Goal: Task Accomplishment & Management: Complete application form

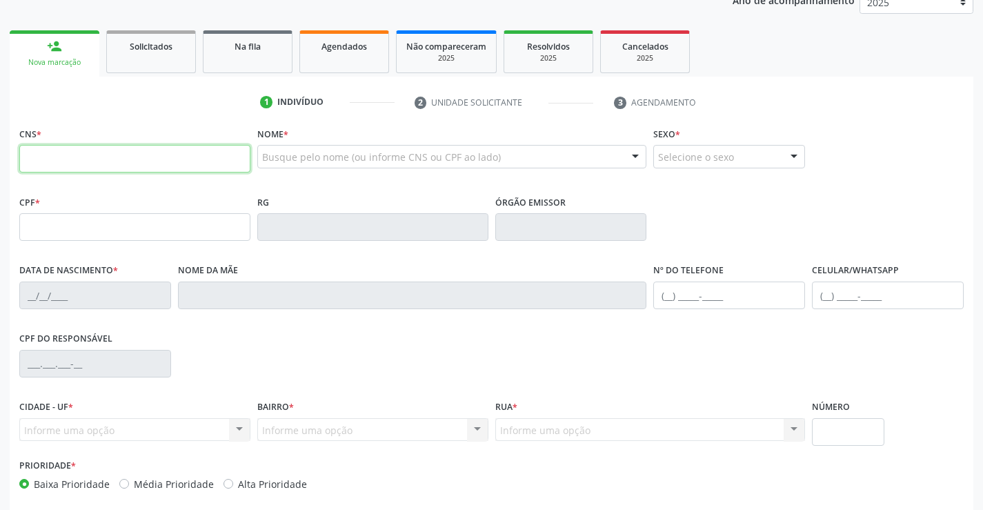
scroll to position [207, 0]
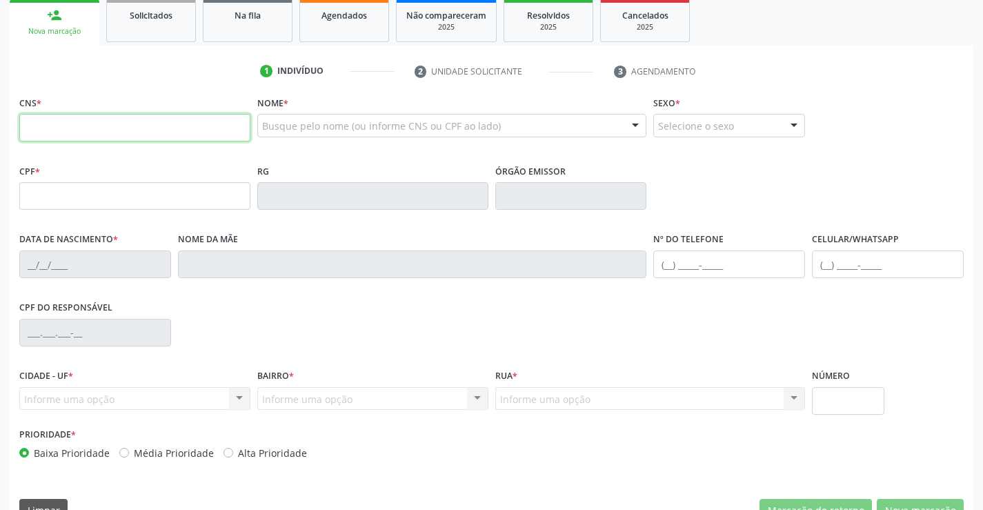
click at [72, 128] on input "text" at bounding box center [134, 128] width 231 height 28
type input "706 2097 9673 7770"
type input "0277225540"
type input "16/09/1965"
type input "(74) 99117-6743"
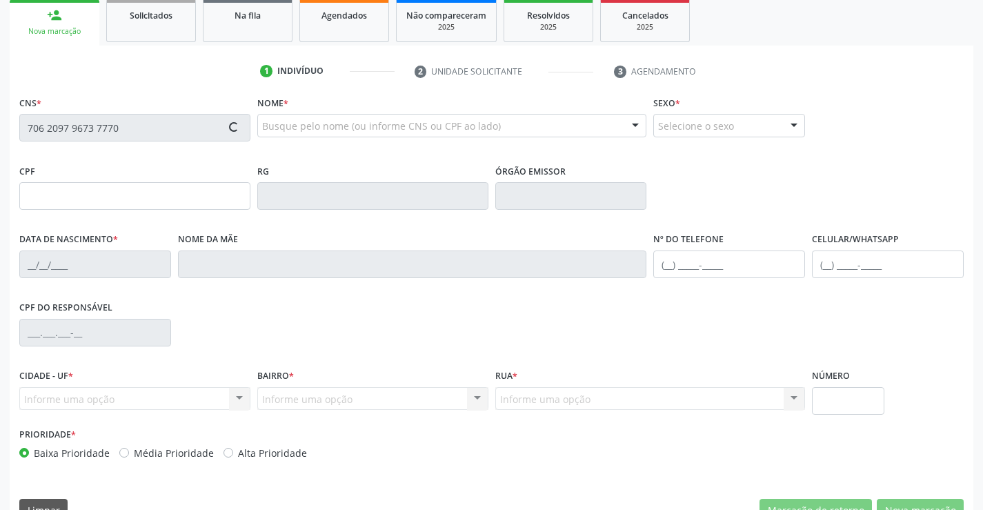
type input "351.356.205-59"
type input "186"
type input "351.356.205-59"
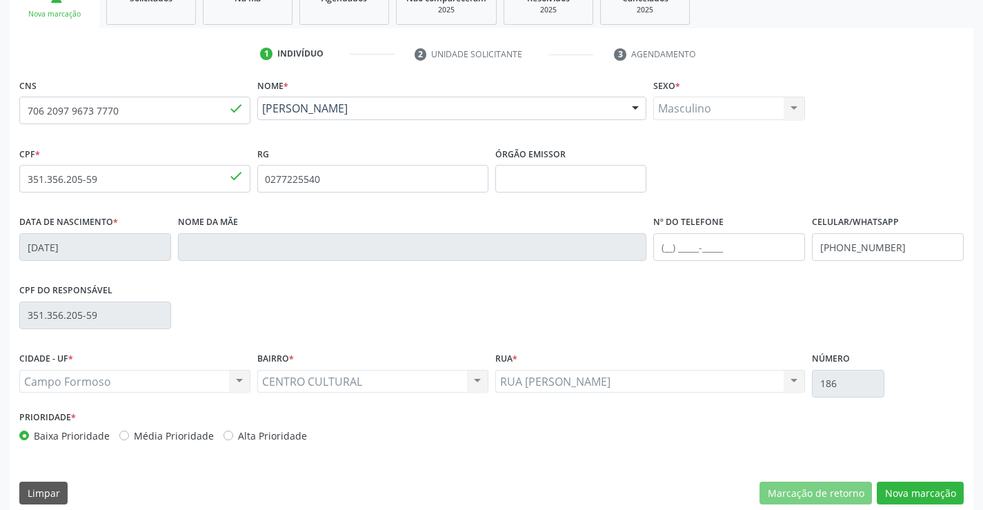
scroll to position [238, 0]
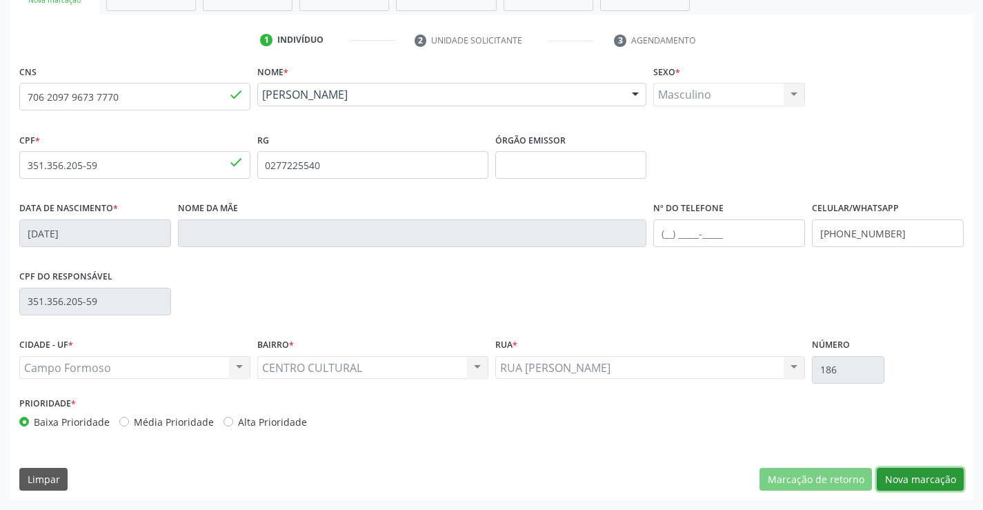
click at [905, 479] on button "Nova marcação" at bounding box center [920, 479] width 87 height 23
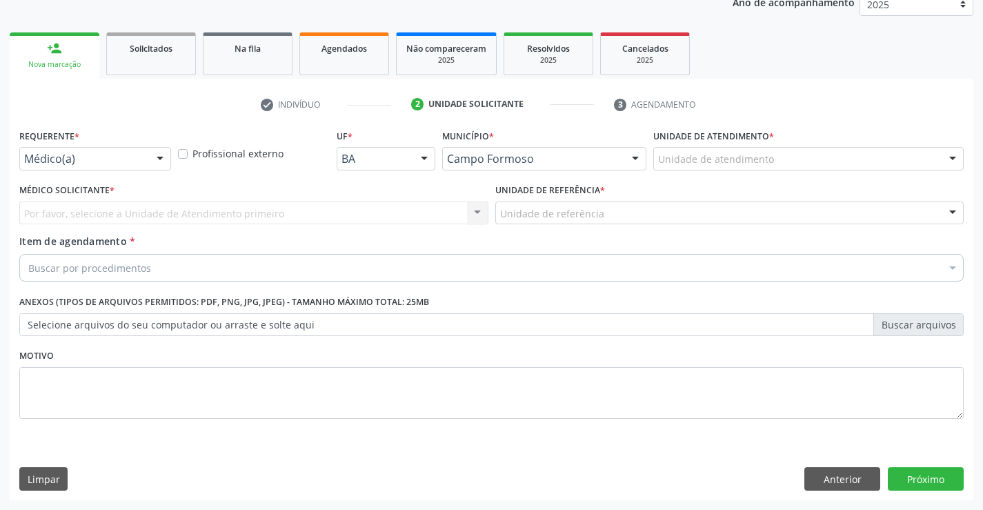
scroll to position [174, 0]
click at [159, 156] on div at bounding box center [160, 159] width 21 height 23
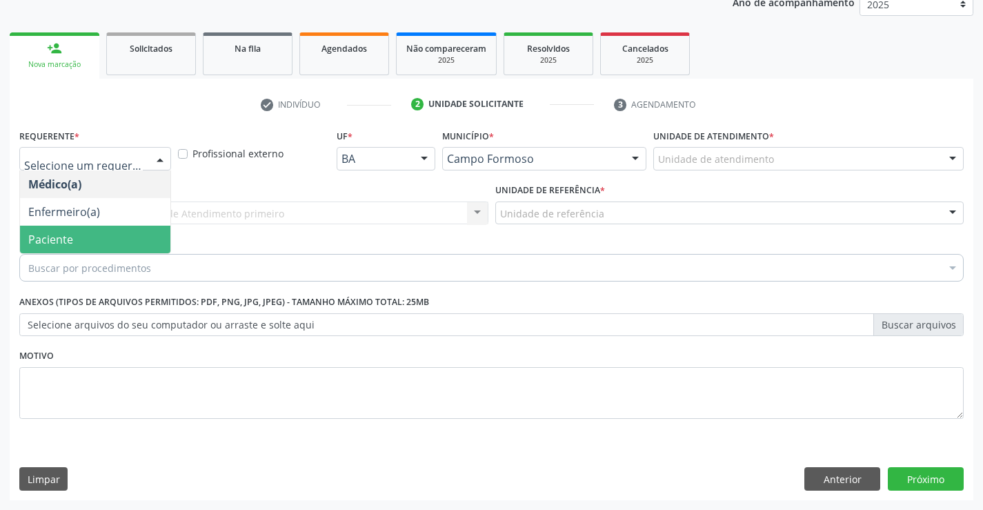
click at [122, 239] on span "Paciente" at bounding box center [95, 240] width 150 height 28
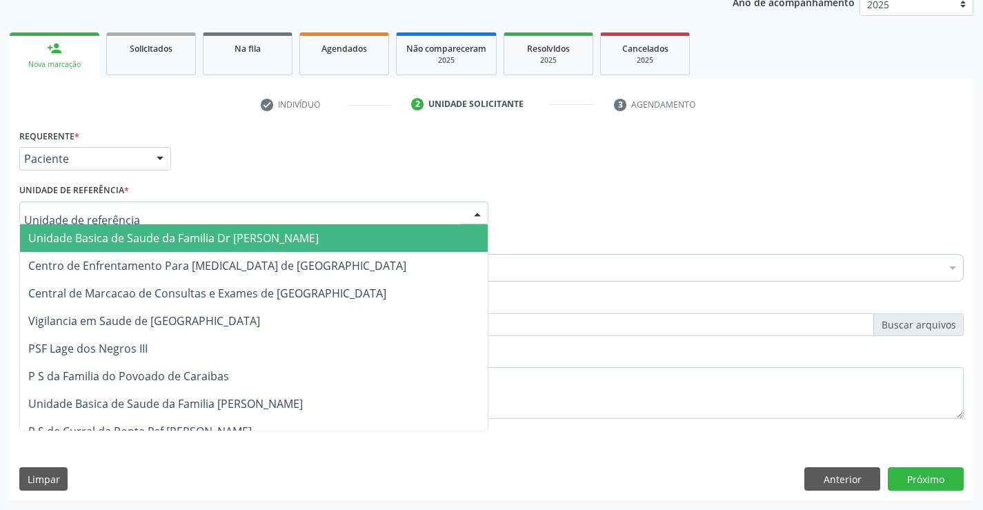
click at [143, 210] on div at bounding box center [253, 212] width 469 height 23
click at [156, 235] on span "Unidade Basica de Saude da Familia Dr [PERSON_NAME]" at bounding box center [173, 237] width 290 height 15
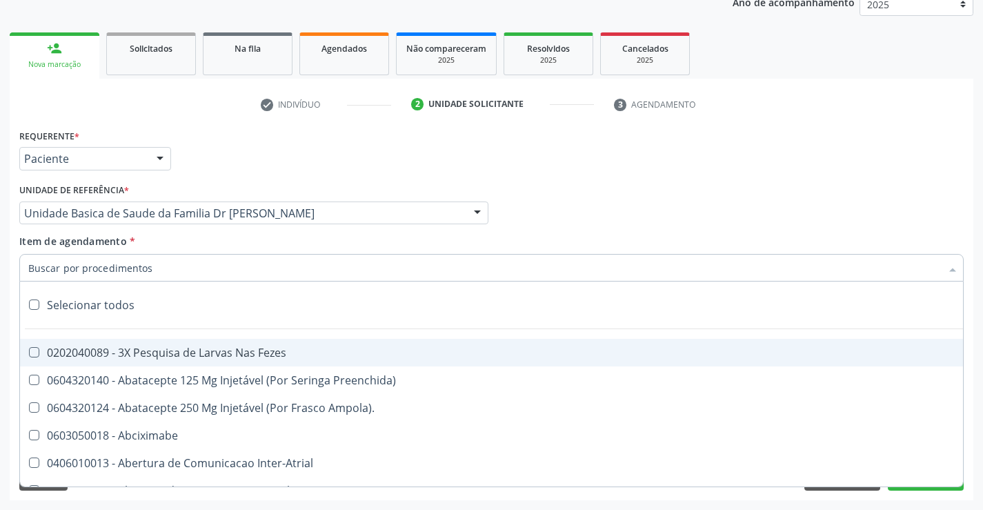
click at [163, 273] on div at bounding box center [491, 268] width 944 height 28
click at [166, 270] on input "Item de agendamento *" at bounding box center [484, 268] width 913 height 28
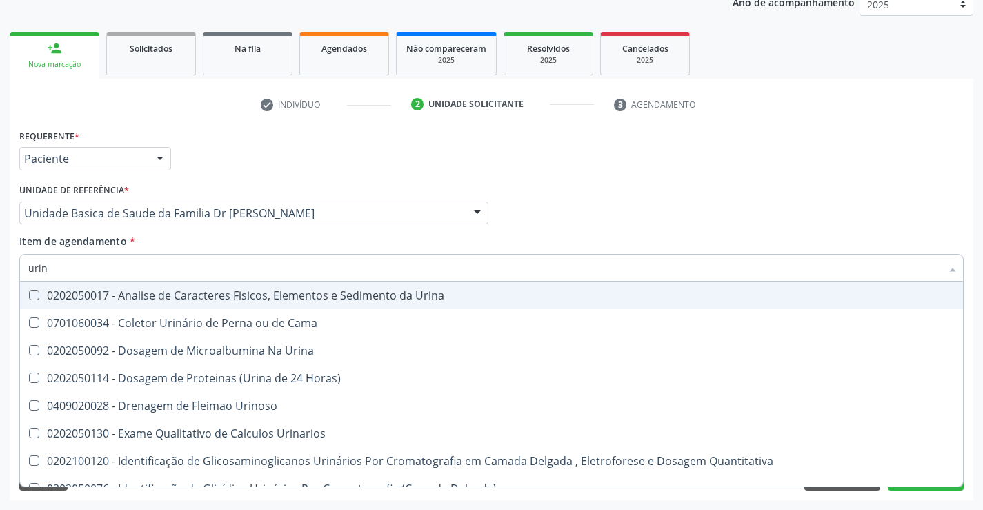
type input "urina"
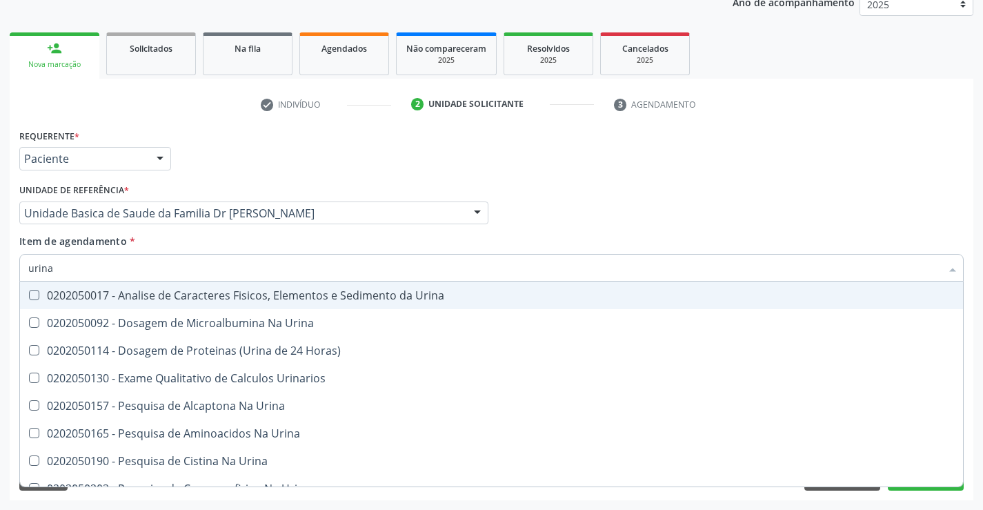
click at [172, 303] on span "0202050017 - Analise de Caracteres Fisicos, Elementos e Sedimento da Urina" at bounding box center [491, 295] width 943 height 28
checkbox Urina "true"
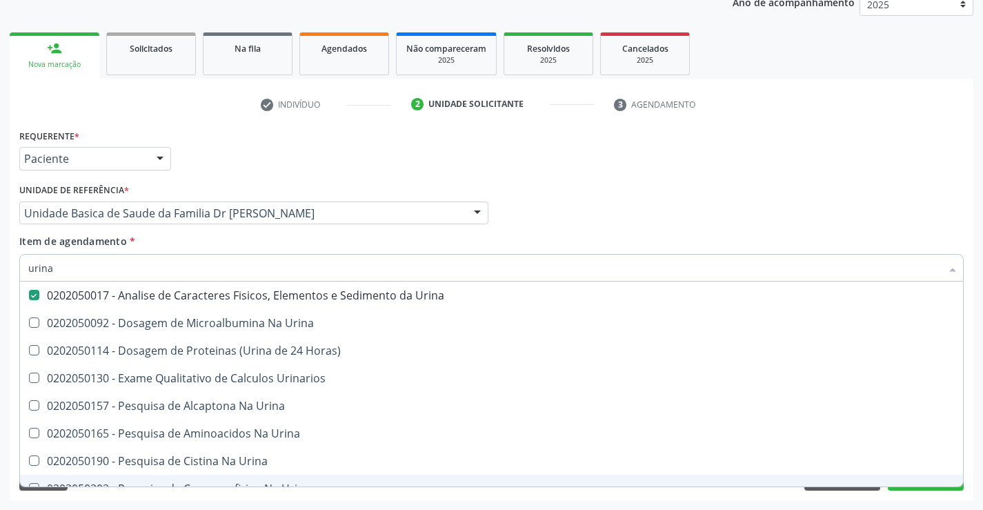
type input "urina"
click at [125, 491] on div "Requerente * Paciente Médico(a) Enfermeiro(a) Paciente Nenhum resultado encontr…" at bounding box center [492, 313] width 964 height 375
checkbox Urina "true"
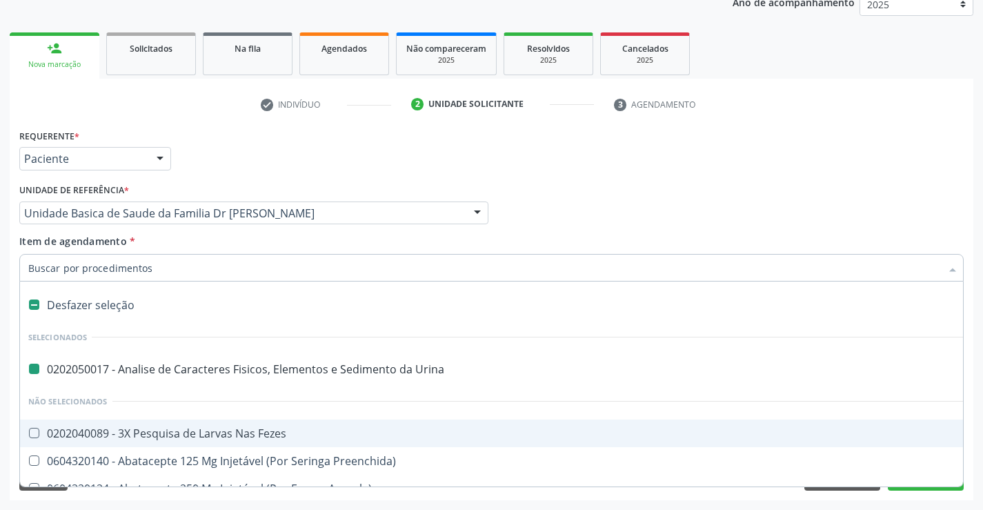
type input "v"
checkbox Urina "false"
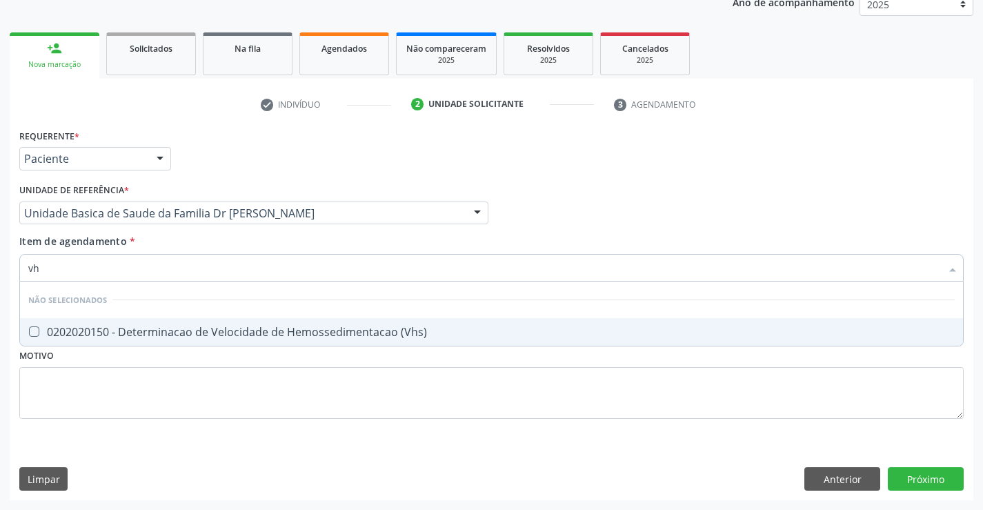
type input "vhs"
click at [347, 330] on div "0202020150 - Determinacao de Velocidade de Hemossedimentacao (Vhs)" at bounding box center [491, 331] width 927 height 11
checkbox \(Vhs\) "true"
click at [240, 362] on div "Requerente * Paciente Médico(a) Enfermeiro(a) Paciente Nenhum resultado encontr…" at bounding box center [491, 282] width 944 height 313
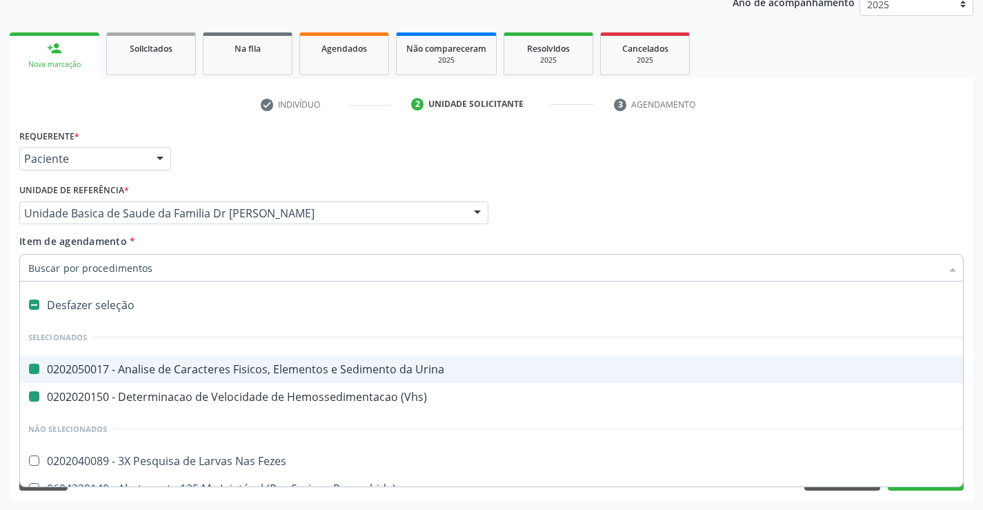
type input "p"
checkbox Urina "false"
checkbox \(Vhs\) "false"
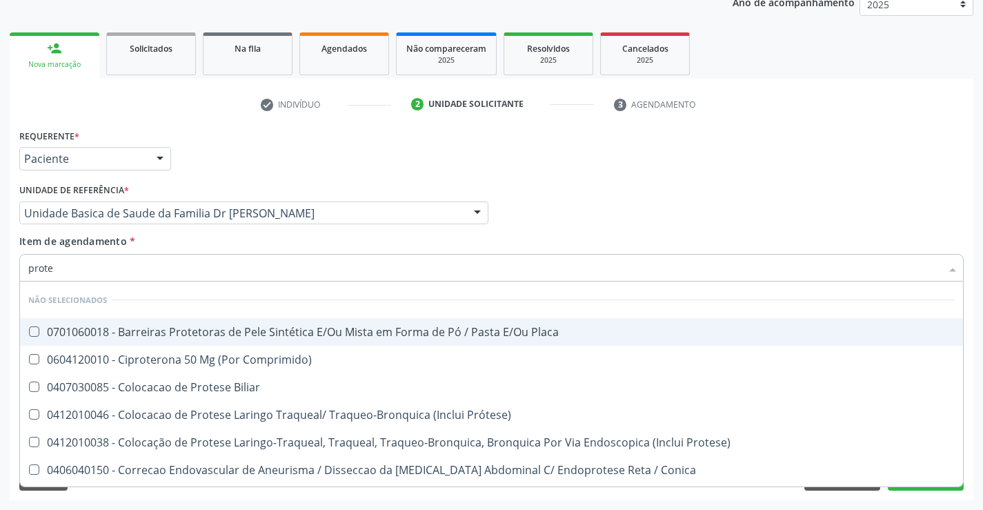
type input "protei"
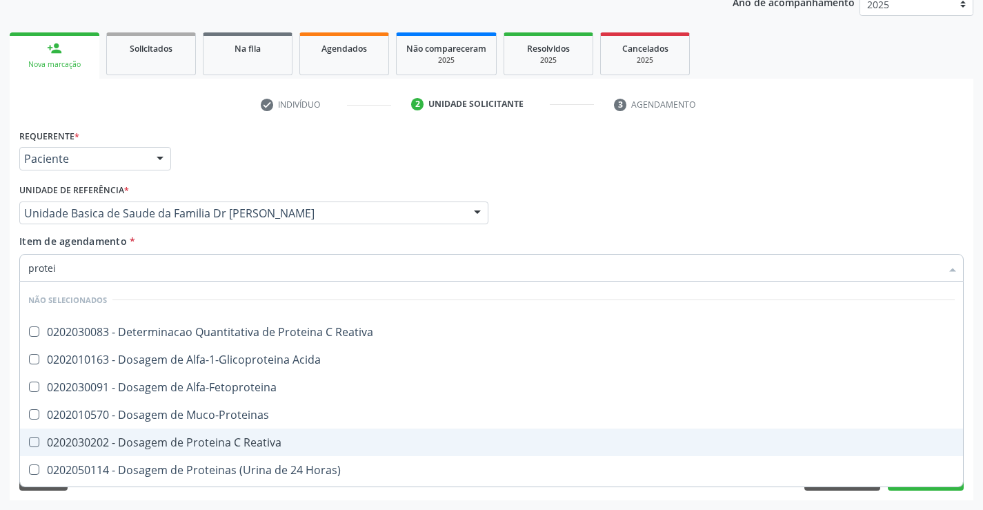
click at [231, 442] on div "0202030202 - Dosagem de Proteina C Reativa" at bounding box center [491, 442] width 927 height 11
checkbox Reativa "true"
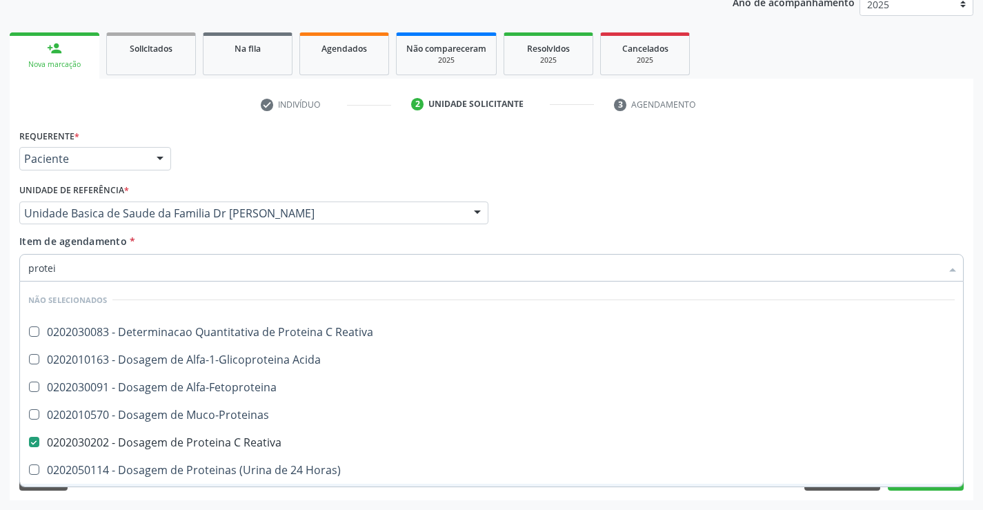
type input "protei"
click at [323, 493] on div "Requerente * Paciente Médico(a) Enfermeiro(a) Paciente Nenhum resultado encontr…" at bounding box center [492, 313] width 964 height 375
checkbox Reativa "true"
checkbox Acida "true"
checkbox Reativa "false"
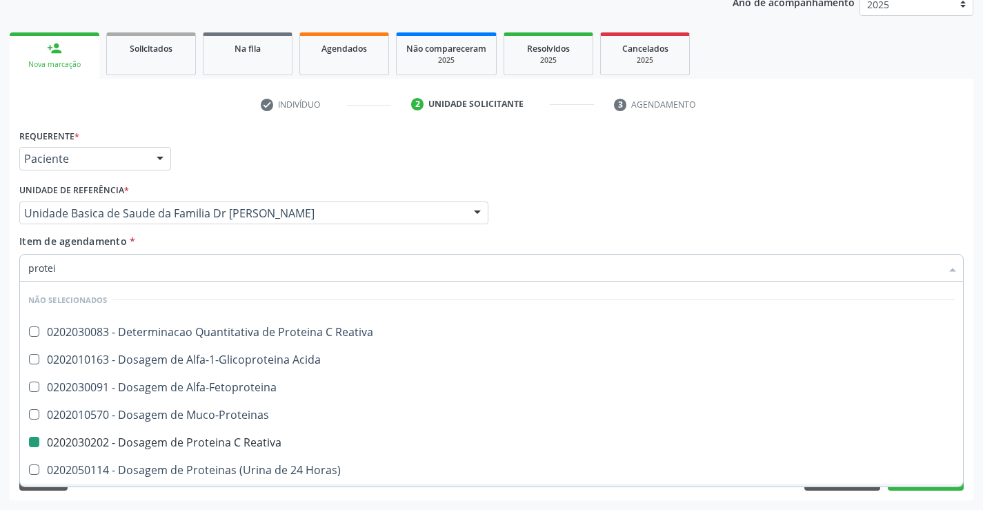
checkbox Alfa-Fetoproteina "true"
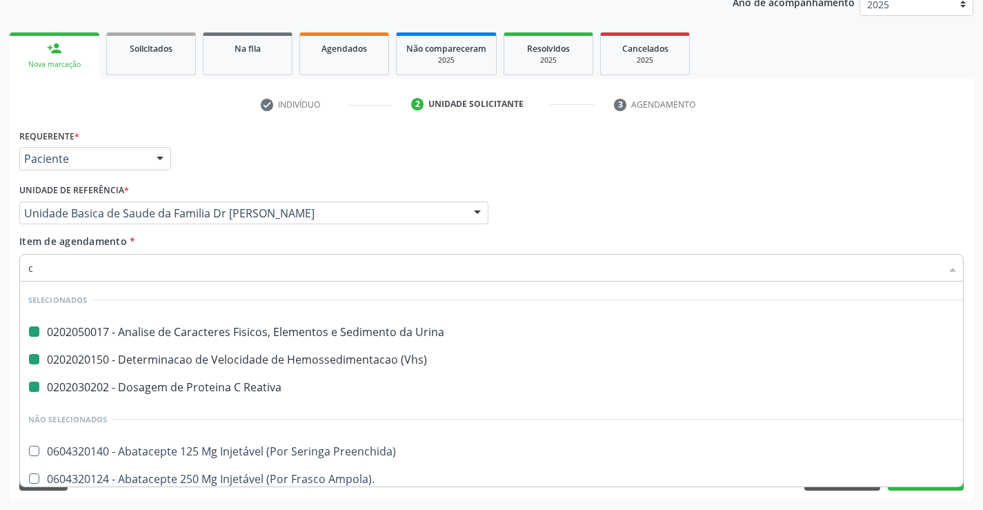
type input "cr"
checkbox Urina "false"
checkbox \(Vhs\) "false"
checkbox Reativa "false"
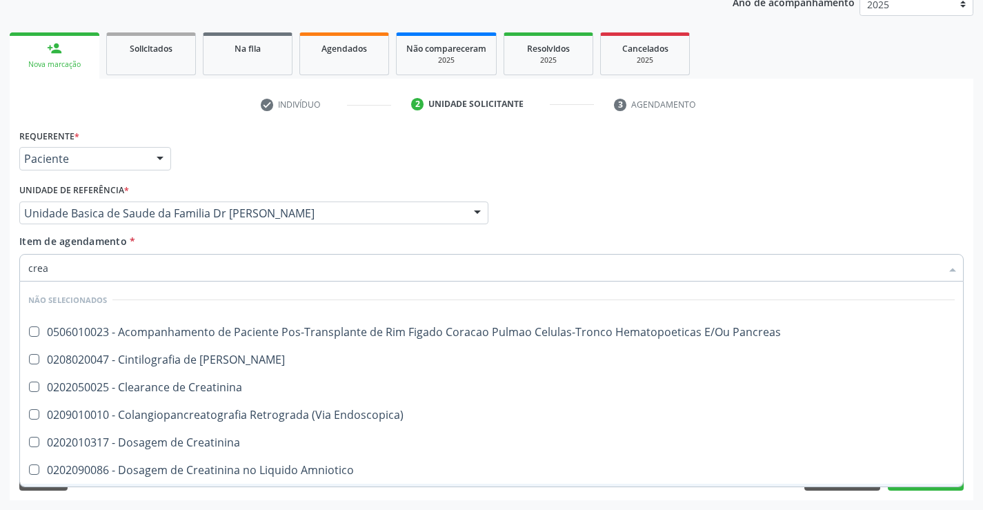
type input "creat"
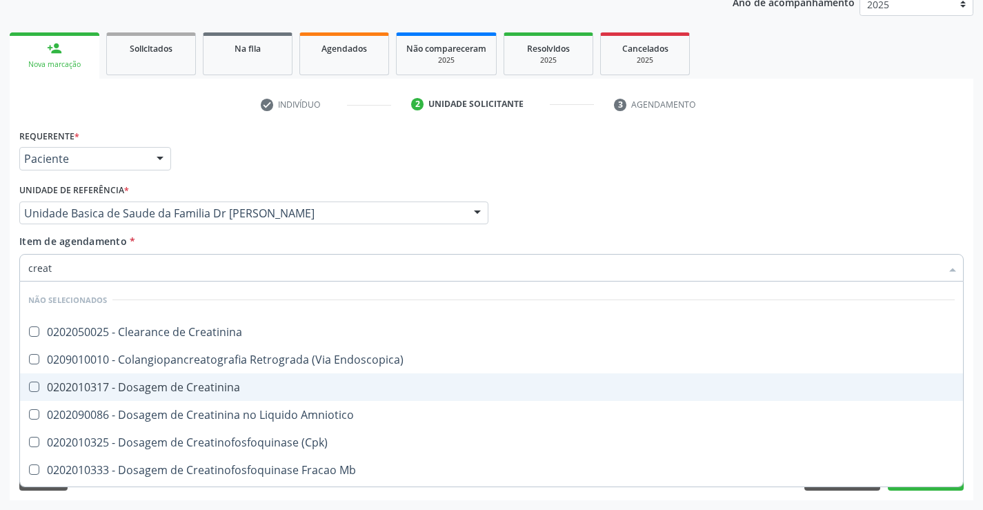
click at [188, 386] on div "0202010317 - Dosagem de Creatinina" at bounding box center [491, 387] width 927 height 11
checkbox Creatinina "true"
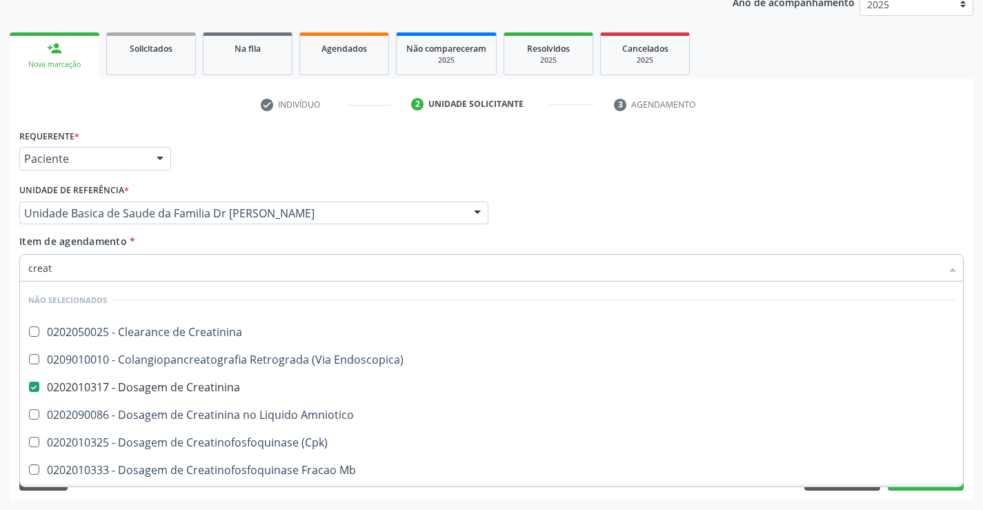
type input "creat"
click at [250, 497] on div "Requerente * Paciente Médico(a) Enfermeiro(a) Paciente Nenhum resultado encontr…" at bounding box center [492, 313] width 964 height 375
checkbox Creatinina "true"
checkbox Endoscopica\) "true"
checkbox Amniotico "true"
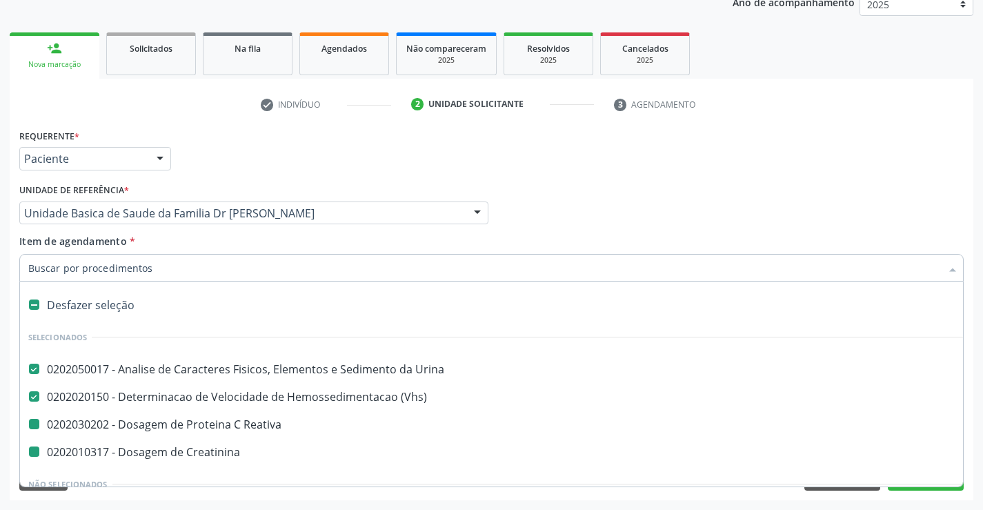
type input "u"
checkbox Reativa "false"
checkbox Creatinina "false"
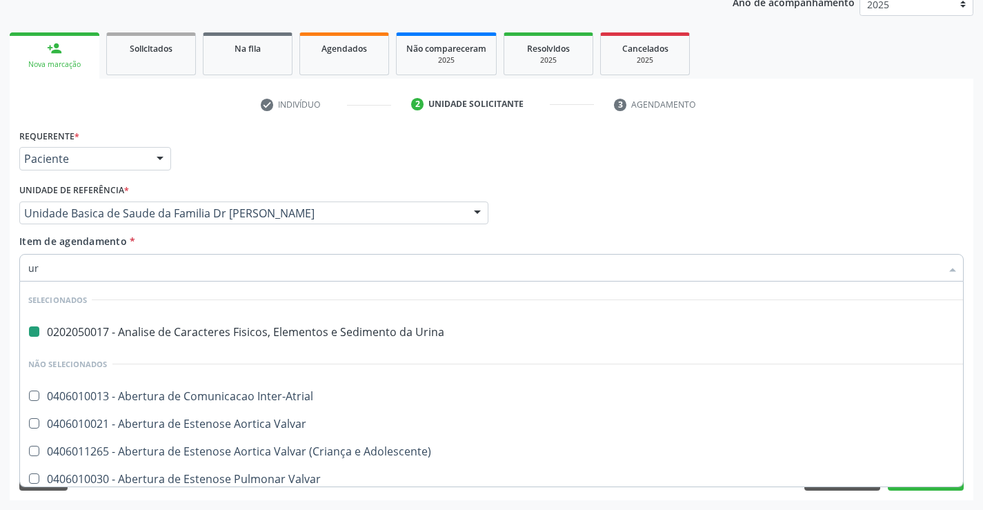
type input "ure"
checkbox Urina "false"
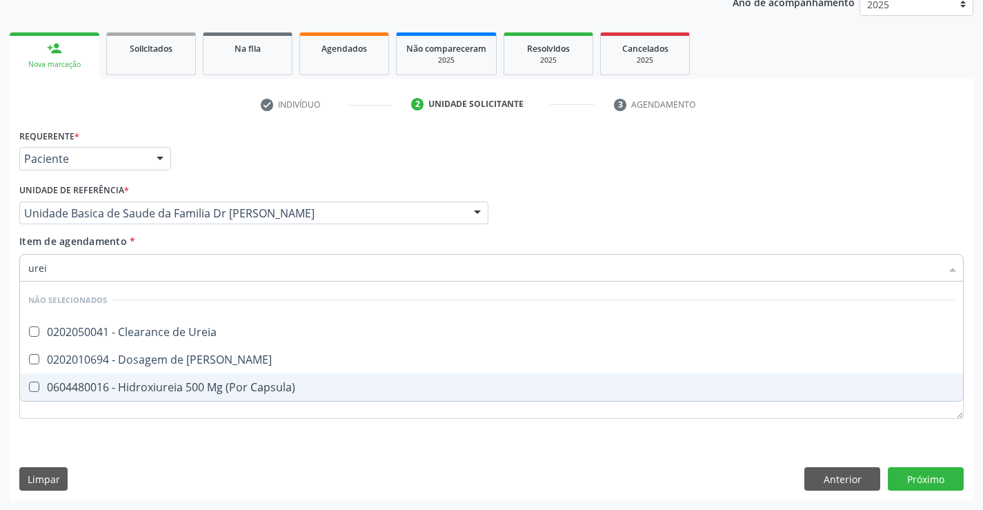
type input "ureia"
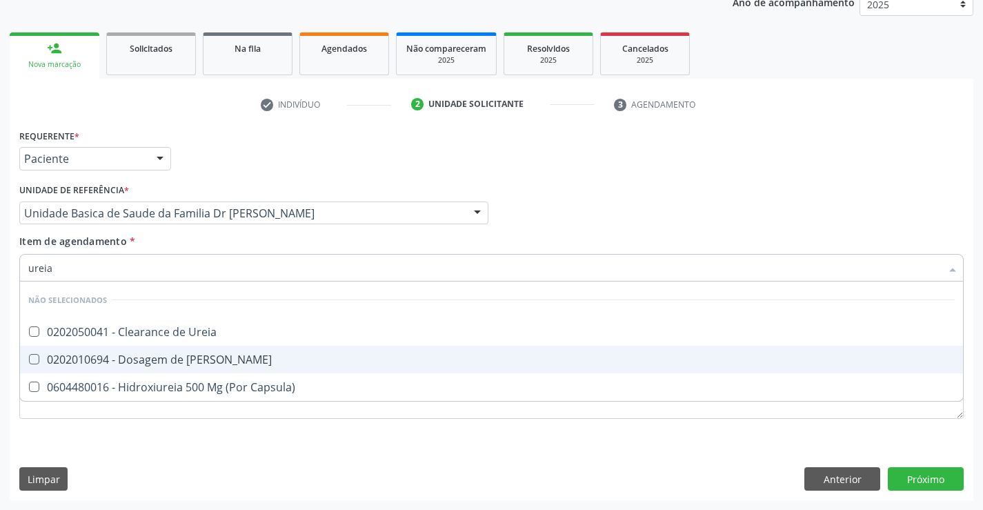
click at [188, 359] on div "0202010694 - Dosagem de Ureia" at bounding box center [491, 359] width 927 height 11
checkbox Ureia "true"
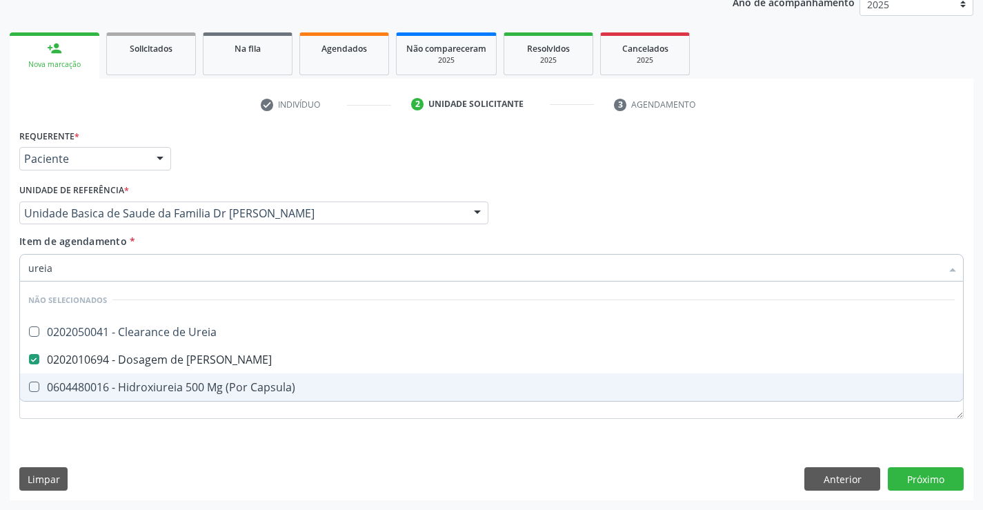
type input "ureia"
click at [179, 440] on div "Requerente * Paciente Médico(a) Enfermeiro(a) Paciente Nenhum resultado encontr…" at bounding box center [492, 313] width 964 height 375
checkbox Ureia "true"
checkbox Capsula\) "true"
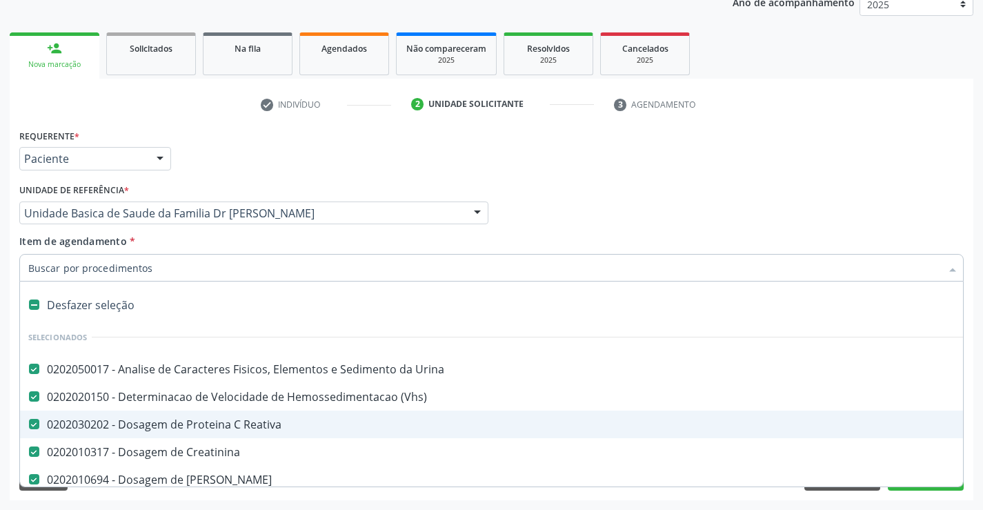
click at [148, 270] on input "Item de agendamento *" at bounding box center [484, 268] width 913 height 28
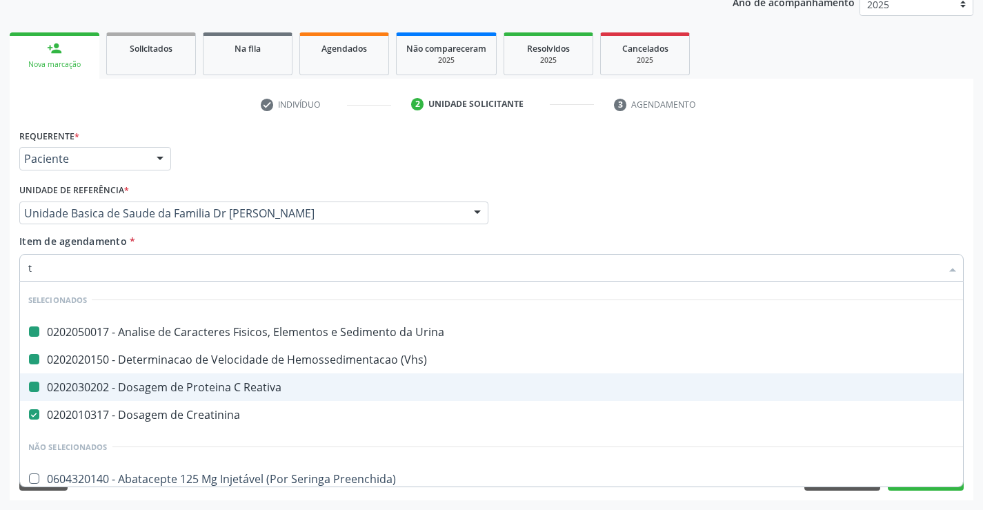
type input "tg"
checkbox Urina "false"
checkbox Reativa "false"
checkbox \(Vhs\) "false"
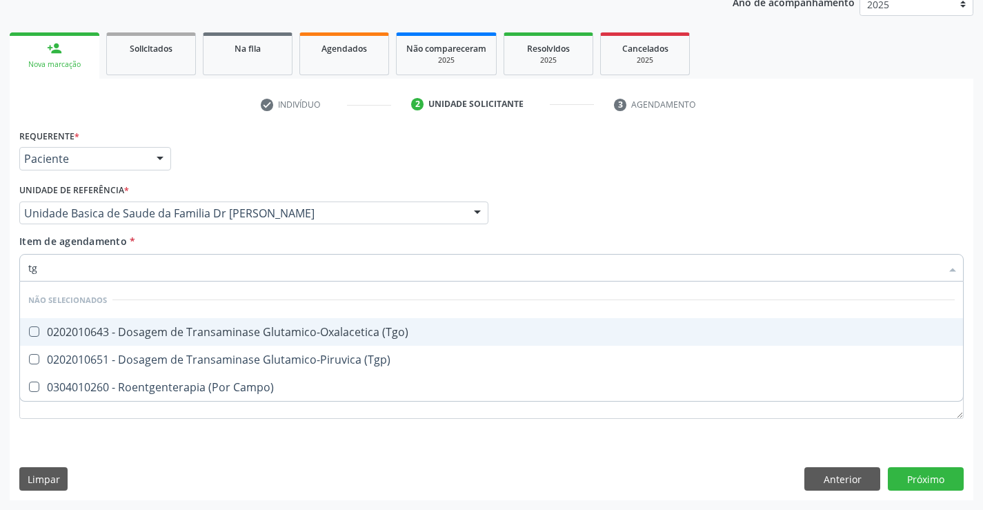
click at [326, 336] on div "0202010643 - Dosagem de Transaminase Glutamico-Oxalacetica (Tgo)" at bounding box center [491, 331] width 927 height 11
checkbox \(Tgo\) "true"
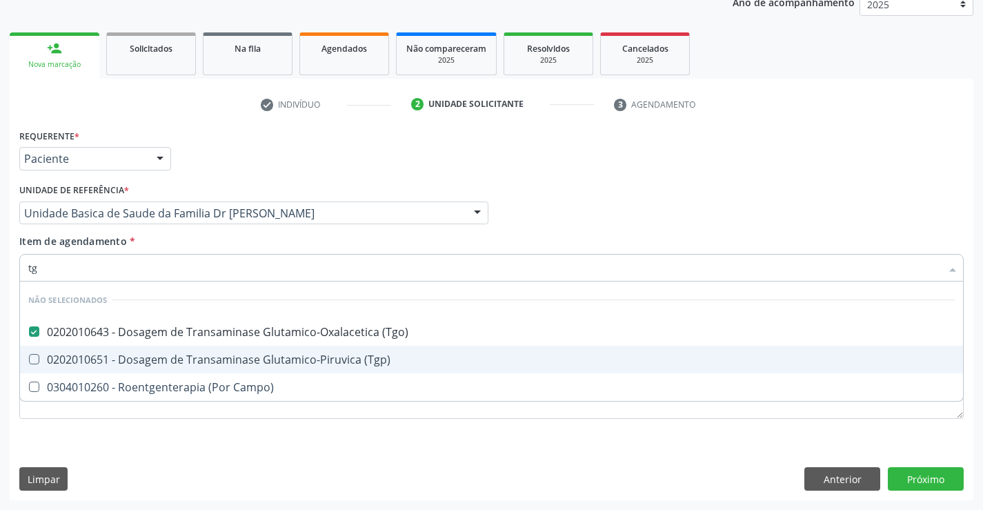
click at [321, 362] on div "0202010651 - Dosagem de Transaminase Glutamico-Piruvica (Tgp)" at bounding box center [491, 359] width 927 height 11
checkbox \(Tgp\) "true"
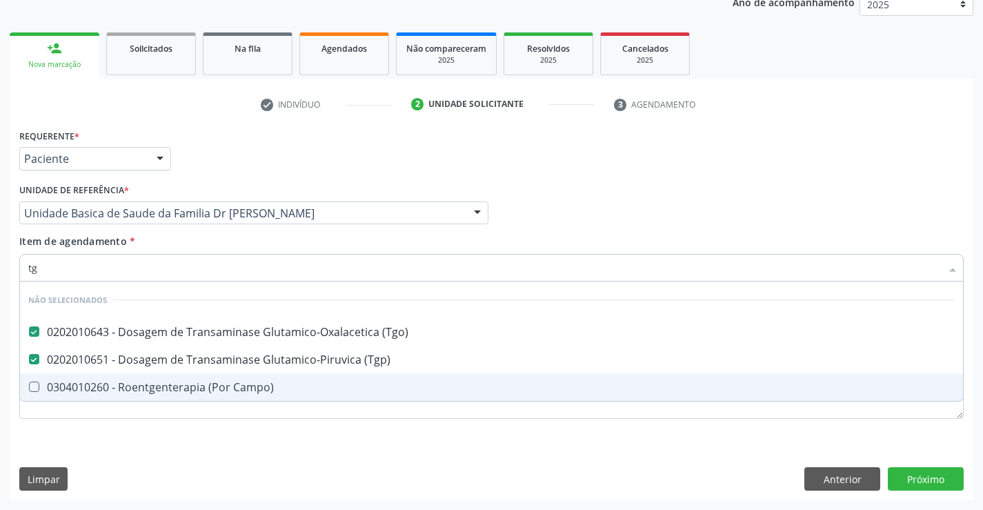
type input "tg"
click at [250, 437] on div "Requerente * Paciente Médico(a) Enfermeiro(a) Paciente Nenhum resultado encontr…" at bounding box center [491, 282] width 944 height 313
checkbox Campo\) "true"
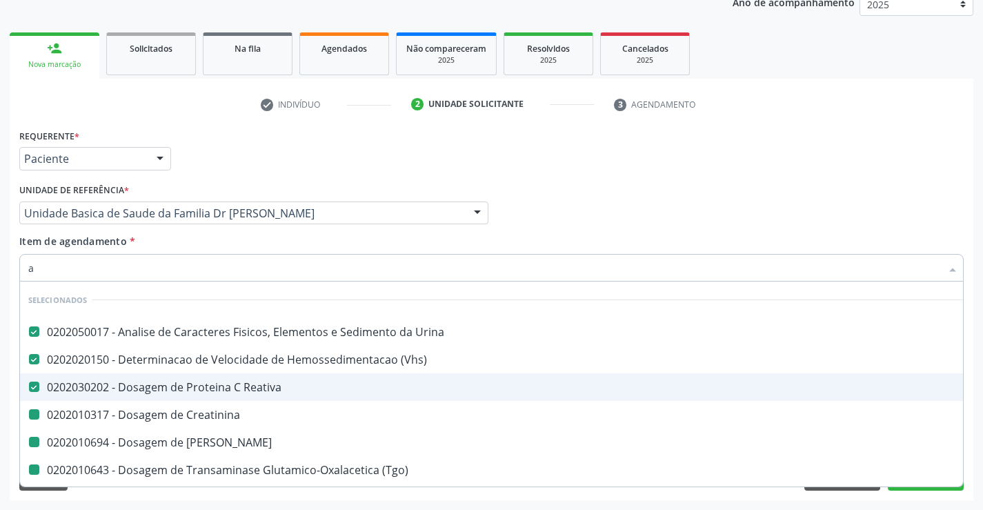
type input "al"
checkbox Creatinina "false"
checkbox Ureia "false"
checkbox \(Tgo\) "false"
checkbox \(Tgp\) "false"
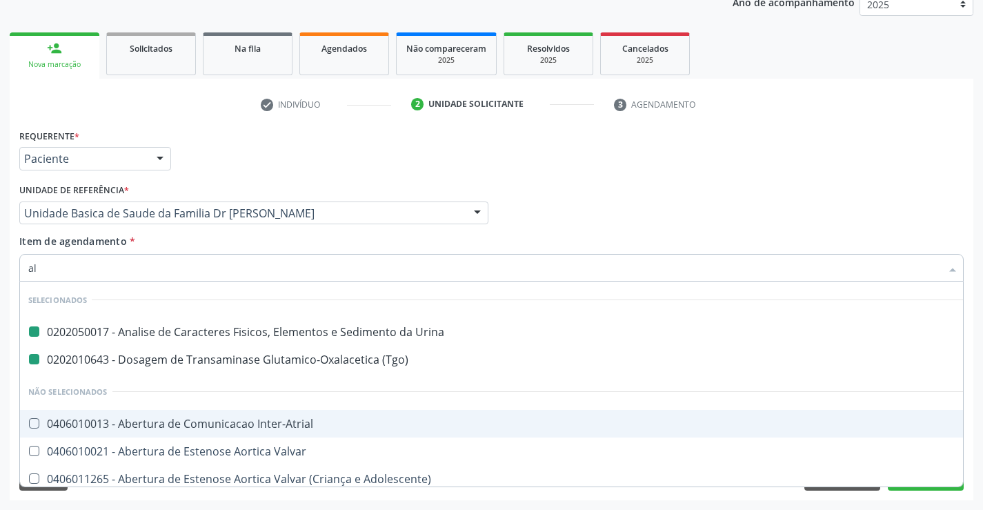
type input "alc"
checkbox Urina "false"
checkbox \(Tgo\) "false"
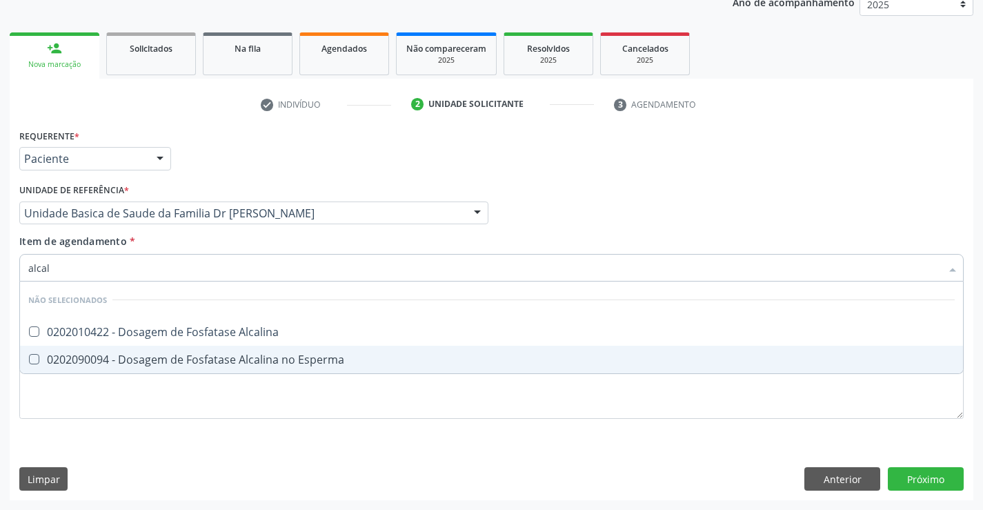
type input "alcali"
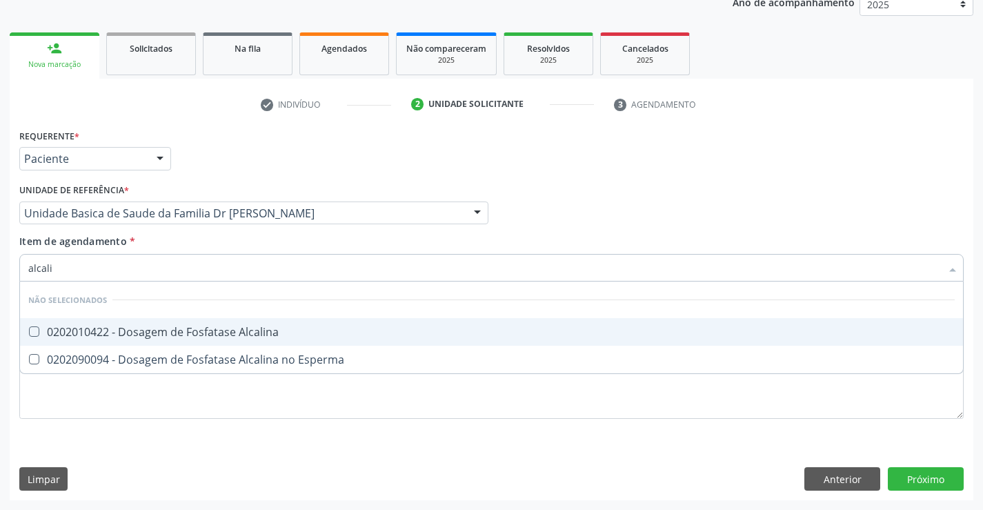
click at [188, 326] on div "0202010422 - Dosagem de Fosfatase Alcalina" at bounding box center [491, 331] width 927 height 11
checkbox Alcalina "true"
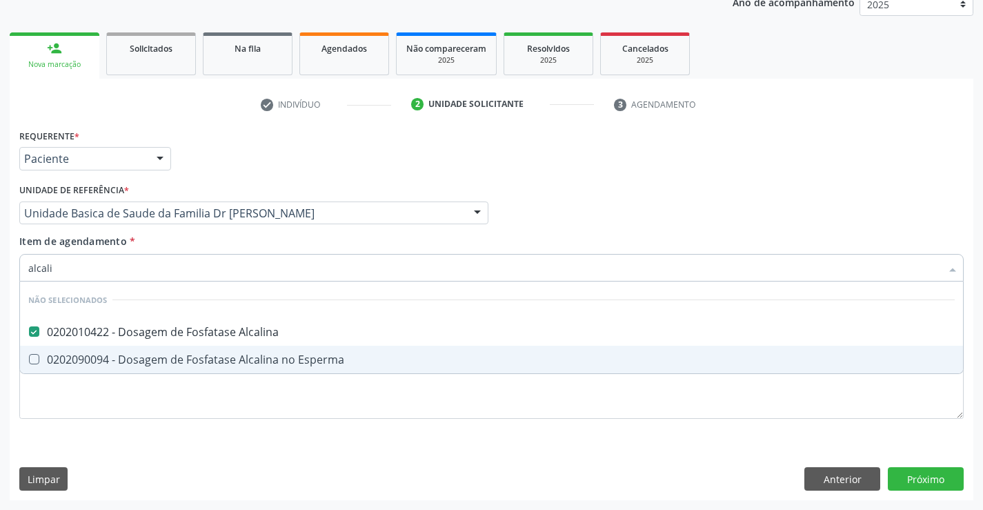
type input "alcali"
click at [135, 404] on div "Requerente * Paciente Médico(a) Enfermeiro(a) Paciente Nenhum resultado encontr…" at bounding box center [491, 282] width 944 height 313
checkbox Esperma "true"
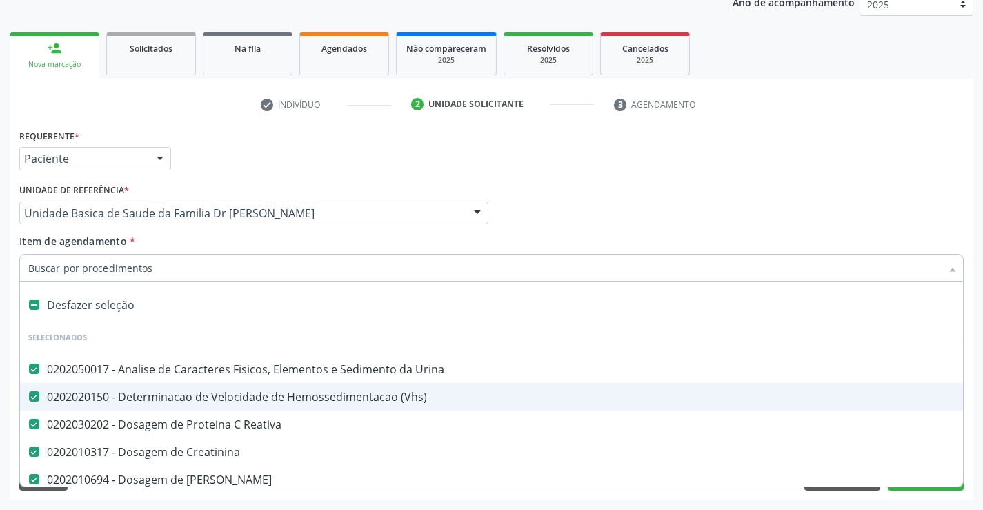
type input "g"
checkbox Alcalina "false"
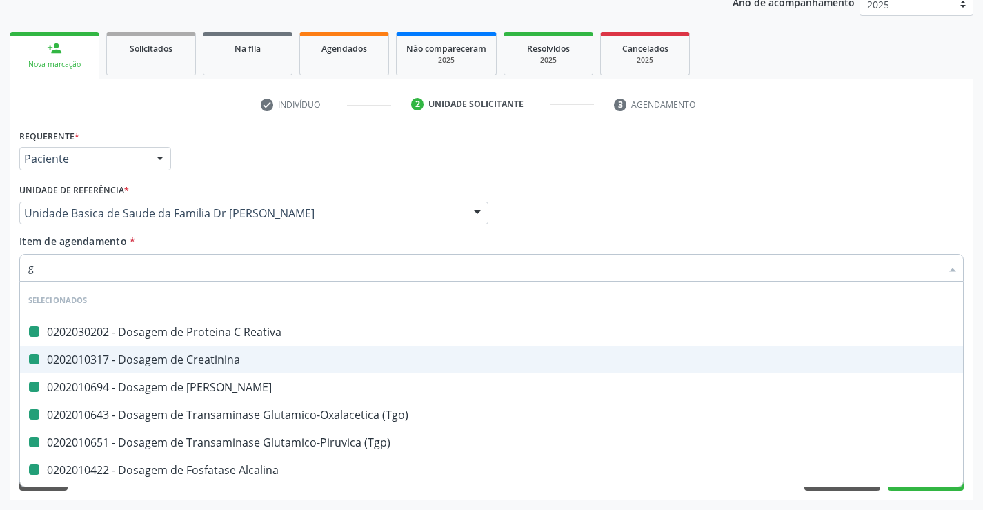
type input "ga"
checkbox Reativa "false"
checkbox Creatinina "false"
checkbox Ureia "false"
checkbox \(Tgo\) "false"
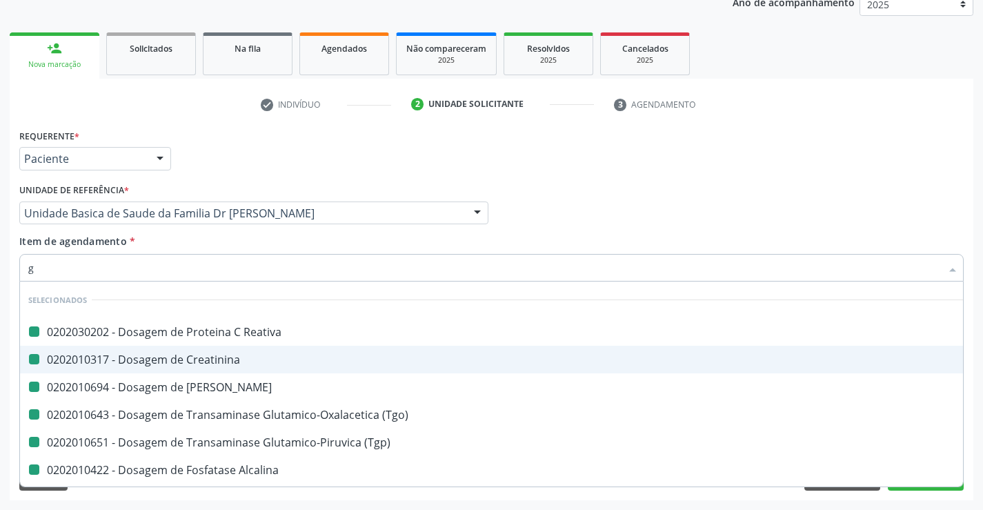
checkbox \(Tgp\) "false"
checkbox Alcalina "false"
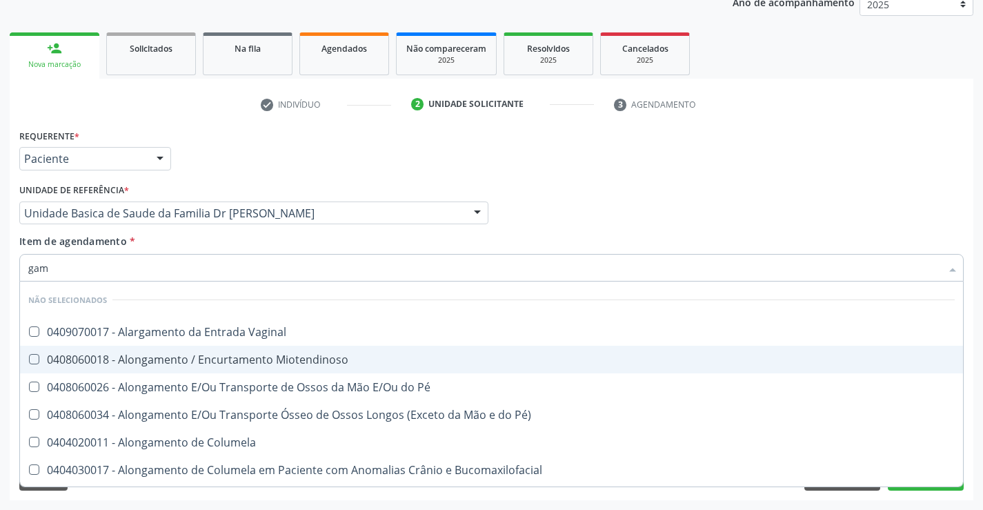
type input "gama"
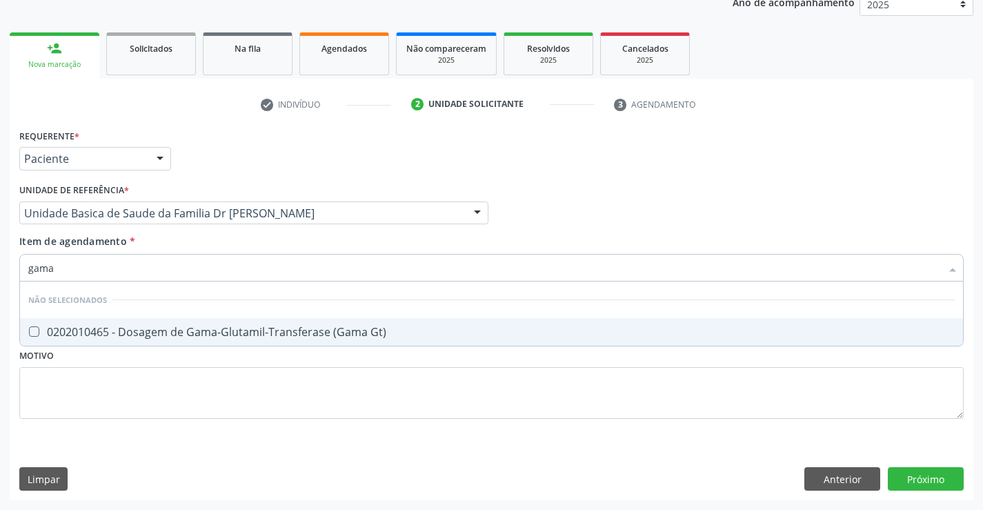
click at [161, 335] on div "0202010465 - Dosagem de Gama-Glutamil-Transferase (Gama Gt)" at bounding box center [491, 331] width 927 height 11
checkbox Gt\) "true"
type input "gama"
click at [137, 393] on div "Requerente * Paciente Médico(a) Enfermeiro(a) Paciente Nenhum resultado encontr…" at bounding box center [491, 282] width 944 height 313
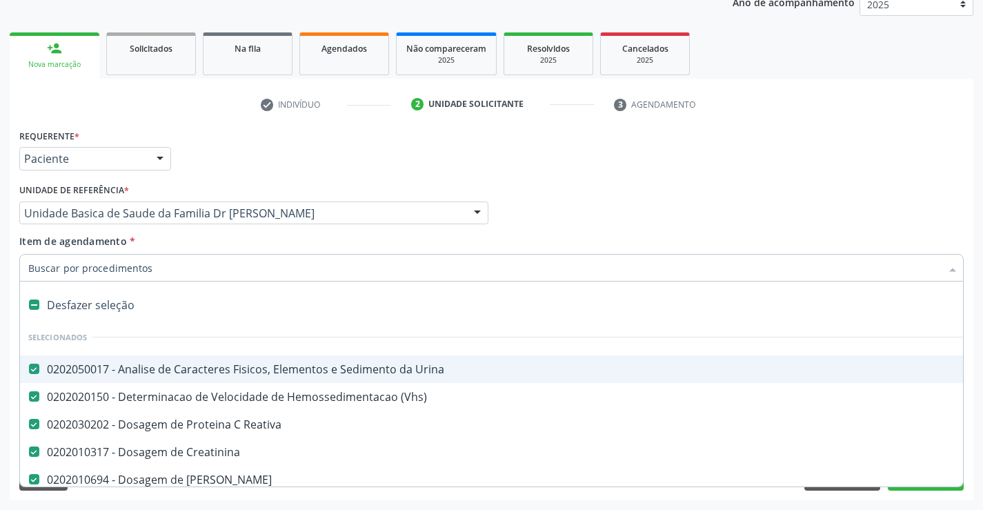
type input "c"
checkbox Gt\) "false"
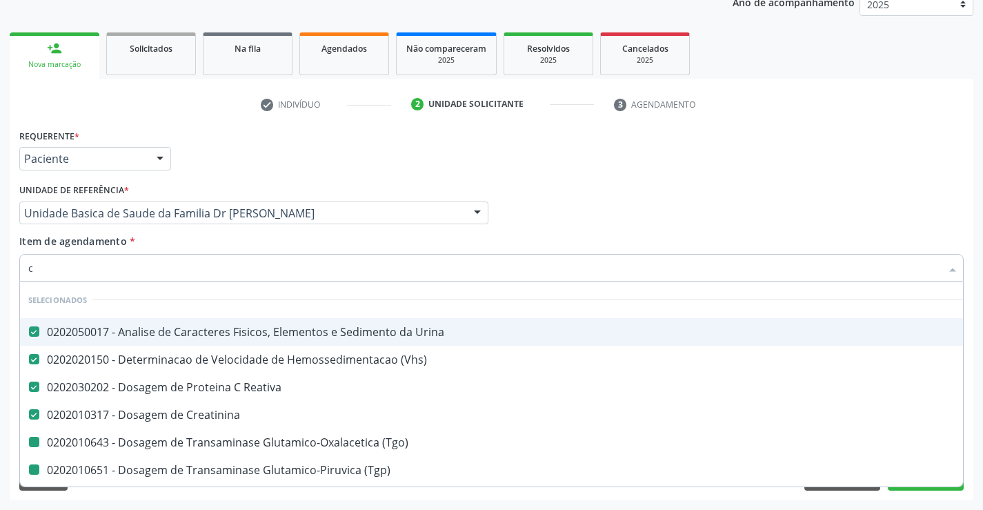
type input "co"
checkbox \(Tgo\) "false"
checkbox \(Tgp\) "false"
checkbox Alcalina "false"
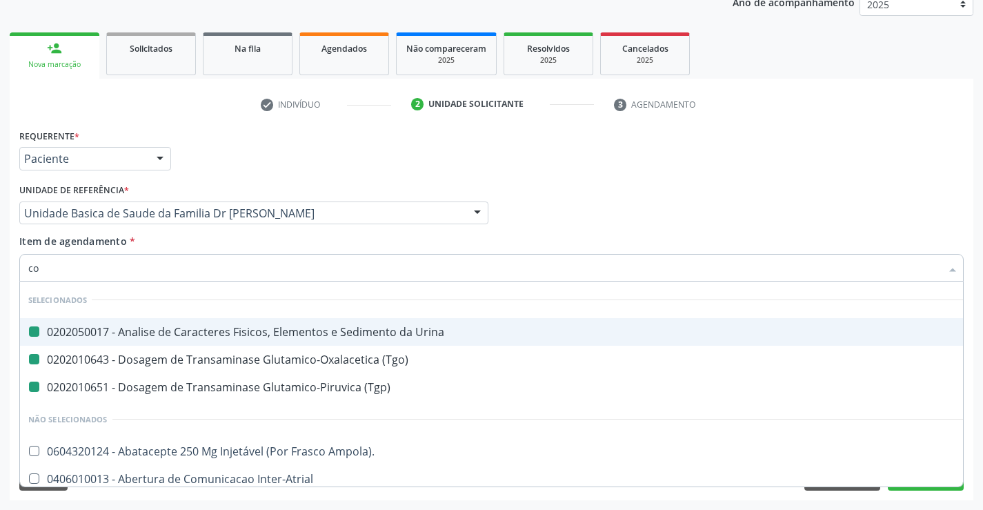
type input "col"
checkbox Urina "false"
checkbox \(Tgo\) "false"
checkbox \(Tgp\) "false"
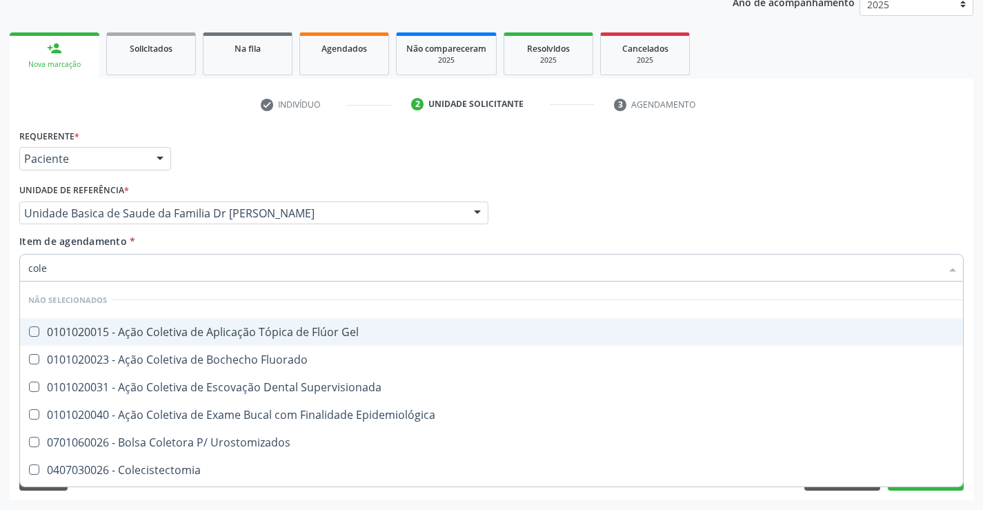
type input "coles"
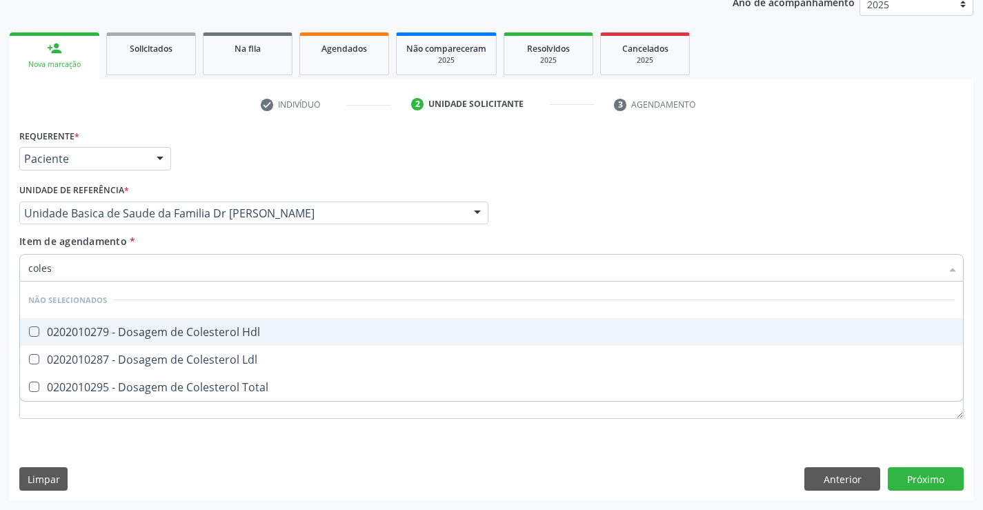
click at [179, 330] on div "0202010279 - Dosagem de Colesterol Hdl" at bounding box center [491, 331] width 927 height 11
checkbox Hdl "true"
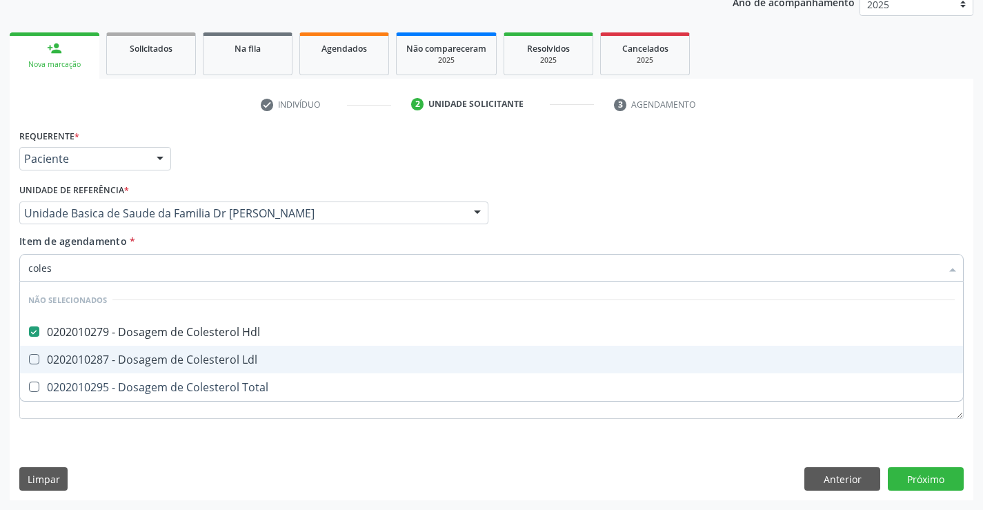
click at [141, 361] on div "0202010287 - Dosagem de Colesterol Ldl" at bounding box center [491, 359] width 927 height 11
checkbox Ldl "true"
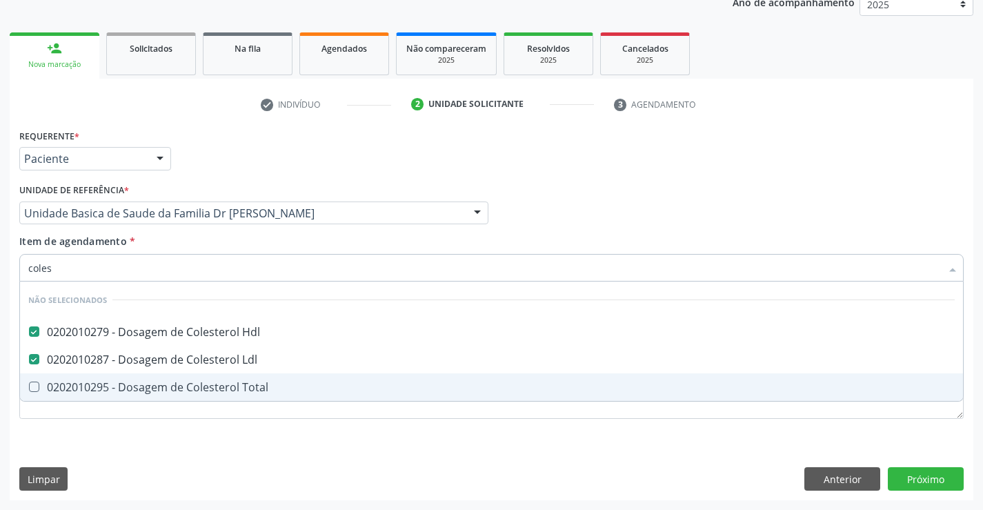
click at [137, 385] on div "0202010295 - Dosagem de Colesterol Total" at bounding box center [491, 387] width 927 height 11
checkbox Total "true"
click at [68, 438] on div "Requerente * Paciente Médico(a) Enfermeiro(a) Paciente Nenhum resultado encontr…" at bounding box center [491, 282] width 944 height 313
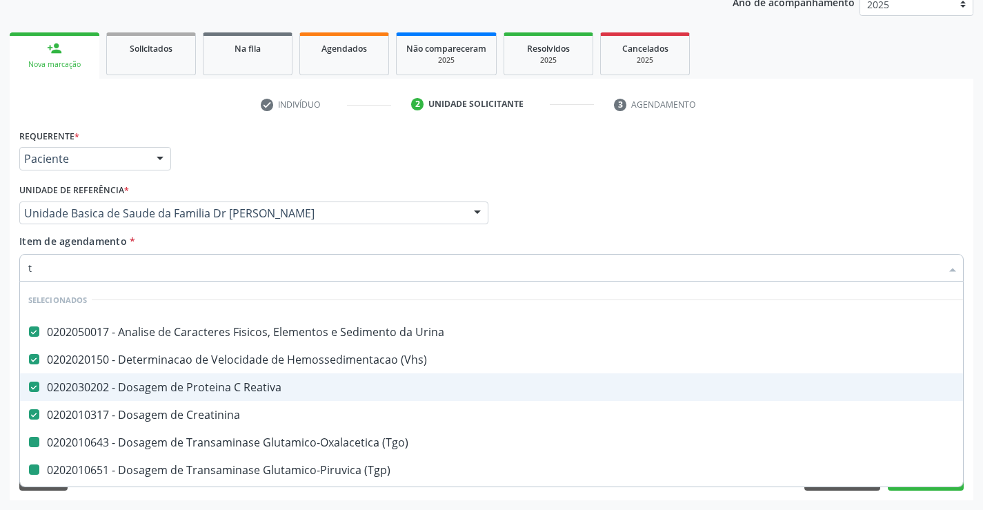
type input "tr"
checkbox \(Tgo\) "false"
checkbox \(Tgp\) "false"
checkbox Alcalina "false"
checkbox Gt\) "false"
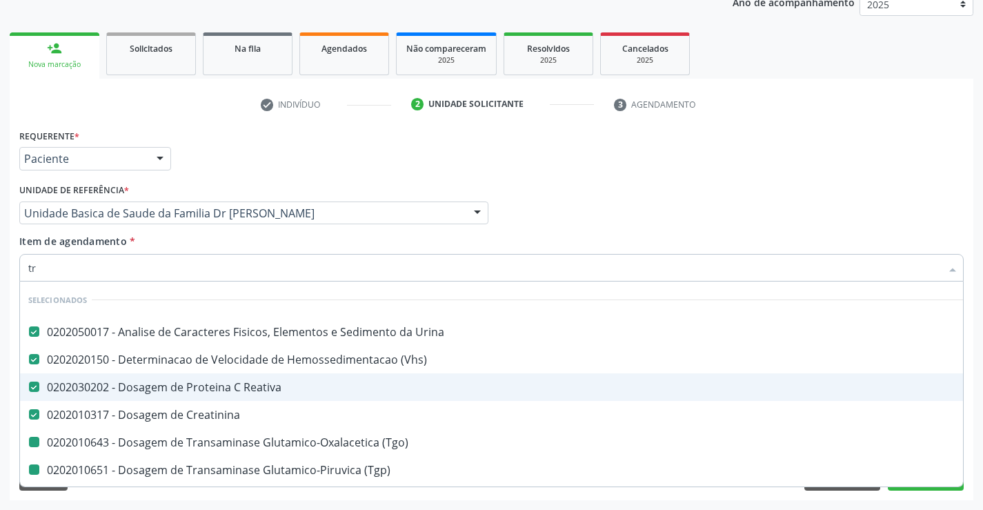
checkbox Hdl "false"
checkbox Ldl "false"
checkbox Total "false"
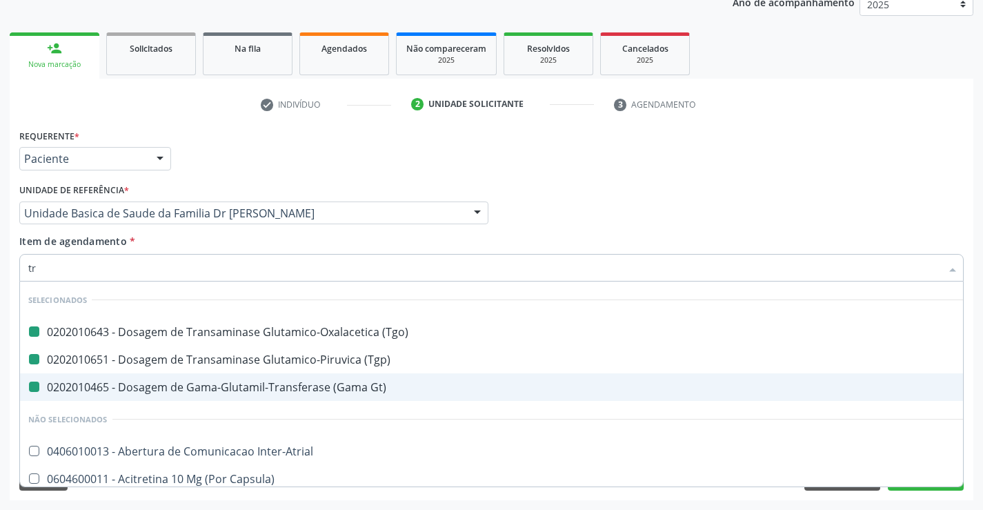
type input "tri"
checkbox \(Tgo\) "false"
checkbox \(Tgp\) "false"
checkbox Gt\) "false"
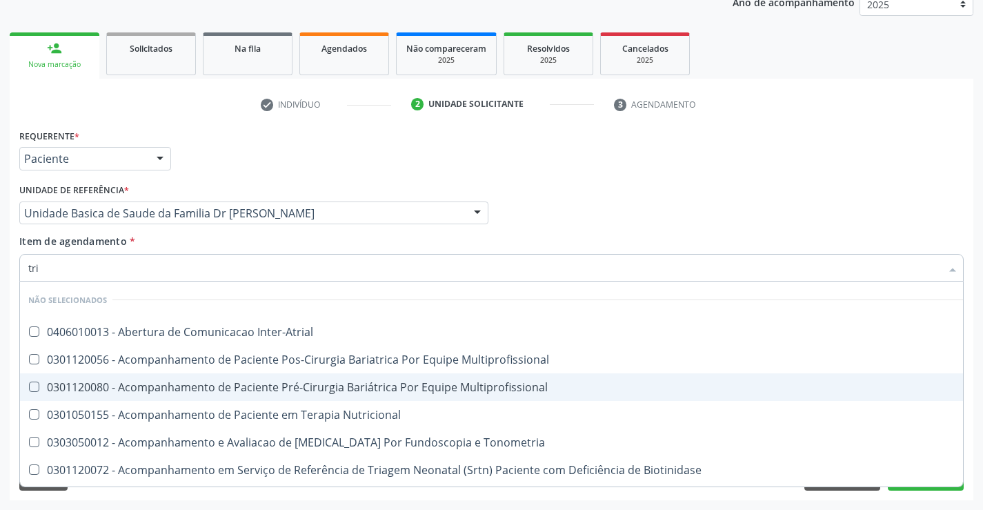
type input "trig"
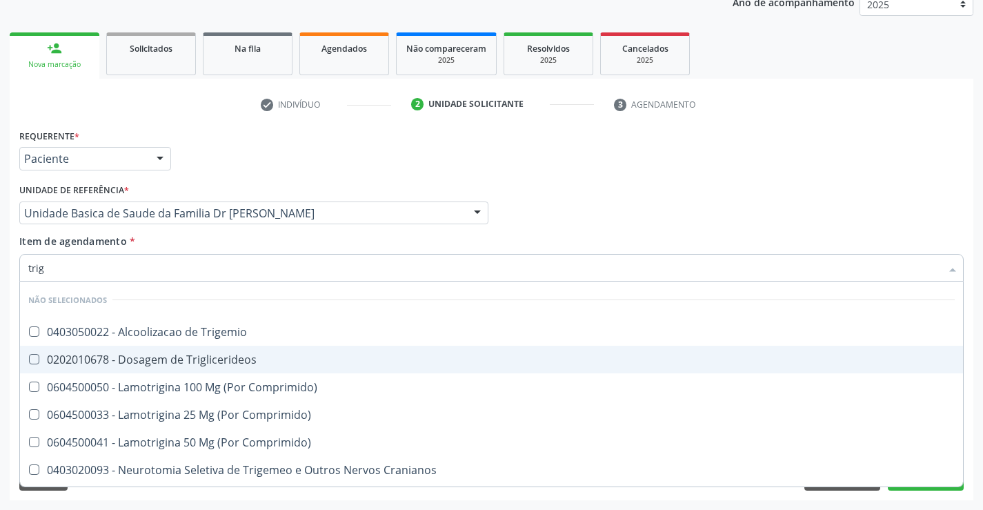
click at [177, 360] on div "0202010678 - Dosagem de Triglicerideos" at bounding box center [491, 359] width 927 height 11
checkbox Triglicerideos "true"
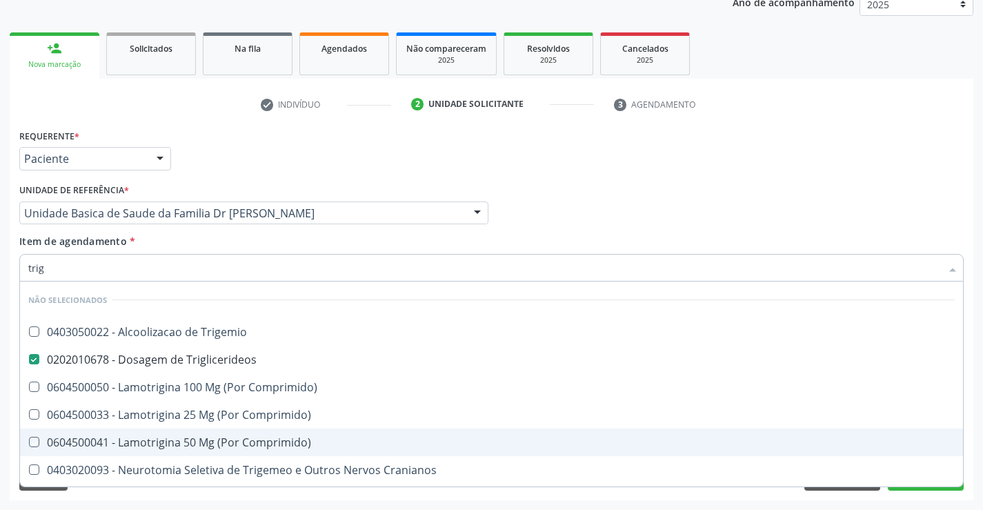
click at [416, 495] on div "Requerente * Paciente Médico(a) Enfermeiro(a) Paciente Nenhum resultado encontr…" at bounding box center [492, 313] width 964 height 375
checkbox Trigemio "true"
checkbox Comprimido\) "true"
checkbox Cranianos "true"
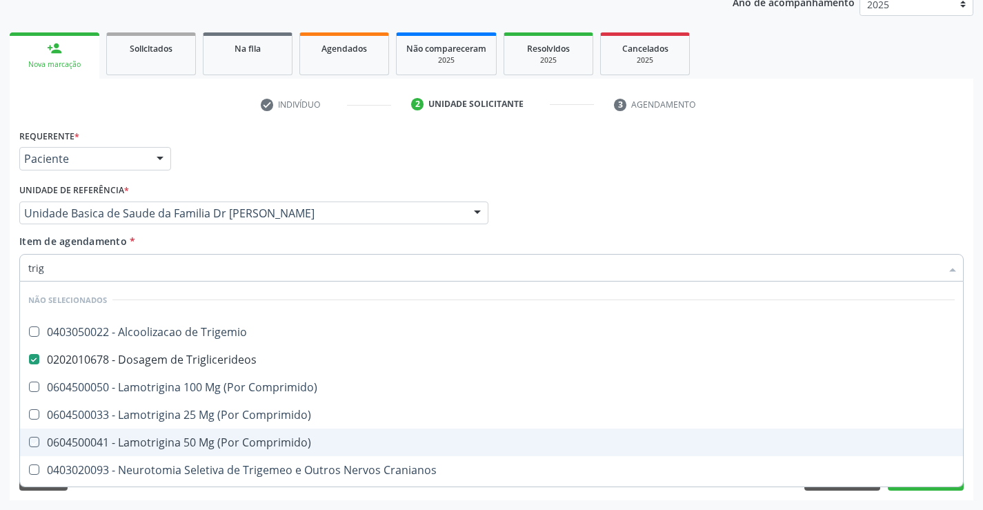
checkbox Espinal "true"
checkbox Comprimido\) "true"
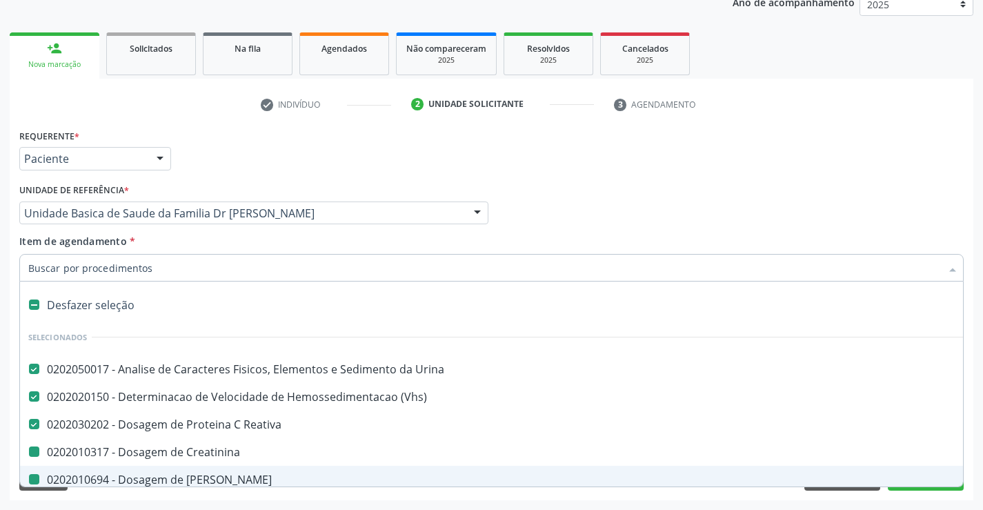
type input "h"
checkbox Ureia "false"
checkbox \(Tgo\) "false"
checkbox \(Tgp\) "false"
checkbox Creatinina "false"
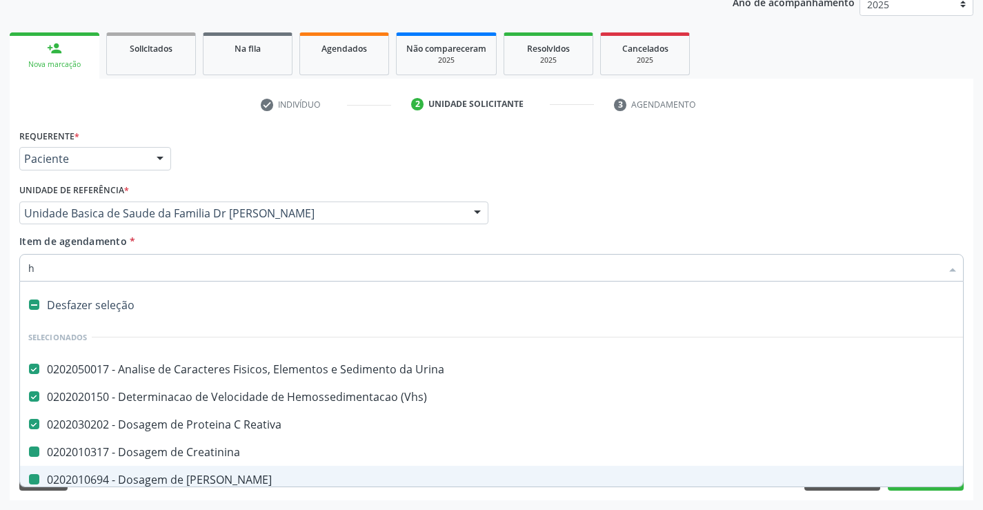
checkbox Alcalina "false"
checkbox Gt\) "false"
checkbox Hdl "false"
checkbox Ldl "false"
checkbox Total "false"
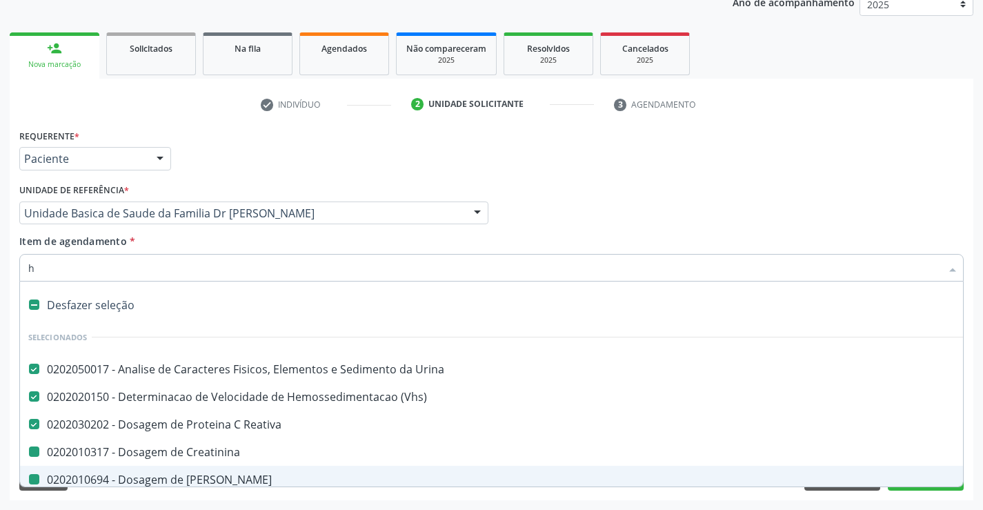
checkbox Triglicerideos "false"
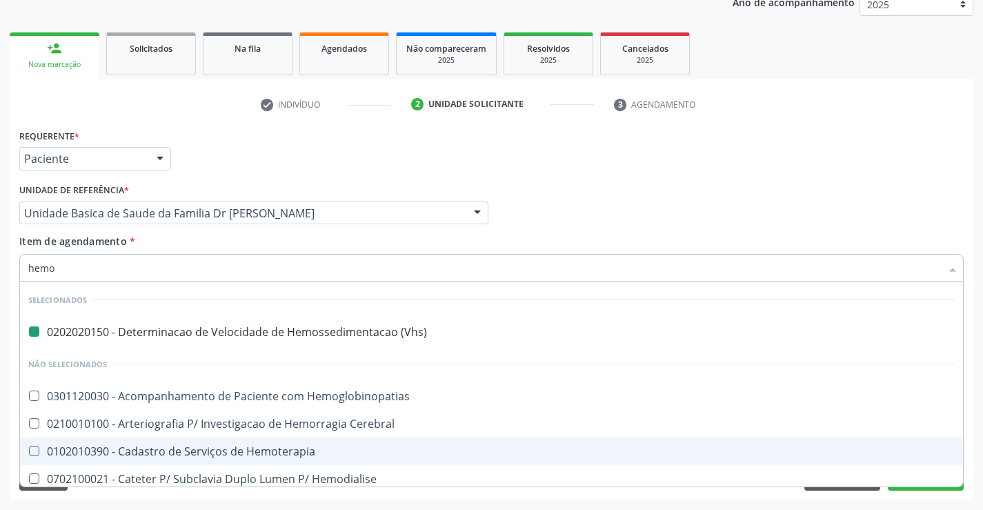
type input "hemog"
checkbox \(Vhs\) "false"
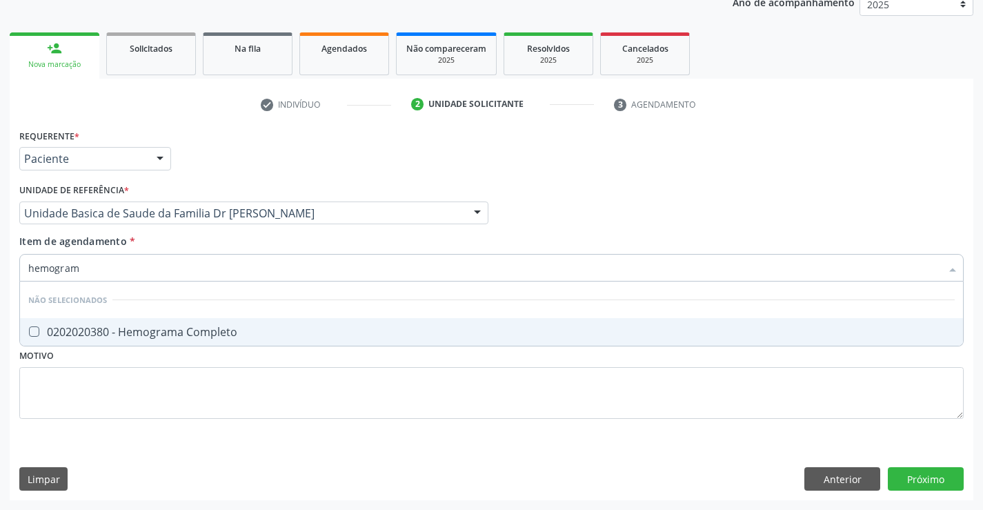
type input "hemograma"
drag, startPoint x: 161, startPoint y: 328, endPoint x: 138, endPoint y: 380, distance: 57.2
click at [159, 330] on div "0202020380 - Hemograma Completo" at bounding box center [491, 331] width 927 height 11
checkbox Completo "true"
click at [167, 398] on div "Requerente * Paciente Médico(a) Enfermeiro(a) Paciente Nenhum resultado encontr…" at bounding box center [491, 282] width 944 height 313
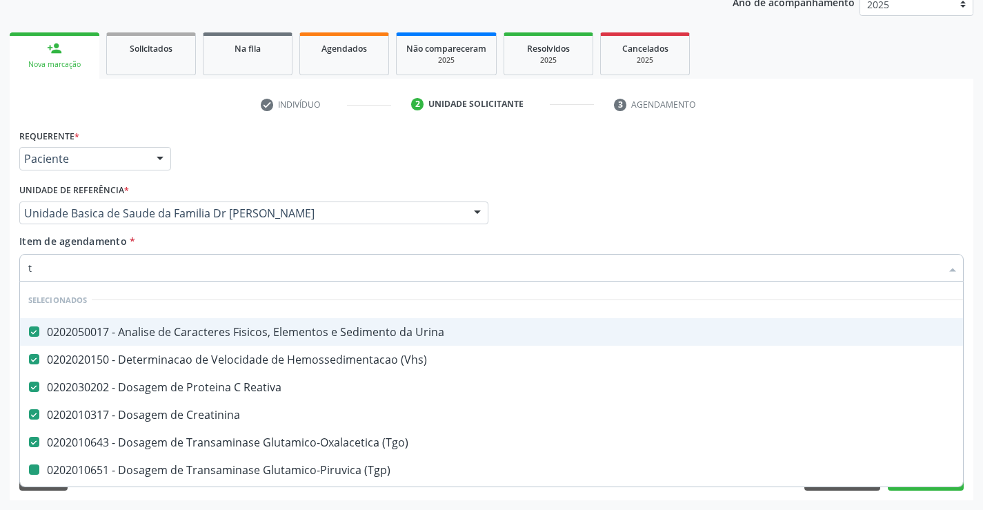
type input "tr"
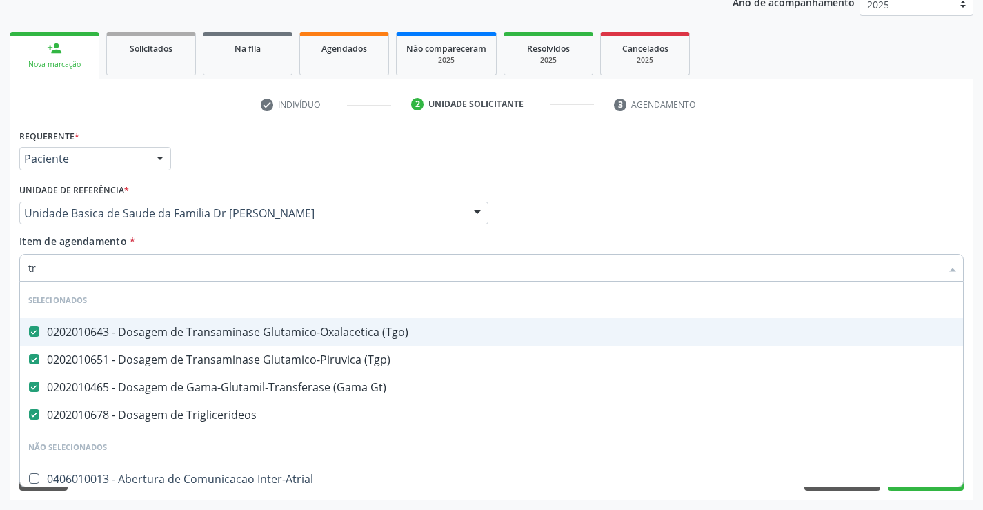
checkbox Inter-Atrial "false"
checkbox Capsula\) "false"
checkbox Psicossocial "false"
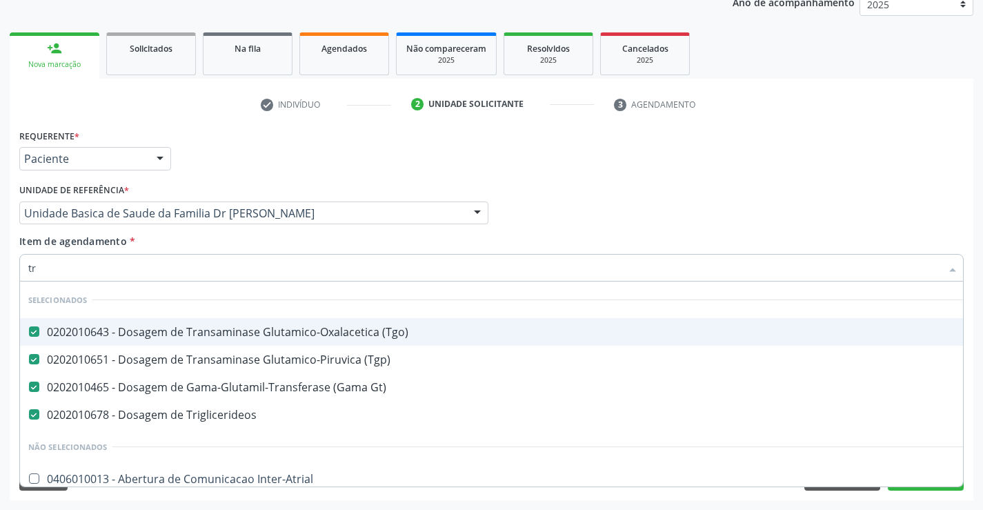
checkbox Psicossocial "false"
checkbox \(Uai\)\ "false"
type input "tri"
checkbox Gt\) "false"
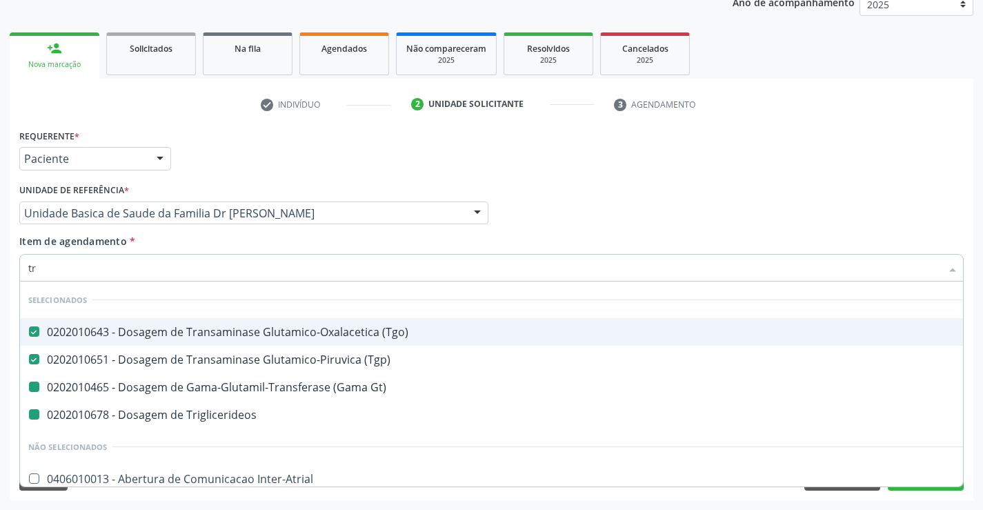
checkbox Triglicerideos "false"
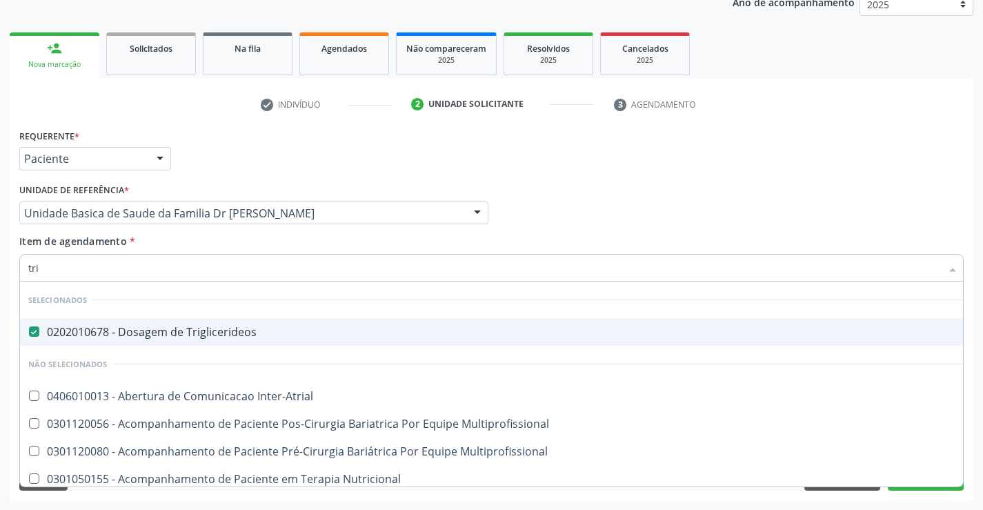
type input "tr"
checkbox Inter-Atrial "true"
checkbox Multiprofissional "true"
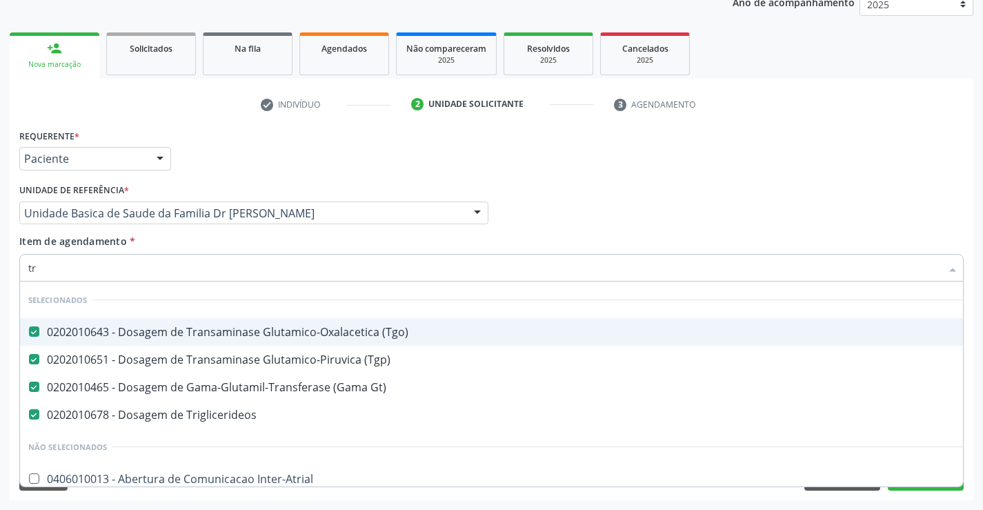
type input "t"
checkbox Inter-Atrial "true"
checkbox Capsula\) "true"
checkbox Psicossocial "true"
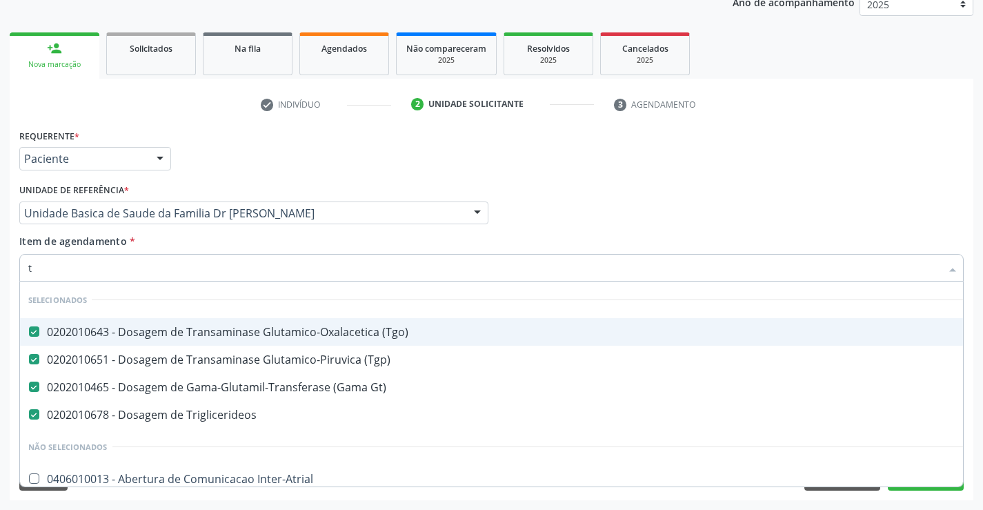
checkbox Psicossocial "true"
checkbox \(Uai\)\ "true"
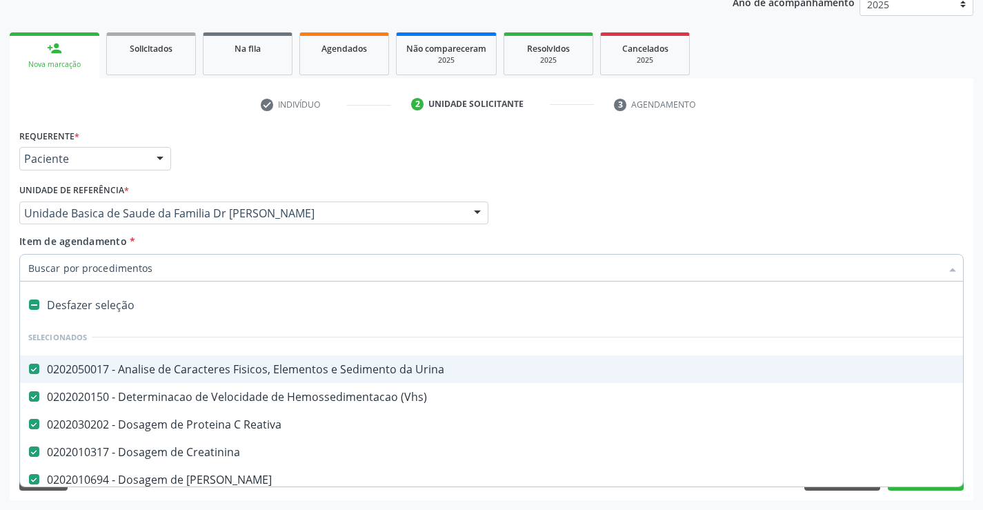
type input "g"
checkbox Completo "false"
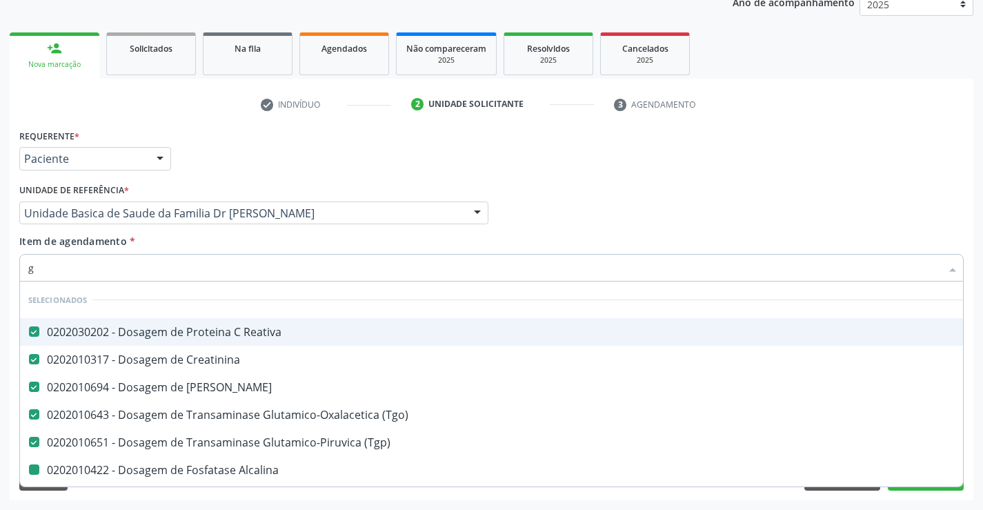
type input "gl"
checkbox Alcalina "false"
checkbox Gt\) "false"
checkbox Hdl "false"
checkbox Ldl "false"
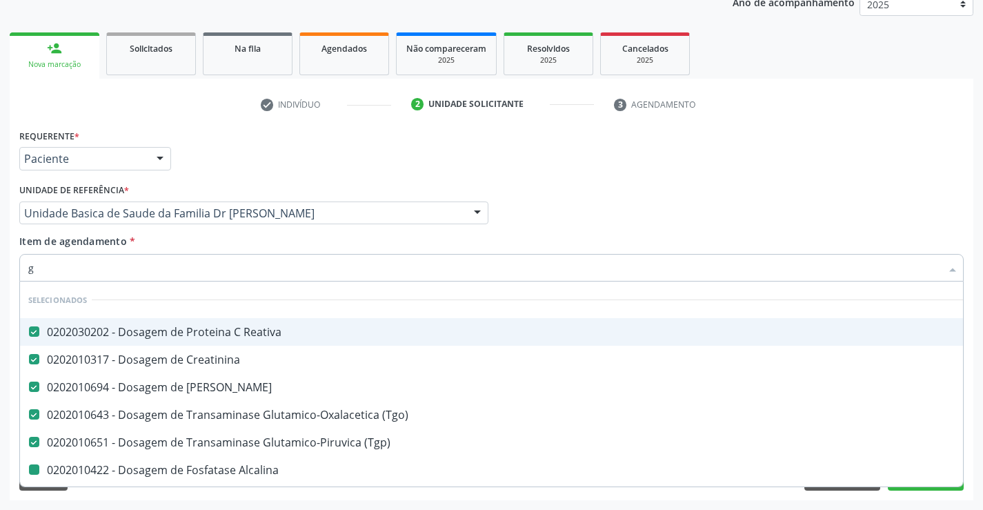
checkbox Total "false"
checkbox Triglicerideos "false"
checkbox Completo "false"
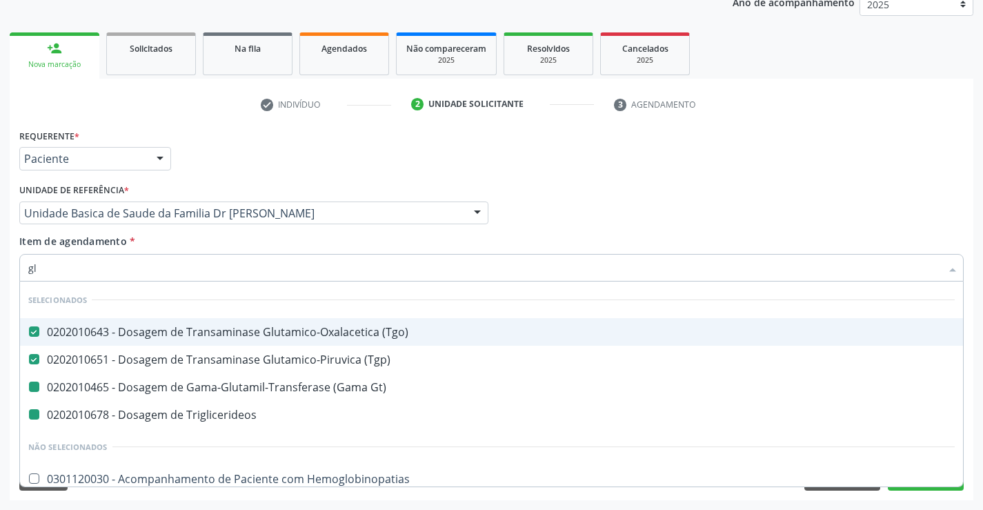
type input "gli"
checkbox Gt\) "false"
checkbox Triglicerideos "false"
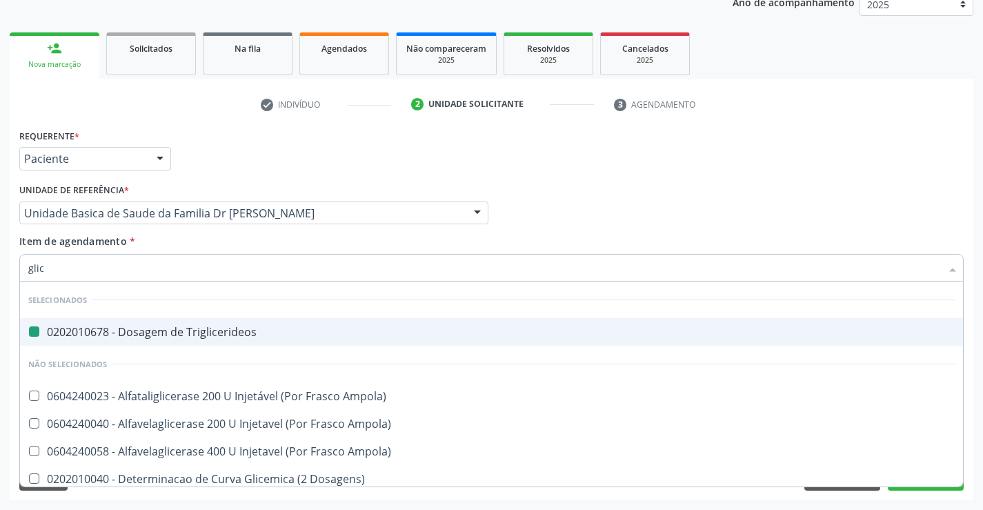
type input "glico"
checkbox Triglicerideos "false"
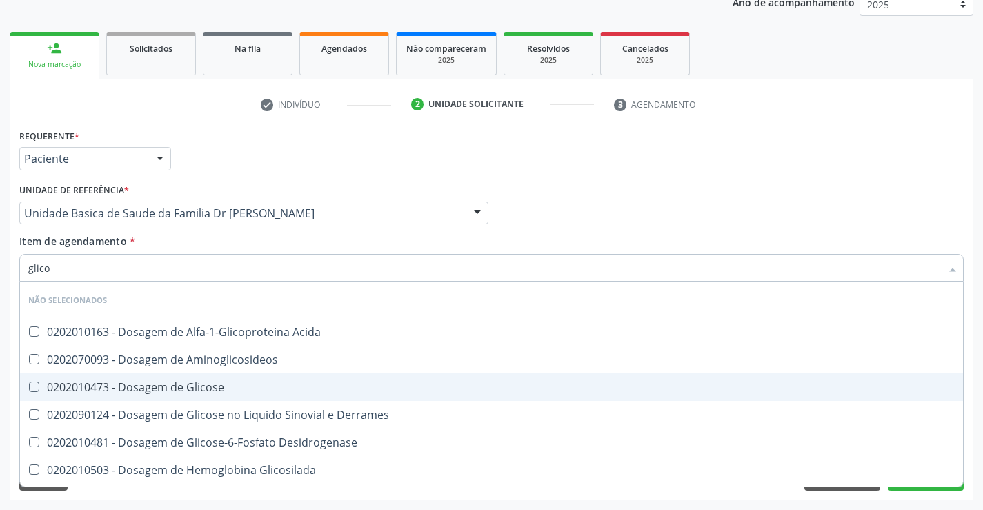
click at [207, 389] on div "0202010473 - Dosagem de Glicose" at bounding box center [491, 387] width 927 height 11
checkbox Glicose "true"
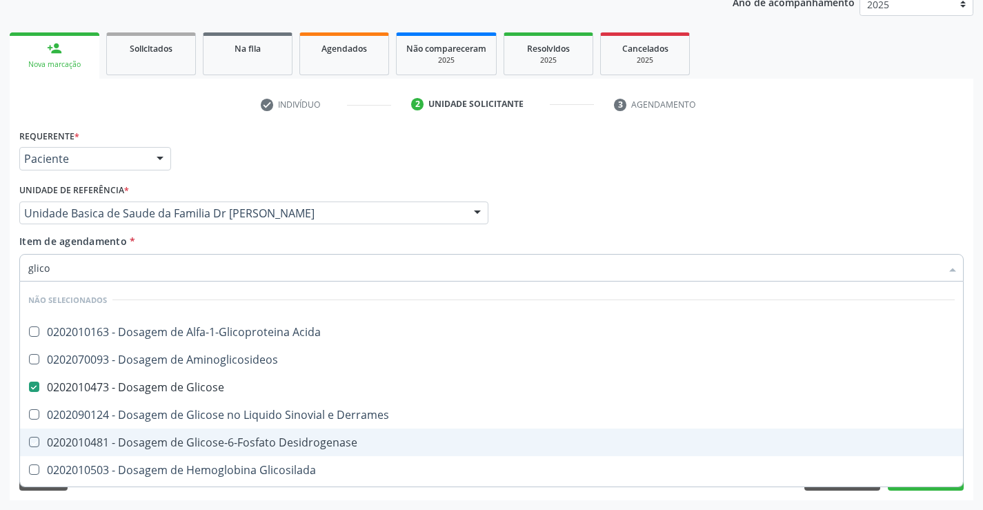
click at [173, 497] on div "Requerente * Paciente Médico(a) Enfermeiro(a) Paciente Nenhum resultado encontr…" at bounding box center [492, 313] width 964 height 375
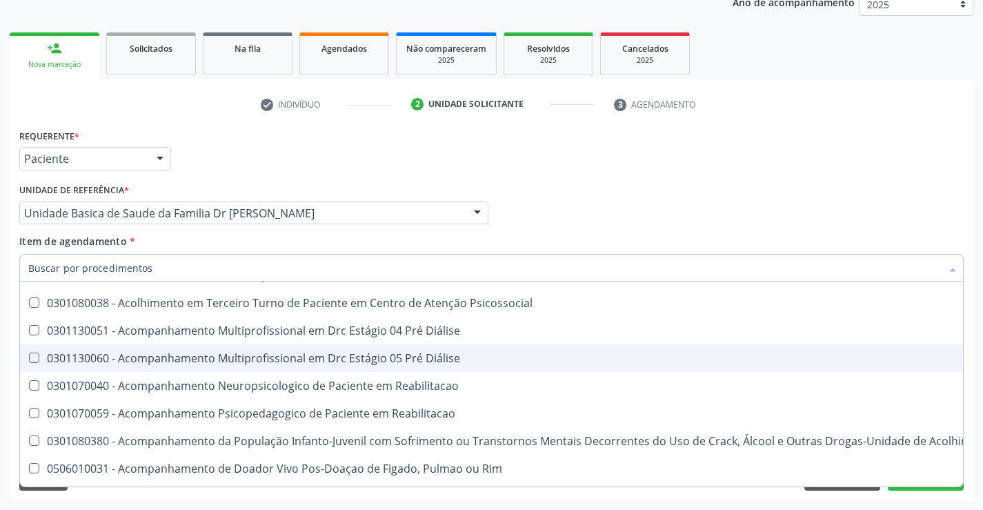
scroll to position [1104, 0]
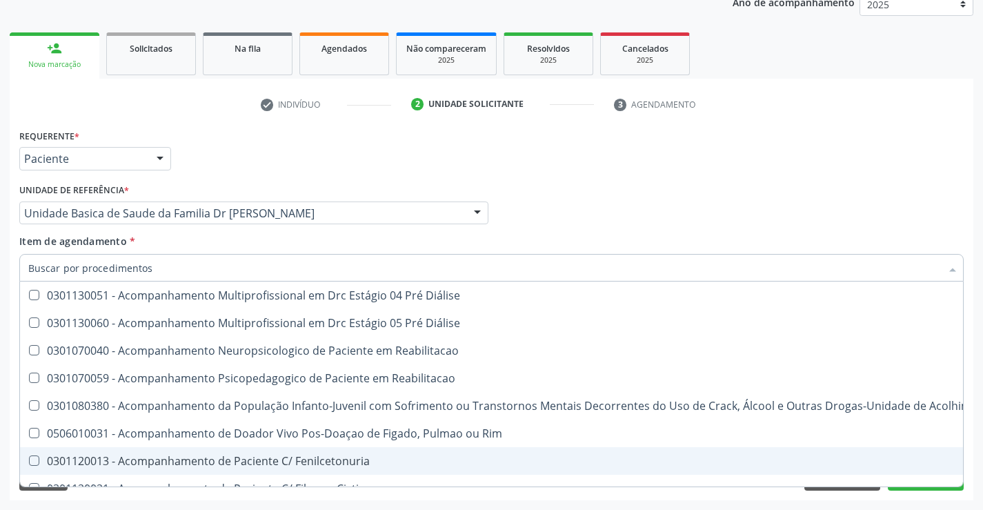
click at [912, 497] on div "Requerente * Paciente Médico(a) Enfermeiro(a) Paciente Nenhum resultado encontr…" at bounding box center [492, 313] width 964 height 375
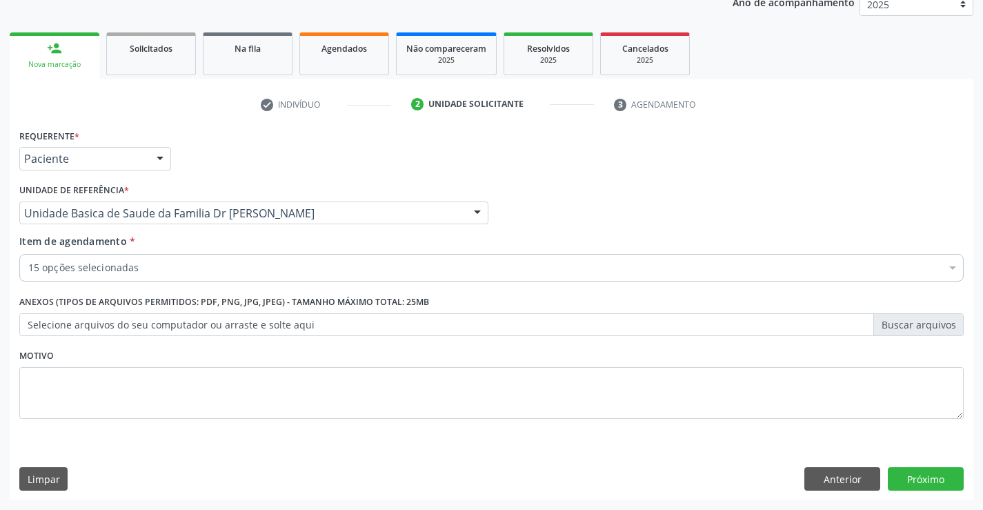
scroll to position [0, 0]
click at [924, 481] on button "Próximo" at bounding box center [926, 478] width 76 height 23
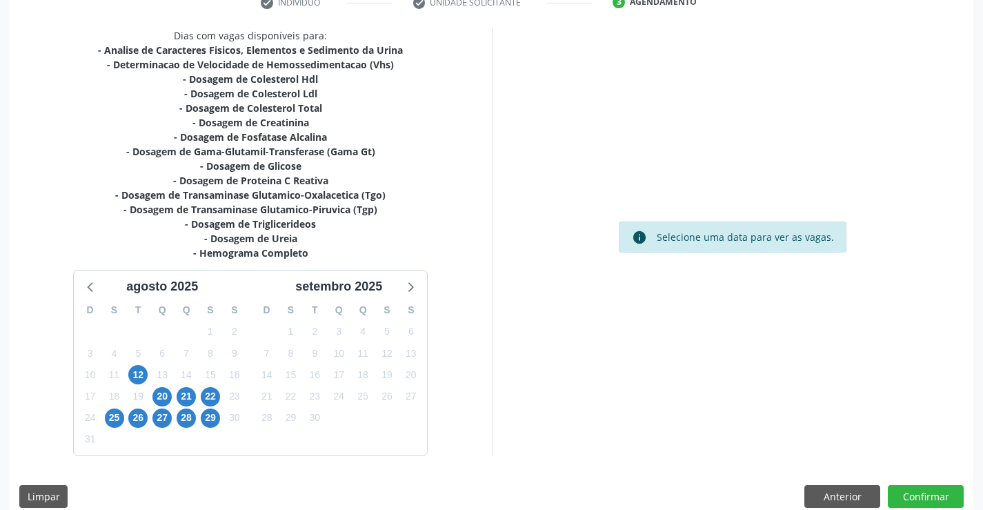
scroll to position [293, 0]
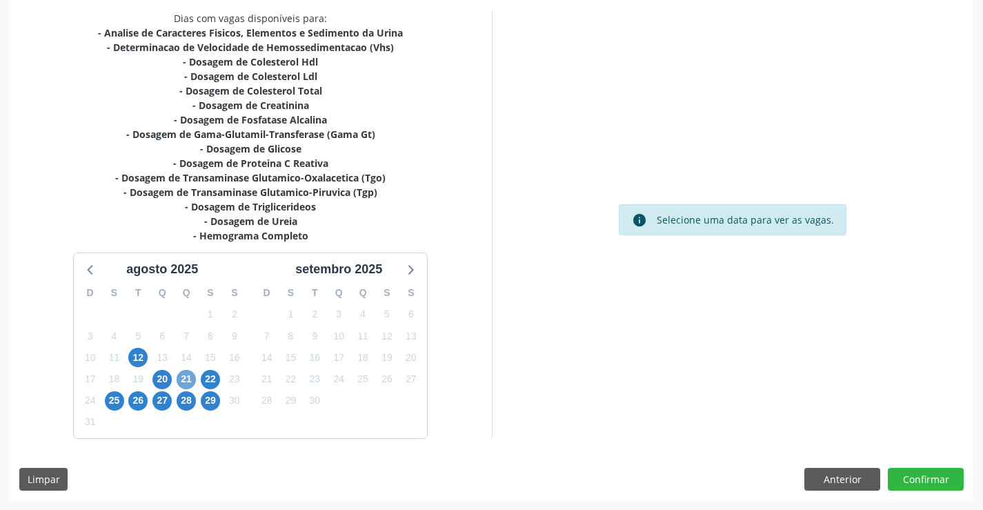
click at [183, 379] on span "21" at bounding box center [186, 379] width 19 height 19
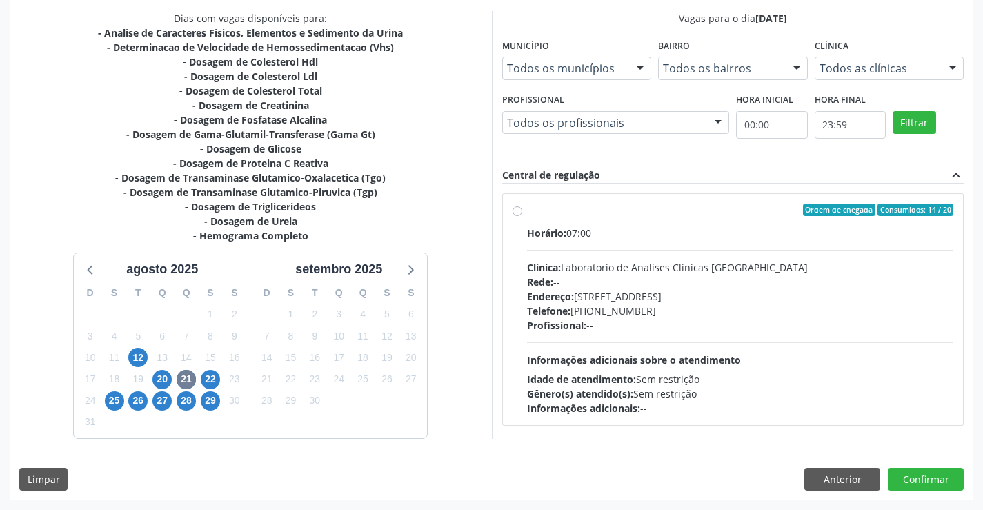
click at [527, 212] on label "Ordem de chegada Consumidos: 14 / 20 Horário: 07:00 Clínica: Laboratorio de Ana…" at bounding box center [740, 310] width 427 height 212
click at [515, 212] on input "Ordem de chegada Consumidos: 14 / 20 Horário: 07:00 Clínica: Laboratorio de Ana…" at bounding box center [518, 210] width 10 height 12
radio input "true"
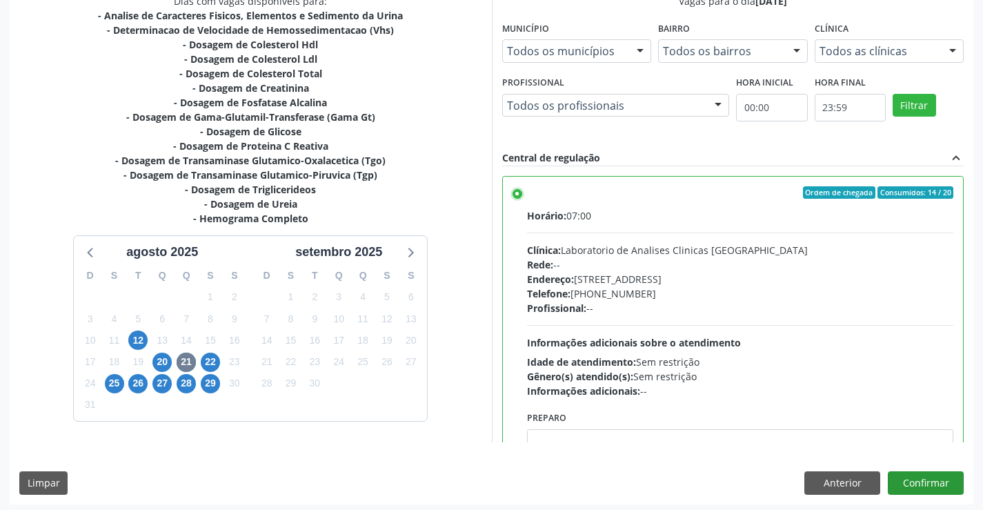
scroll to position [315, 0]
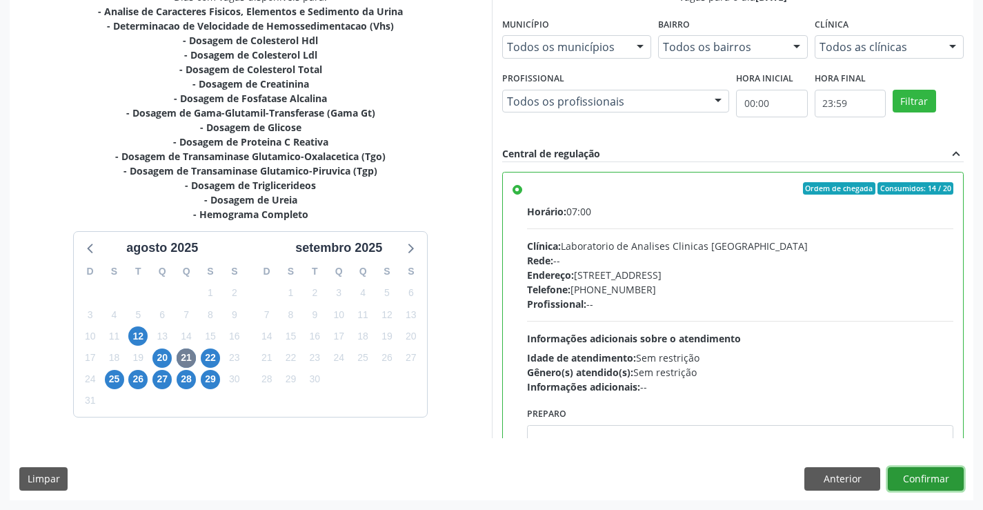
click at [935, 479] on button "Confirmar" at bounding box center [926, 478] width 76 height 23
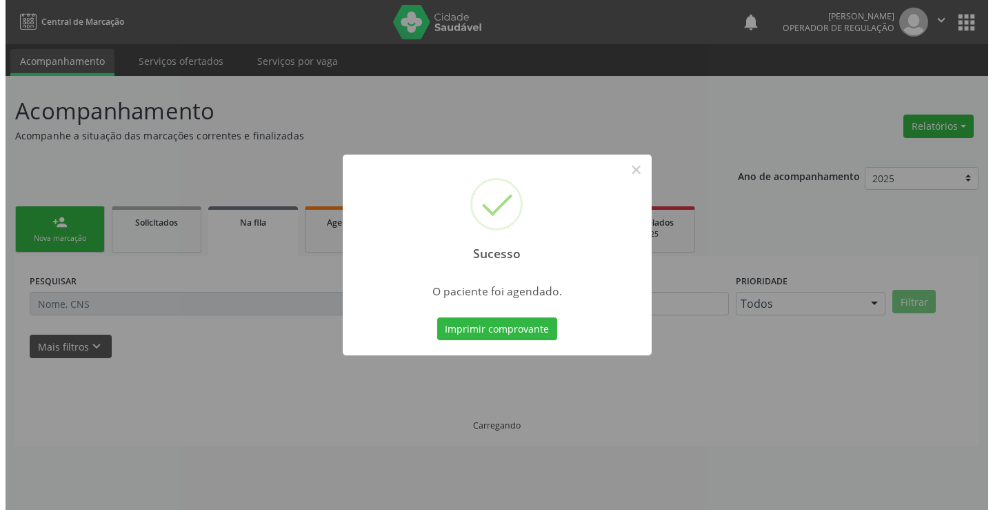
scroll to position [0, 0]
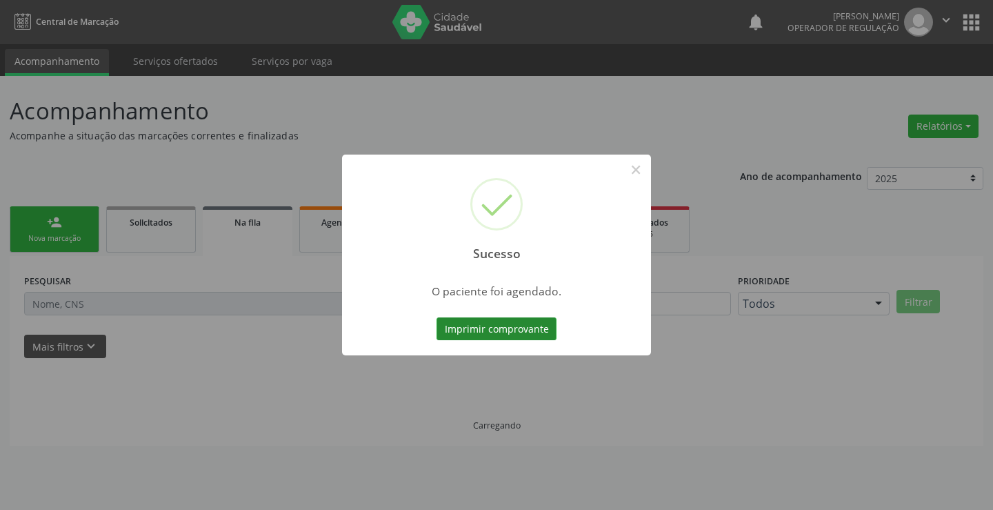
click at [533, 328] on button "Imprimir comprovante" at bounding box center [497, 328] width 120 height 23
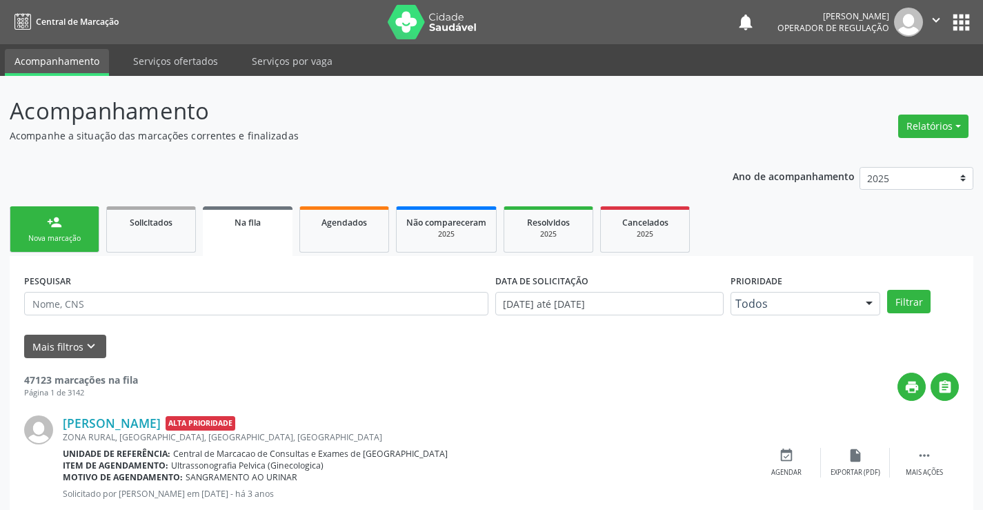
click at [90, 235] on link "person_add Nova marcação" at bounding box center [55, 229] width 90 height 46
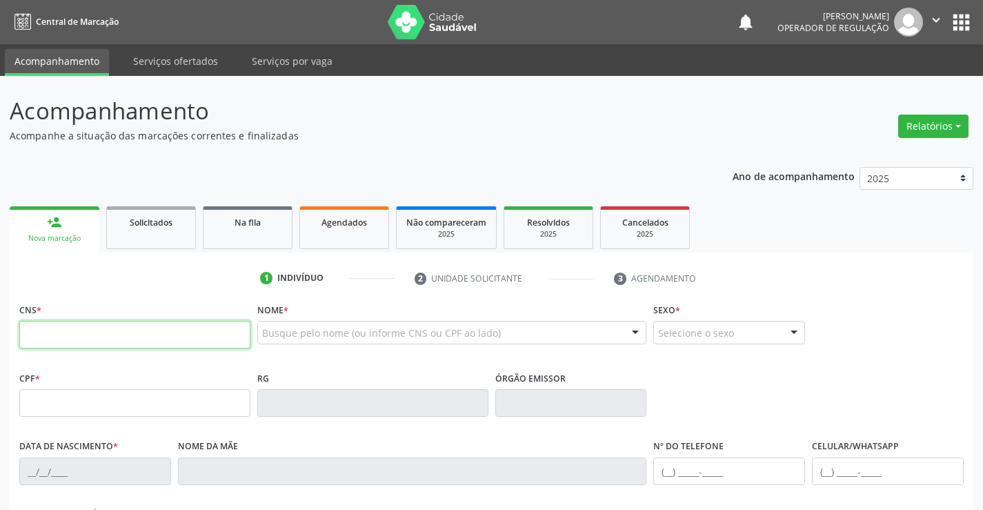
click at [66, 343] on input "text" at bounding box center [134, 335] width 231 height 28
type input "700 3079 7765 3739"
type input "2306824720"
type input "[DATE]"
type input "[PHONE_NUMBER]"
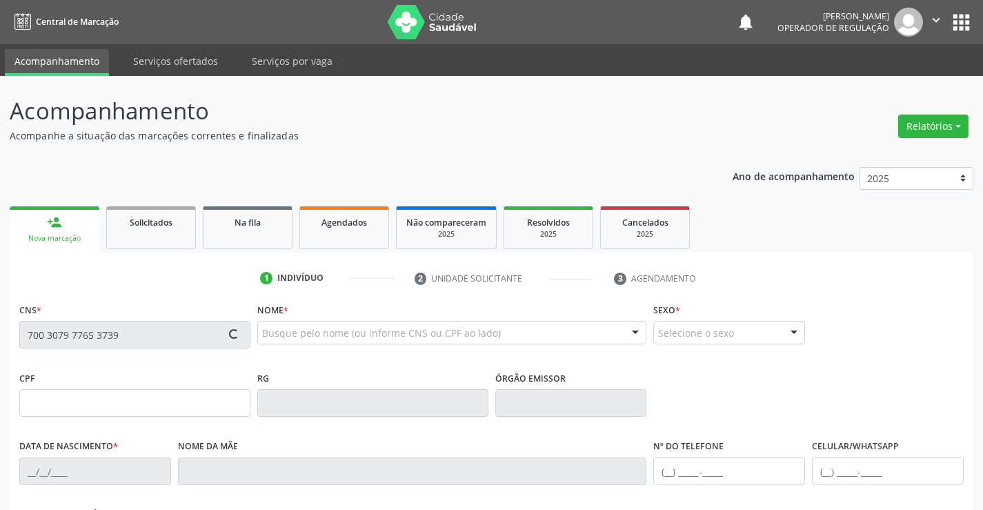
type input "[PHONE_NUMBER]"
type input "S/N"
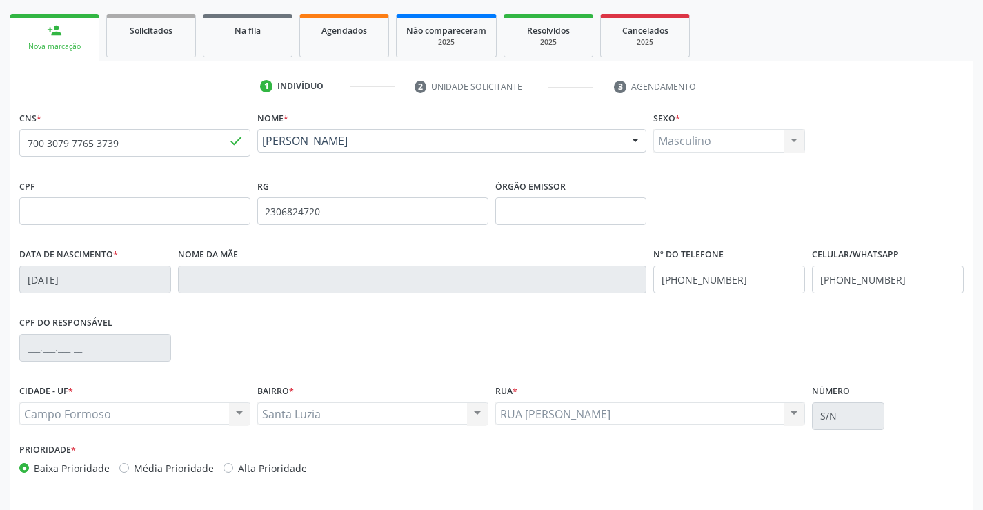
scroll to position [207, 0]
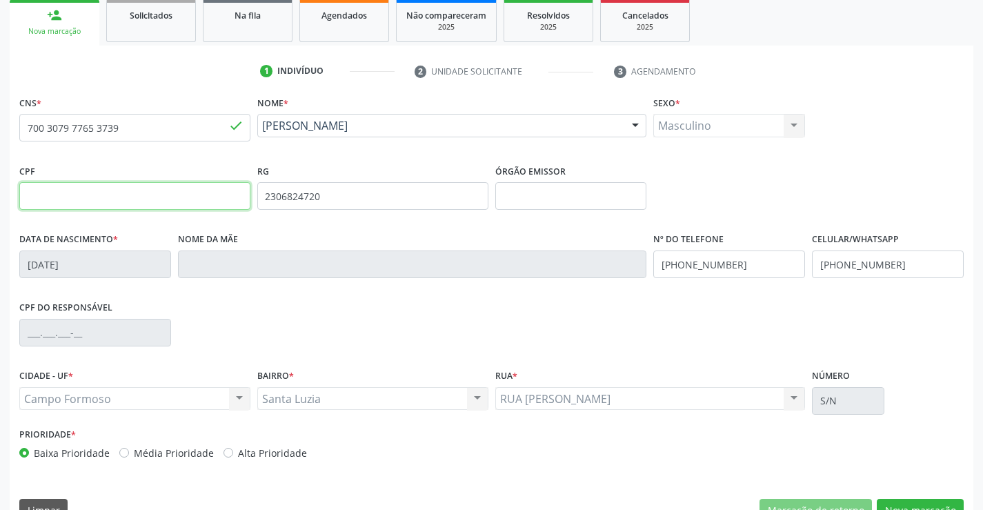
click at [110, 199] on input "text" at bounding box center [134, 196] width 231 height 28
type input "095.672.555-47"
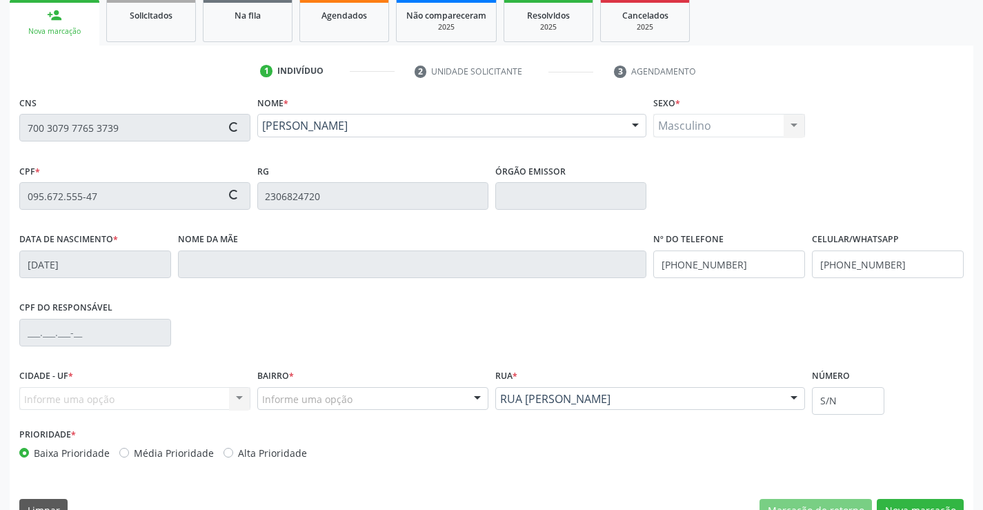
type input "Laurice de [PERSON_NAME]"
type input "[PHONE_NUMBER]"
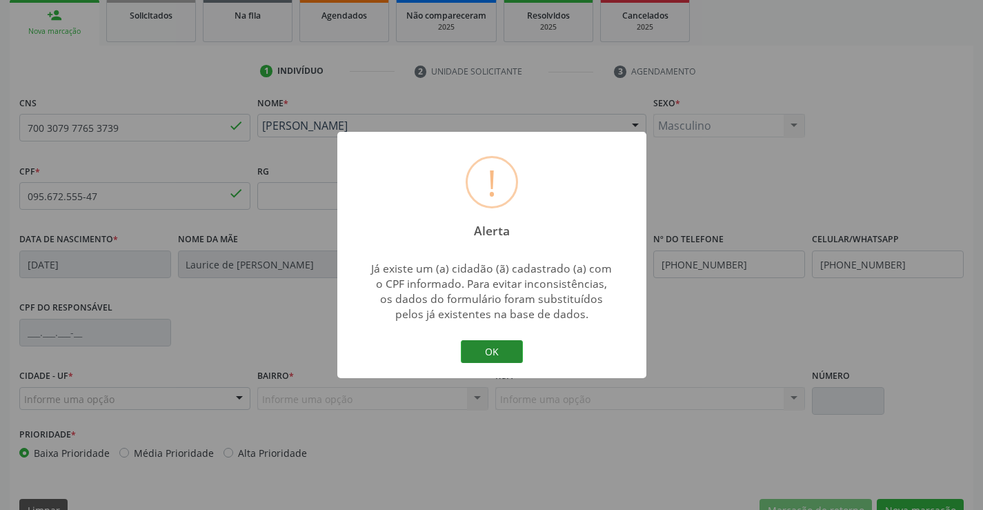
click at [493, 347] on button "OK" at bounding box center [492, 351] width 62 height 23
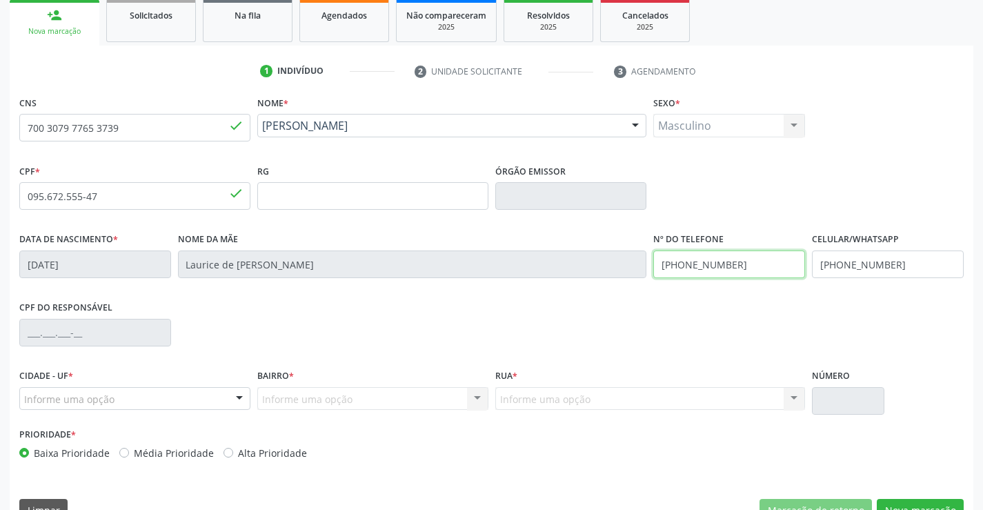
click at [737, 261] on input "[PHONE_NUMBER]" at bounding box center [729, 264] width 152 height 28
type input "[PHONE_NUMBER]"
click at [904, 261] on input "[PHONE_NUMBER]" at bounding box center [888, 264] width 152 height 28
type input "[PHONE_NUMBER]"
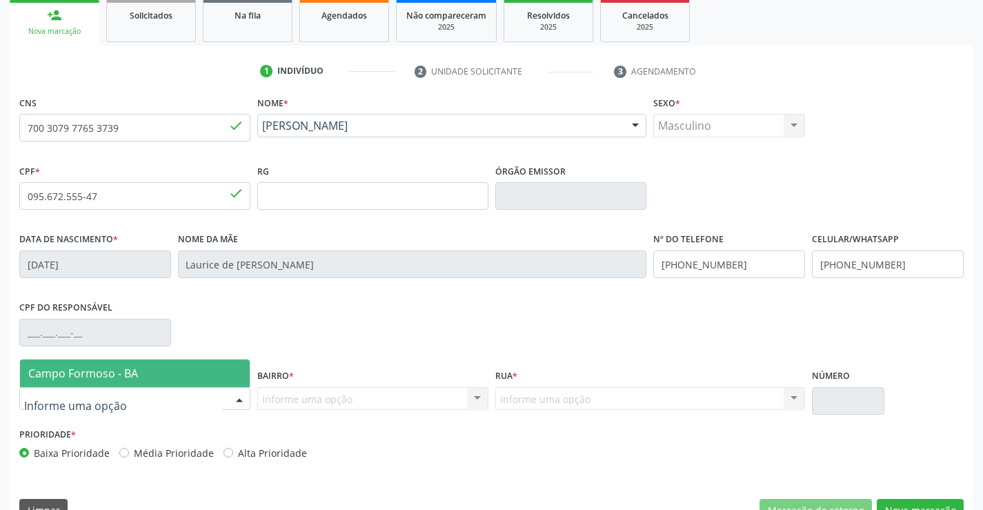
click at [237, 397] on div at bounding box center [239, 399] width 21 height 23
click at [166, 379] on span "Campo Formoso - BA" at bounding box center [135, 373] width 230 height 28
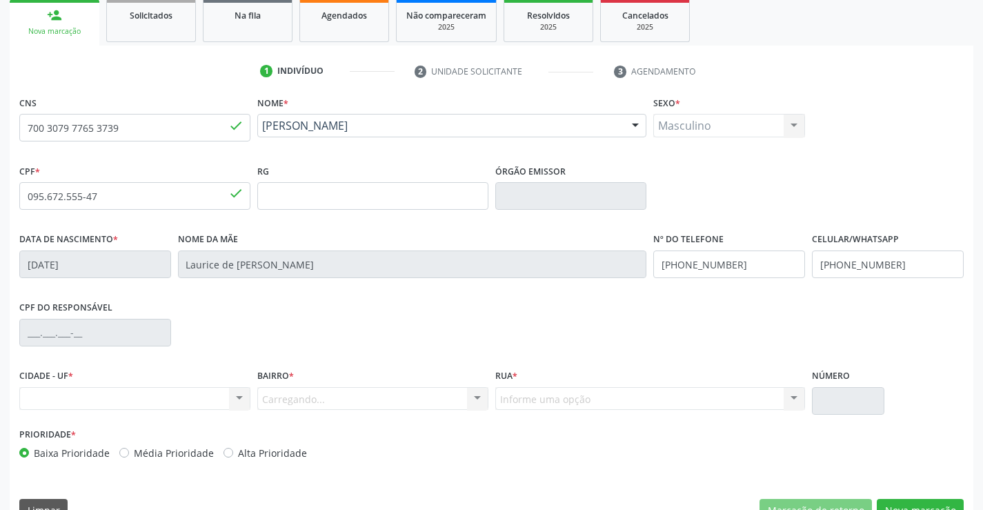
click at [396, 404] on div "Carregando... Nenhum resultado encontrado para: " " Nenhuma opção encontrada. D…" at bounding box center [372, 398] width 231 height 23
click at [412, 392] on div "Carregando... Nenhum resultado encontrado para: " " Nenhuma opção encontrada. D…" at bounding box center [372, 398] width 231 height 23
click at [477, 398] on div "Carregando... Nenhum resultado encontrado para: " " Nenhuma opção encontrada. D…" at bounding box center [372, 398] width 231 height 23
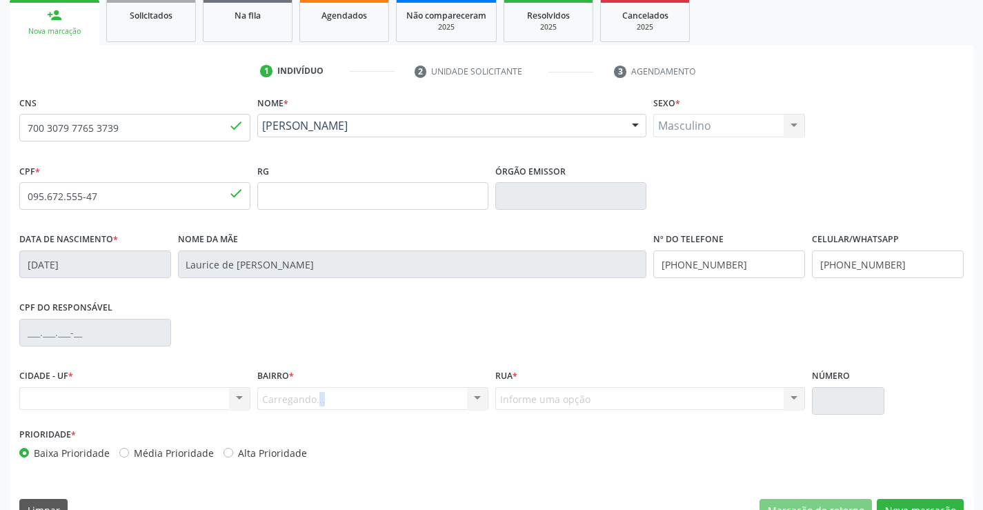
click at [477, 398] on div "Carregando... Nenhum resultado encontrado para: " " Nenhuma opção encontrada. D…" at bounding box center [372, 398] width 231 height 23
click at [393, 402] on div "Carregando... Nenhum resultado encontrado para: " " Nenhuma opção encontrada. D…" at bounding box center [372, 398] width 231 height 23
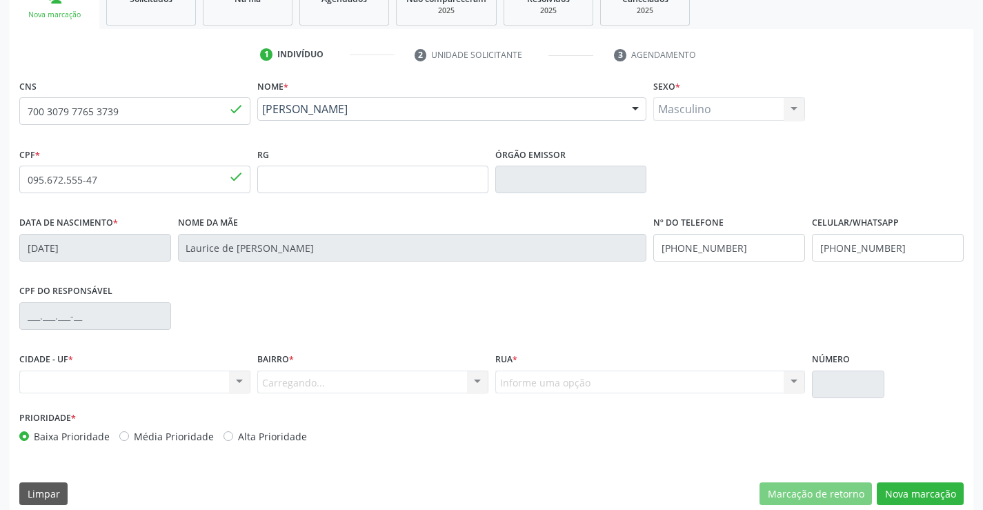
scroll to position [238, 0]
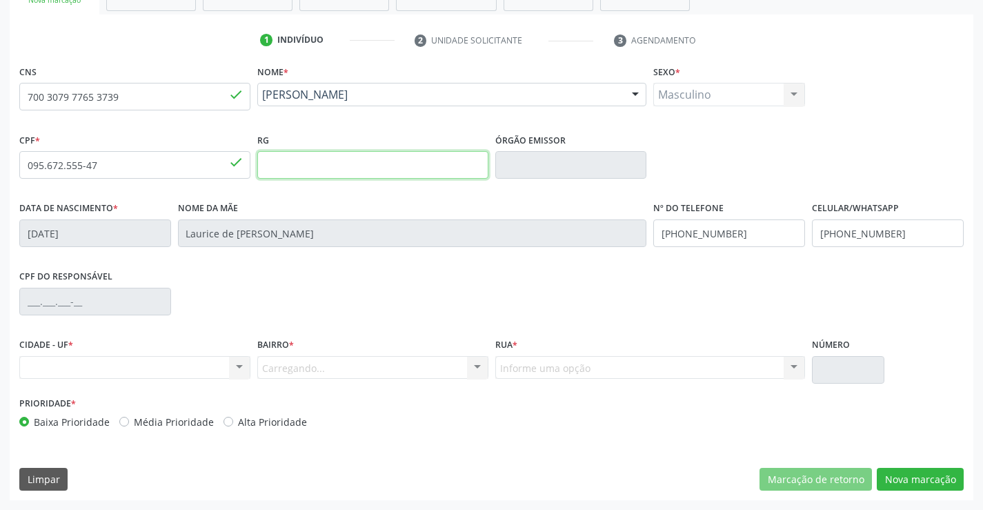
click at [328, 164] on input "text" at bounding box center [372, 165] width 231 height 28
type input "2306824720"
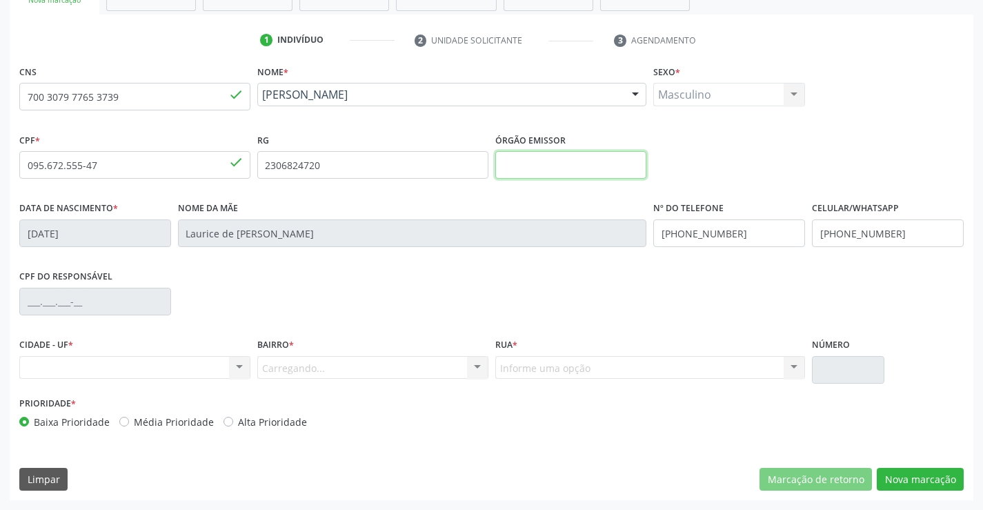
click at [576, 168] on input "text" at bounding box center [571, 165] width 152 height 28
type input "SSPBA"
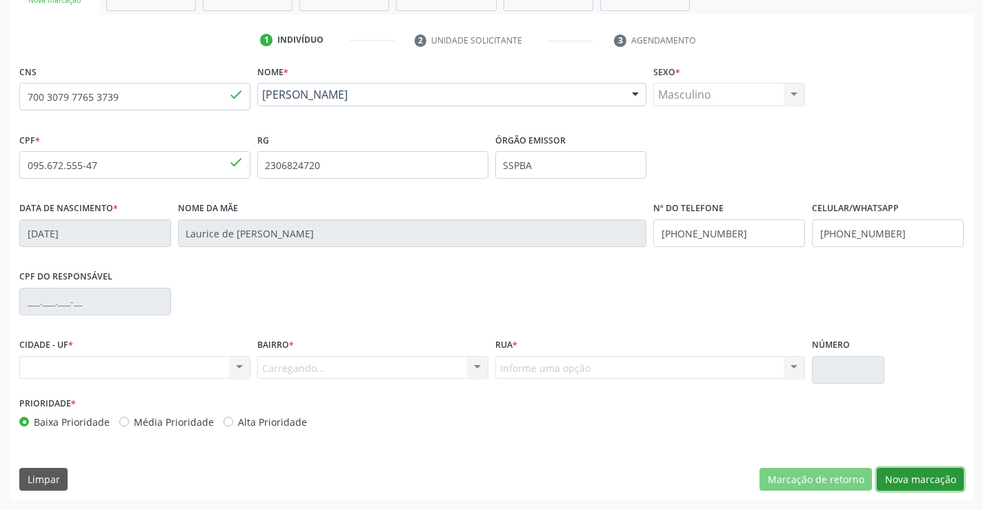
click at [915, 478] on button "Nova marcação" at bounding box center [920, 479] width 87 height 23
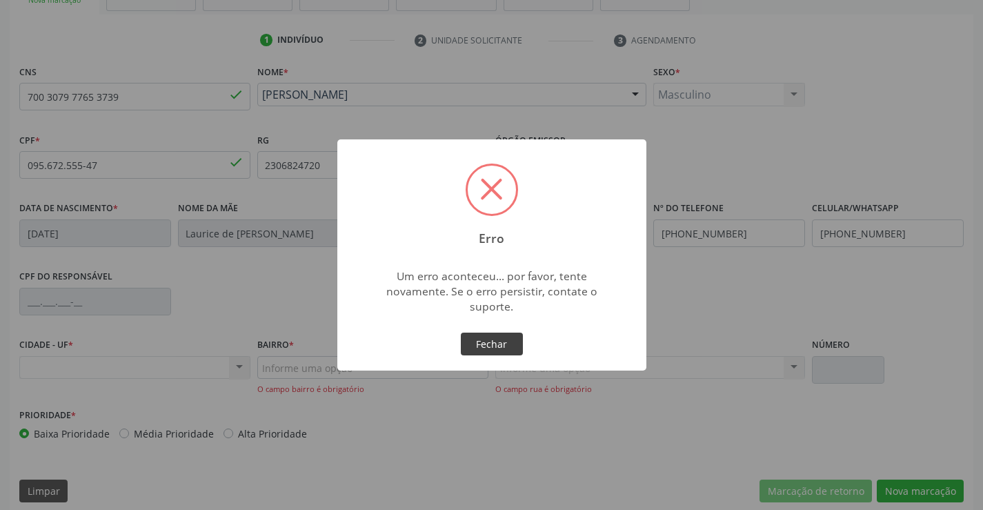
click at [506, 344] on button "Fechar" at bounding box center [492, 344] width 62 height 23
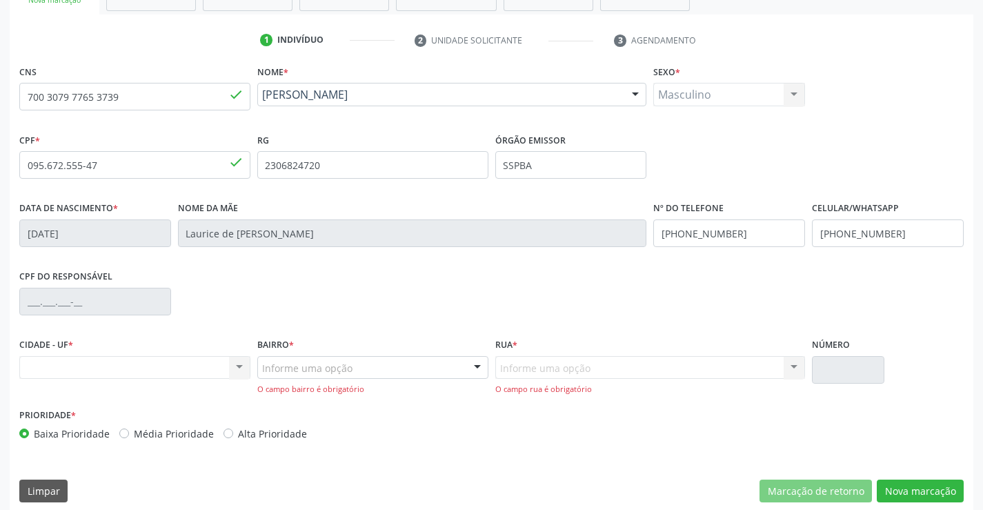
click at [240, 364] on div "Nenhum resultado encontrado para: " " Não há nenhuma opção para ser exibida." at bounding box center [134, 367] width 231 height 23
click at [476, 370] on div at bounding box center [477, 368] width 21 height 23
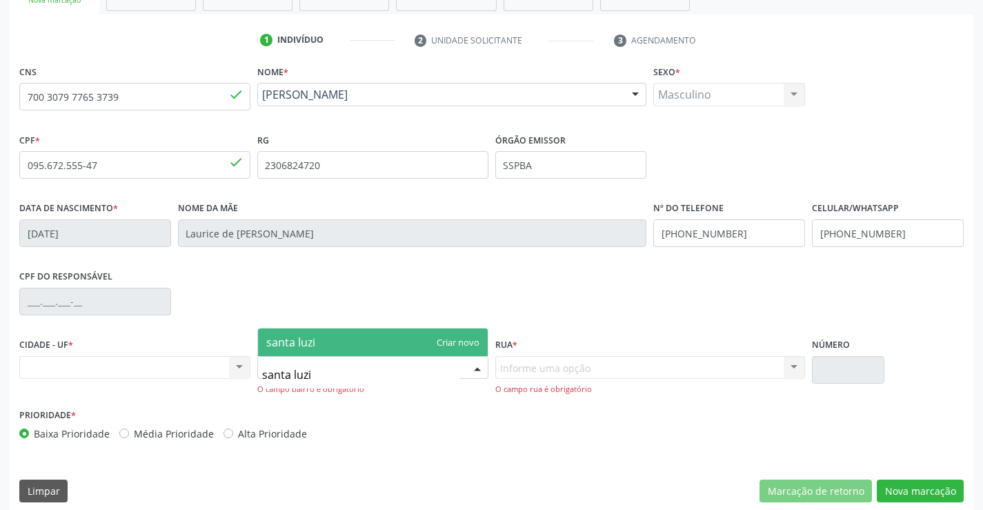
type input "santa luzia"
click at [405, 337] on span "santa luzia" at bounding box center [373, 342] width 230 height 28
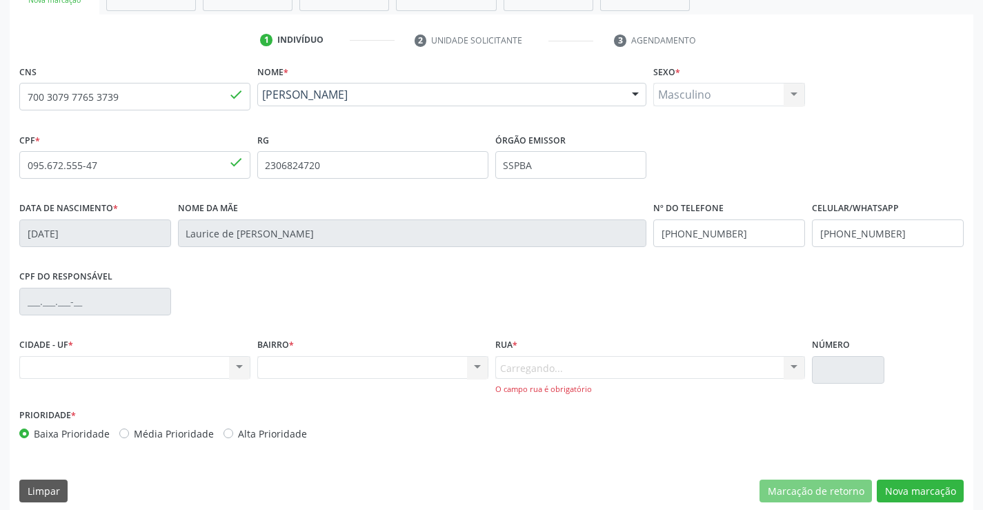
click at [554, 372] on div "Carregando... Nenhum resultado encontrado para: " " Nenhuma opção encontrada. D…" at bounding box center [650, 375] width 310 height 39
click at [777, 365] on div "Carregando... Nenhum resultado encontrado para: " " Nenhuma opção encontrada. D…" at bounding box center [650, 375] width 310 height 39
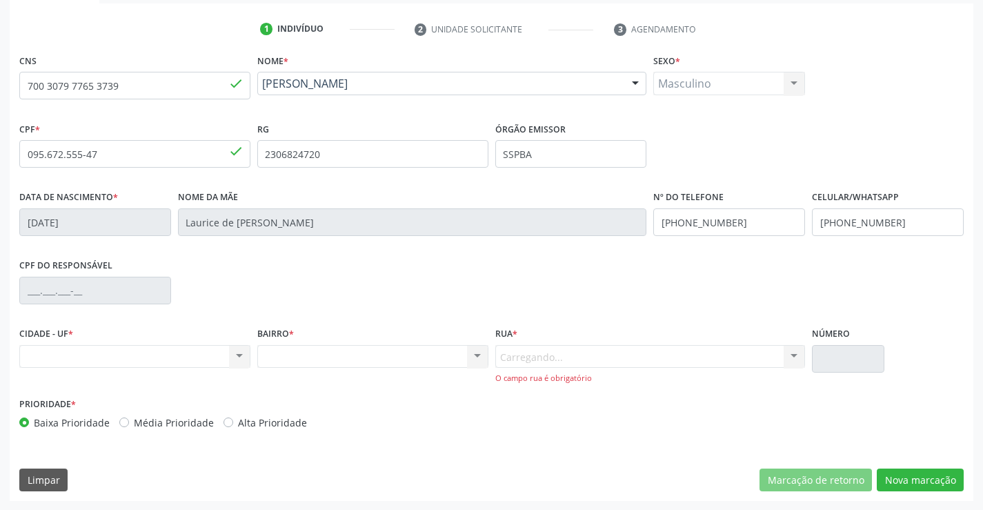
scroll to position [250, 0]
click at [232, 355] on div "Nenhum resultado encontrado para: " " Não há nenhuma opção para ser exibida." at bounding box center [134, 355] width 231 height 23
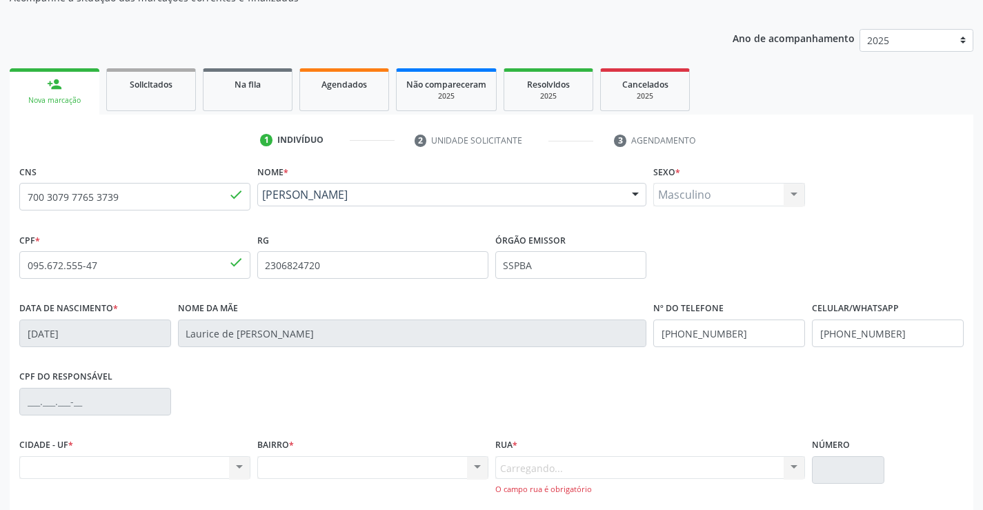
scroll to position [0, 0]
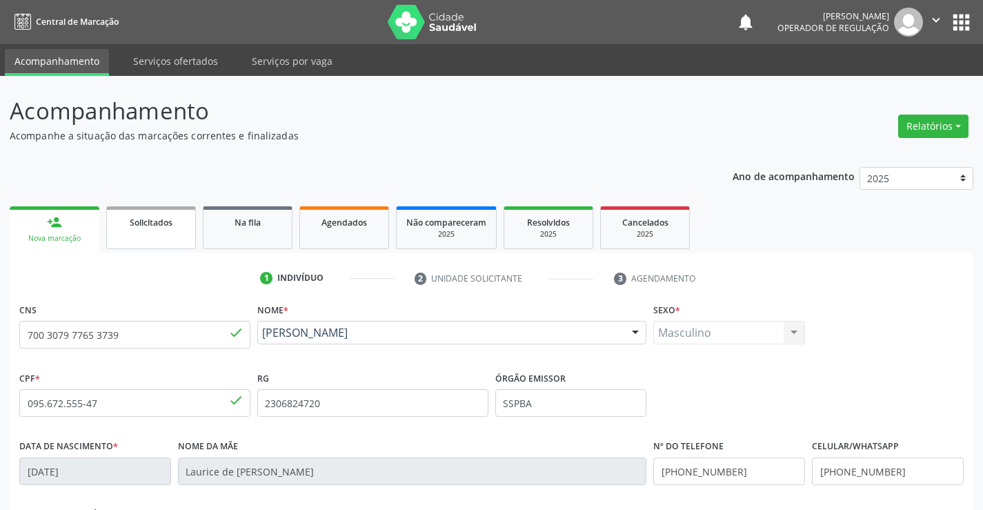
click at [134, 234] on link "Solicitados" at bounding box center [151, 227] width 90 height 43
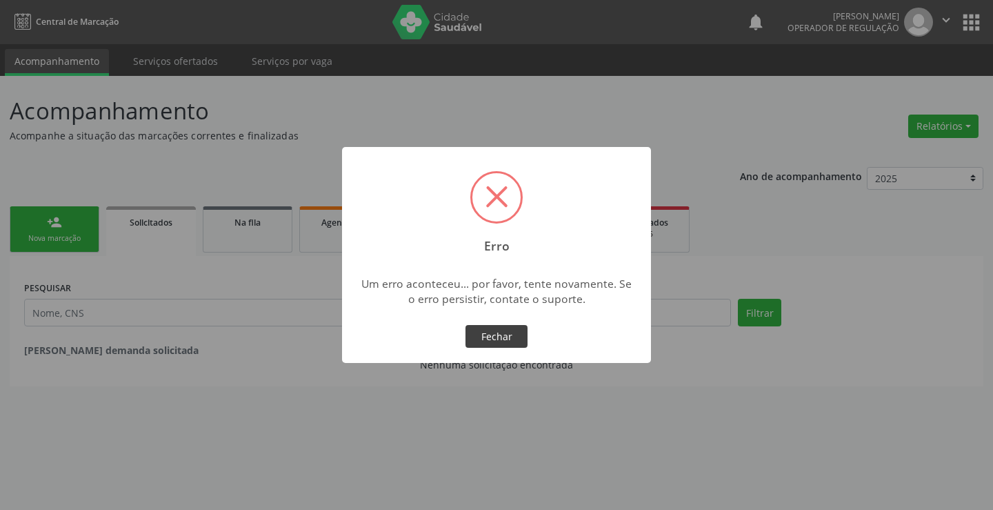
click at [522, 330] on button "Fechar" at bounding box center [497, 336] width 62 height 23
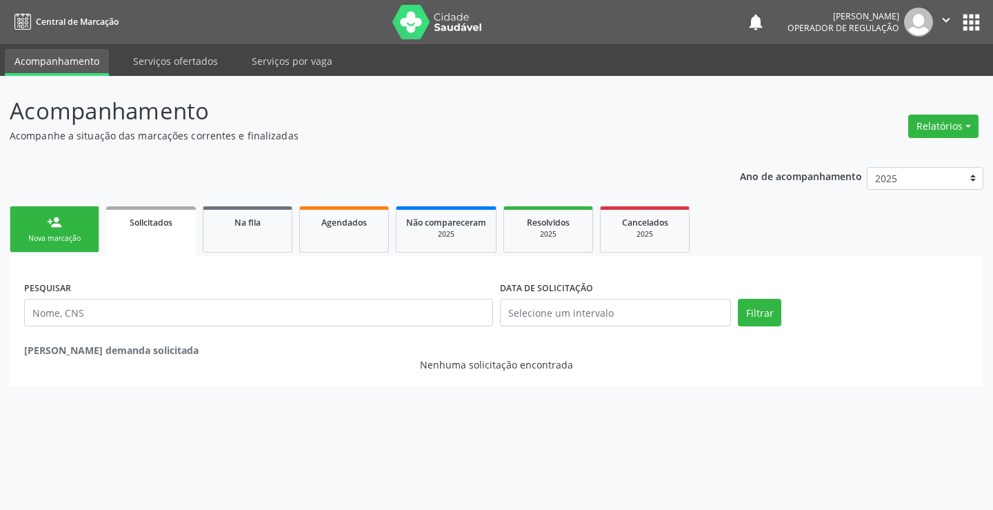
click at [89, 227] on link "person_add Nova marcação" at bounding box center [55, 229] width 90 height 46
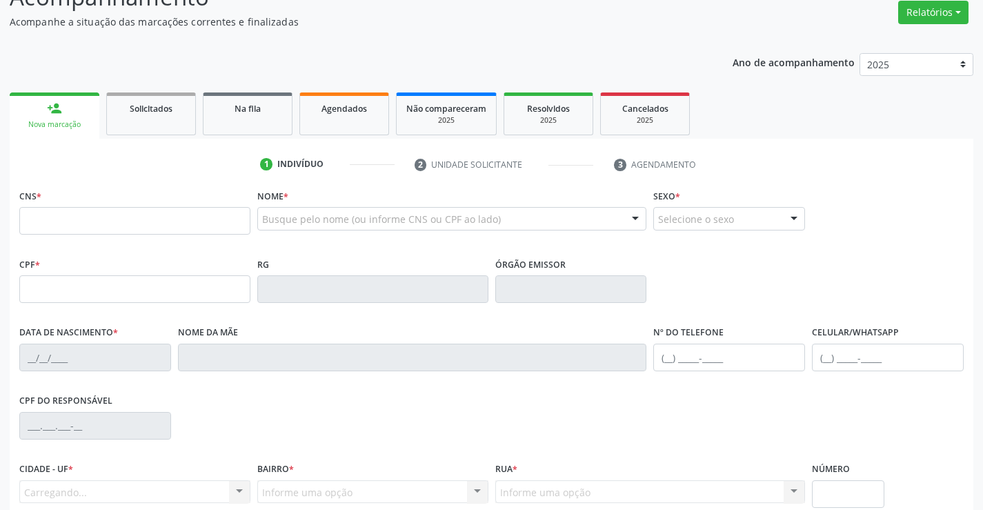
scroll to position [138, 0]
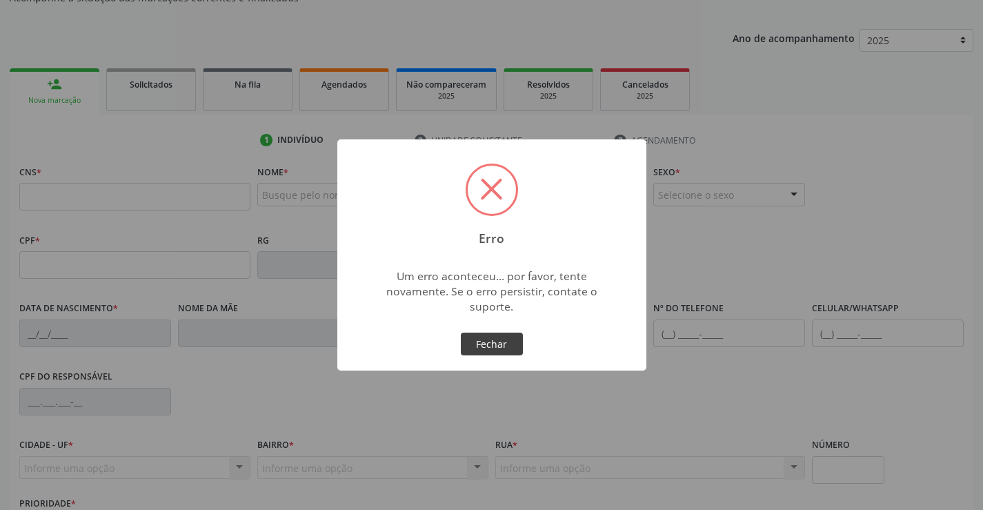
click at [502, 346] on button "Fechar" at bounding box center [492, 344] width 62 height 23
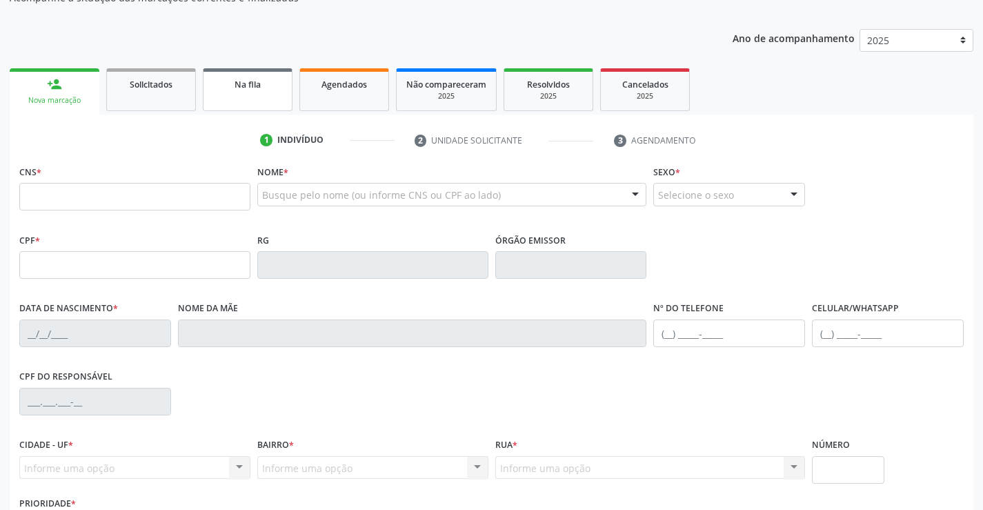
click at [241, 90] on div "Na fila" at bounding box center [247, 84] width 69 height 14
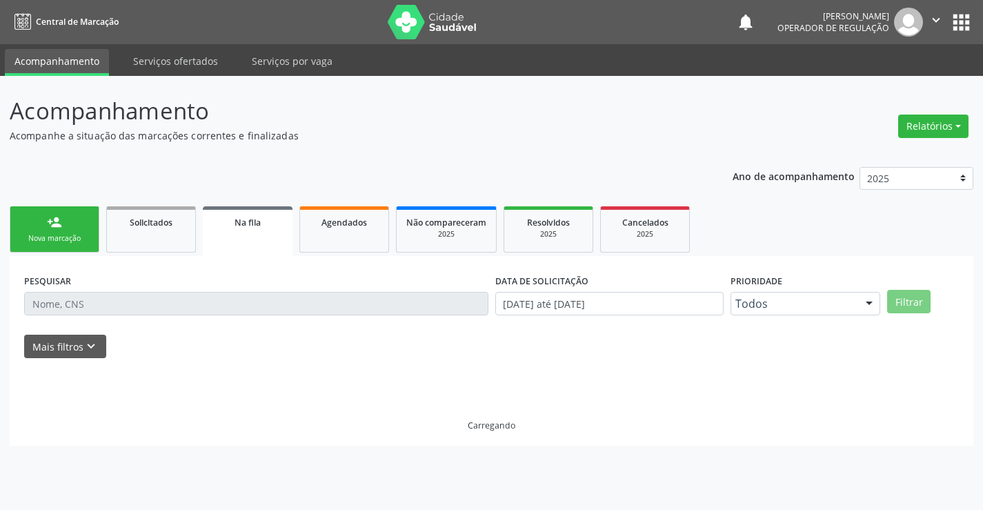
scroll to position [0, 0]
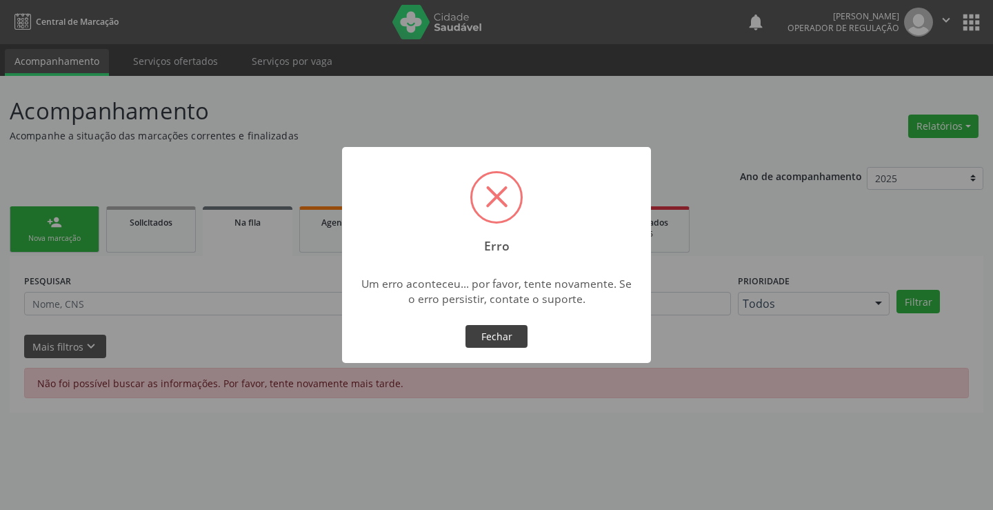
click at [490, 338] on button "Fechar" at bounding box center [497, 336] width 62 height 23
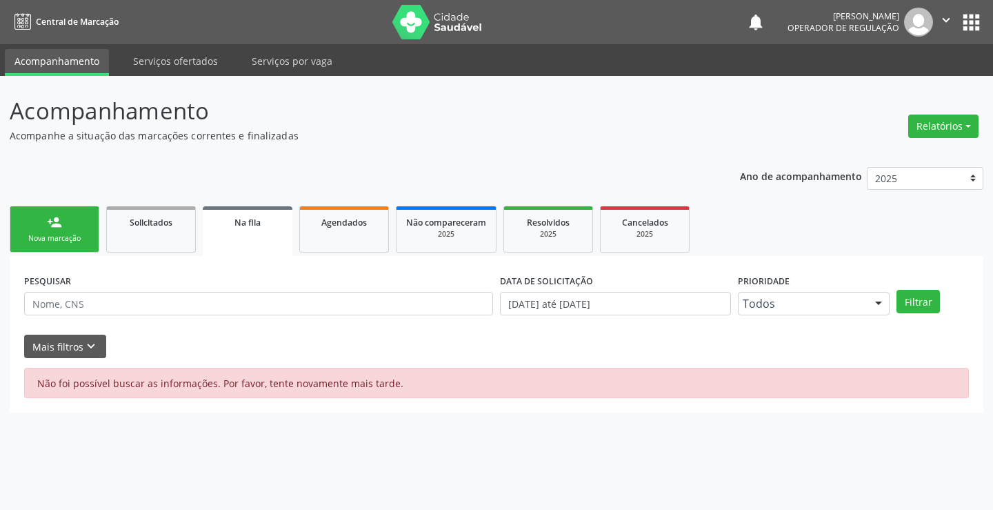
click at [81, 220] on link "person_add Nova marcação" at bounding box center [55, 229] width 90 height 46
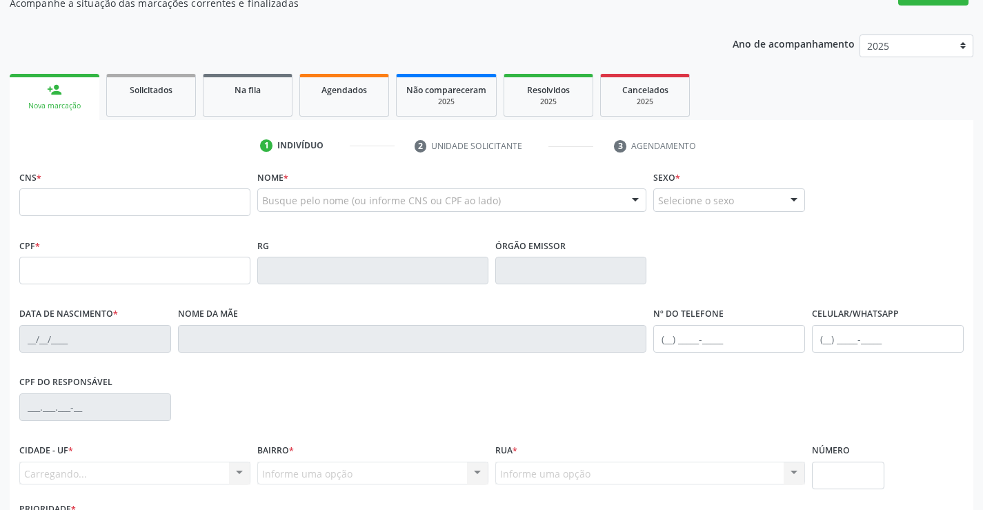
scroll to position [138, 0]
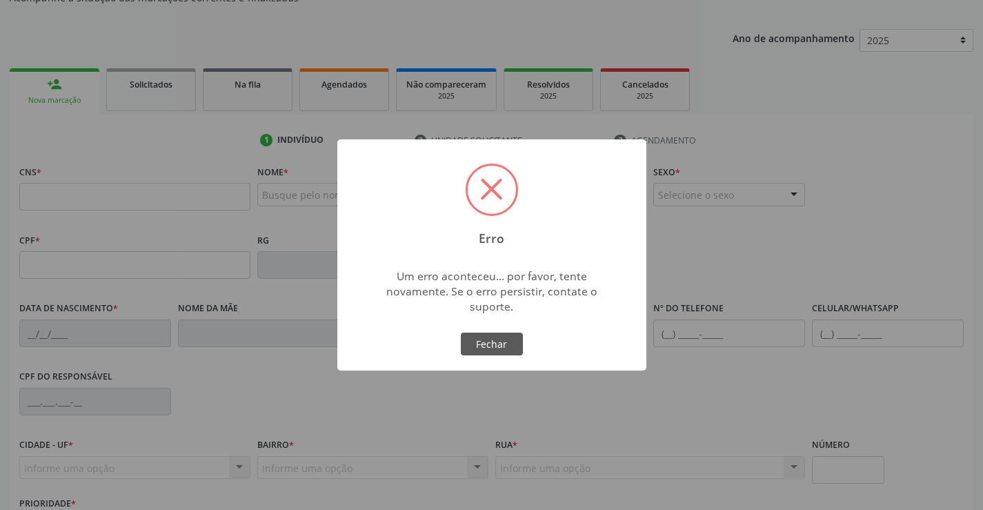
click at [490, 193] on span at bounding box center [492, 190] width 48 height 48
click at [493, 184] on span at bounding box center [492, 190] width 48 height 48
click at [496, 342] on button "Fechar" at bounding box center [492, 344] width 62 height 23
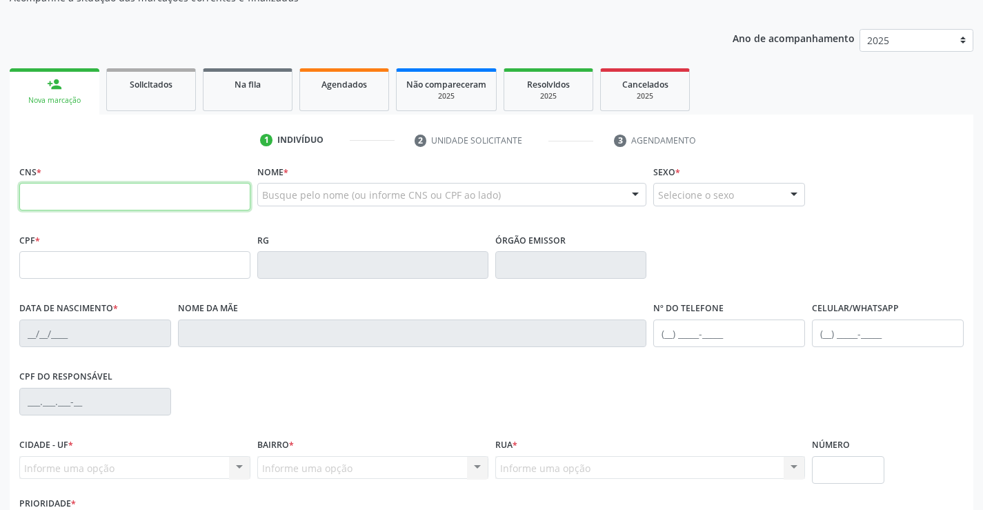
click at [146, 209] on input "text" at bounding box center [134, 197] width 231 height 28
type input "700 3079 7765 3739"
type input "2306824720"
type input "[DATE]"
type input "[PHONE_NUMBER]"
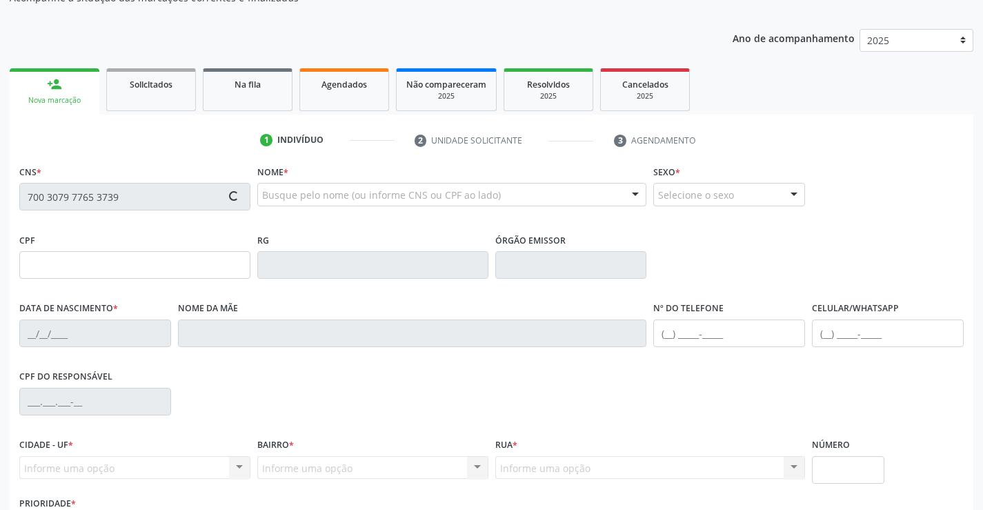
type input "[PHONE_NUMBER]"
type input "S/N"
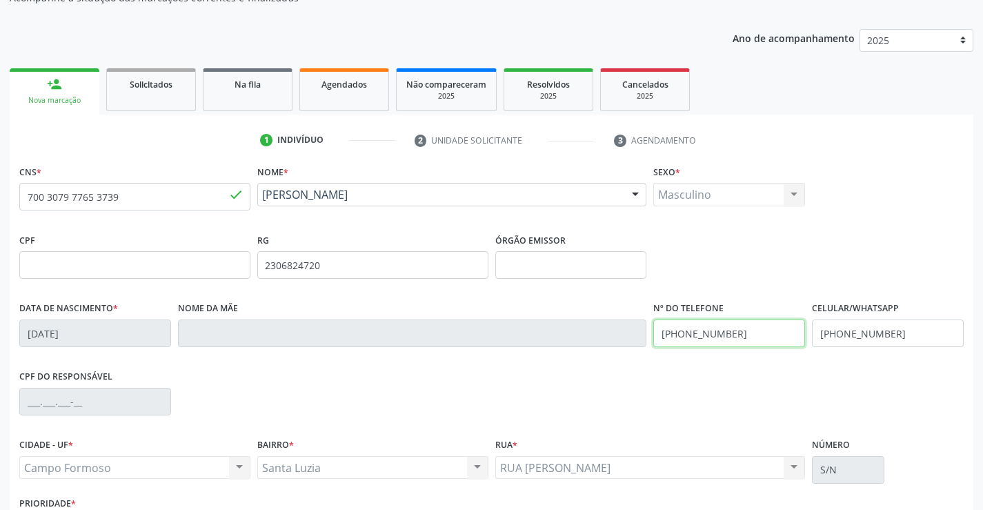
click at [740, 333] on input "[PHONE_NUMBER]" at bounding box center [729, 333] width 152 height 28
type input "[PHONE_NUMBER]"
click at [900, 333] on input "[PHONE_NUMBER]" at bounding box center [888, 333] width 152 height 28
type input "[PHONE_NUMBER]"
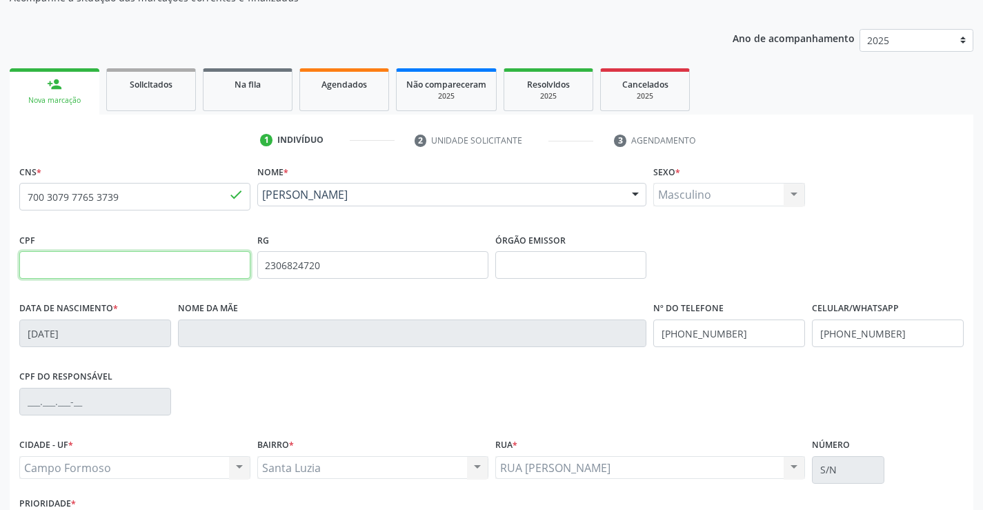
click at [128, 261] on input "text" at bounding box center [134, 265] width 231 height 28
type input "095.672.555-47"
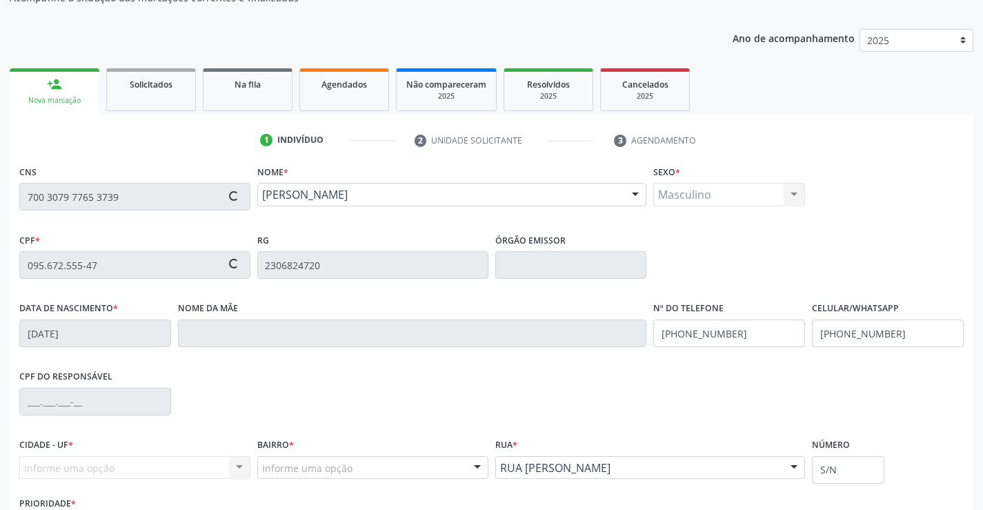
type input "Laurice de [PERSON_NAME]"
type input "[PHONE_NUMBER]"
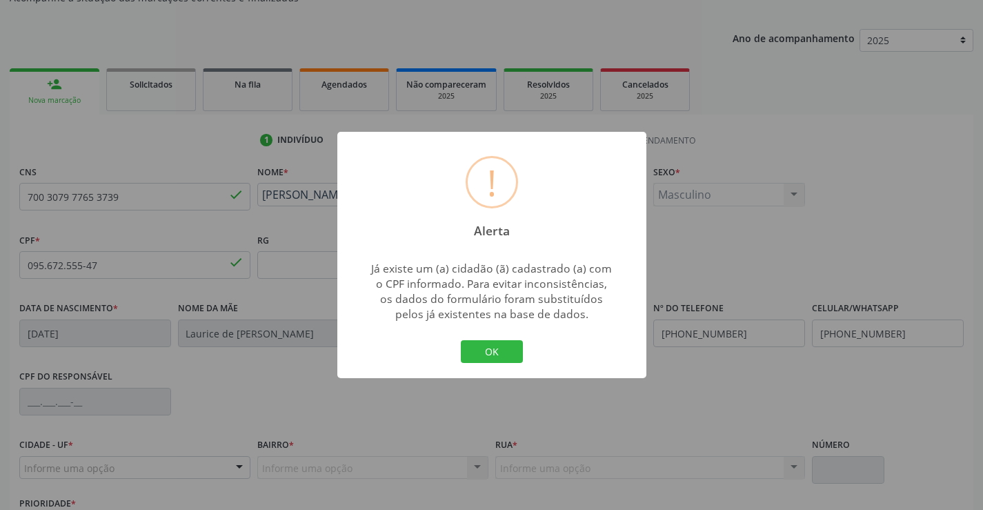
click at [494, 348] on button "OK" at bounding box center [492, 351] width 62 height 23
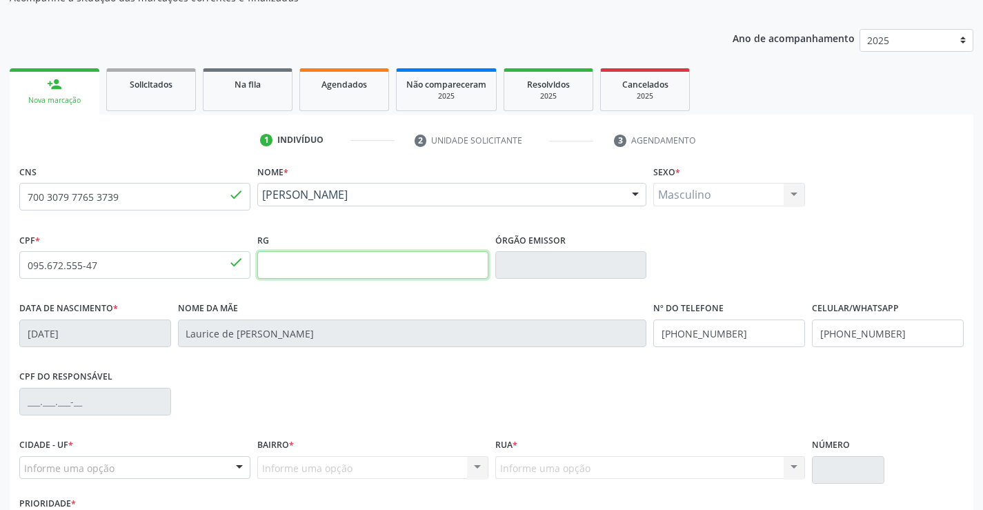
click at [335, 265] on input "text" at bounding box center [372, 265] width 231 height 28
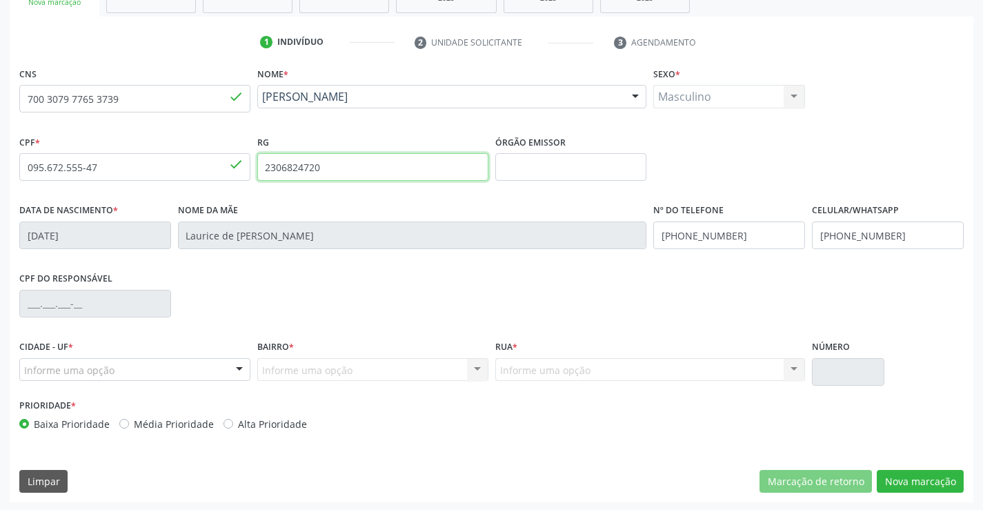
scroll to position [238, 0]
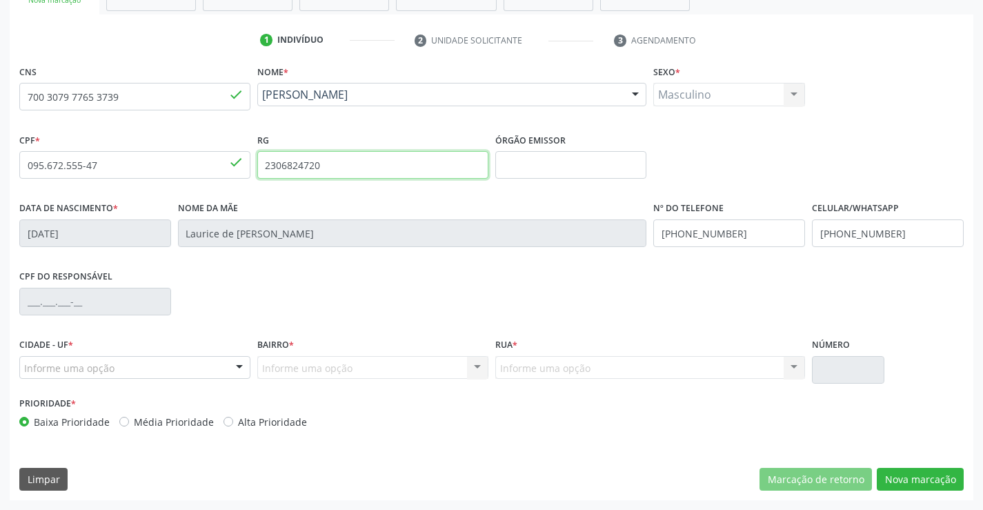
type input "2306824720"
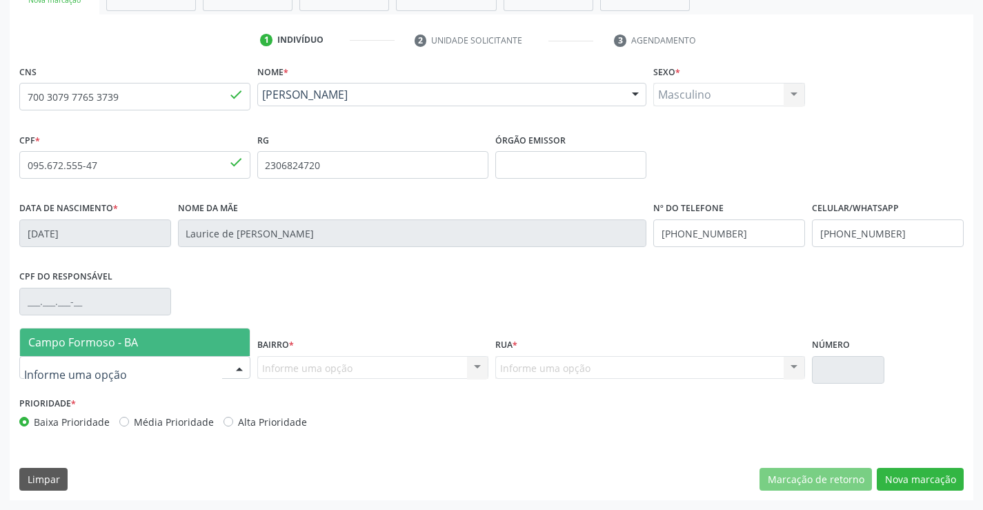
click at [238, 369] on div at bounding box center [239, 368] width 21 height 23
click at [226, 335] on span "Campo Formoso - BA" at bounding box center [135, 342] width 230 height 28
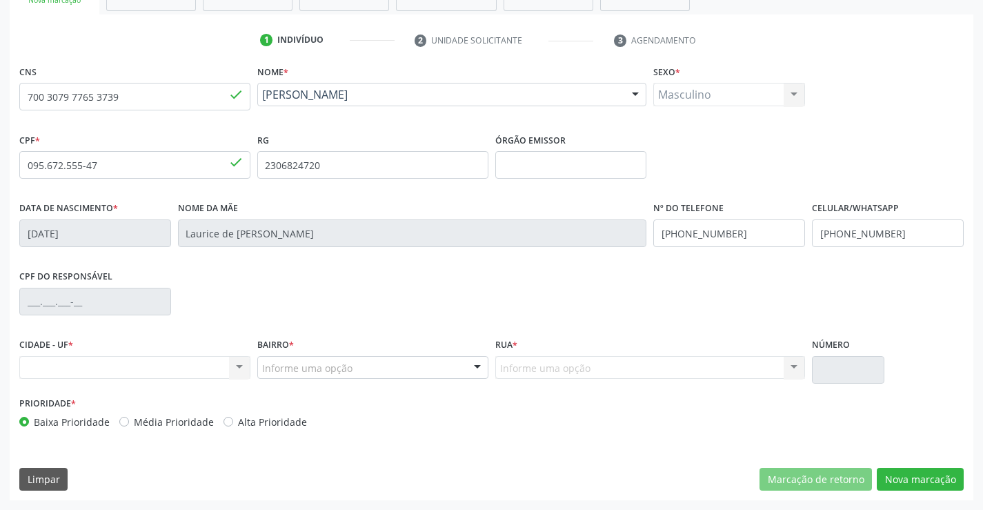
click at [458, 372] on div "Informe uma opção" at bounding box center [372, 367] width 231 height 23
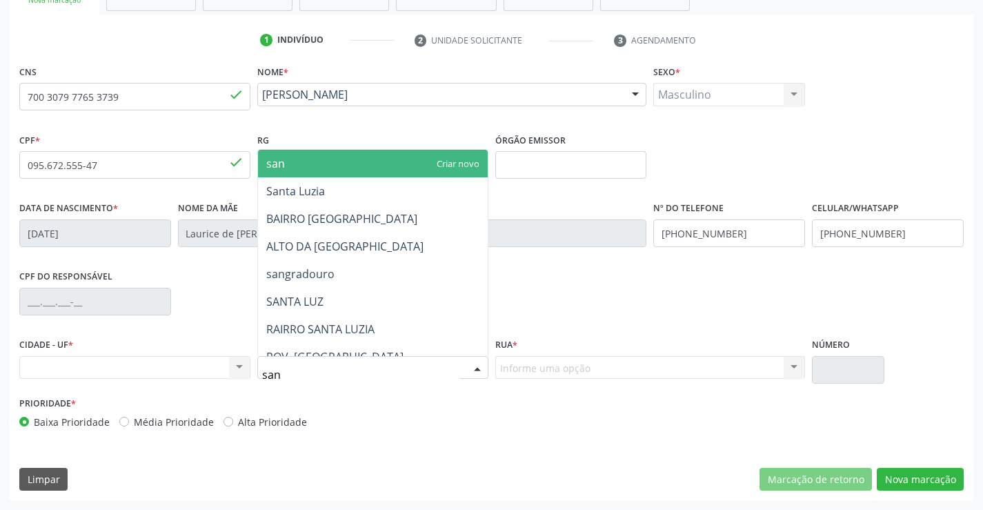
type input "sant"
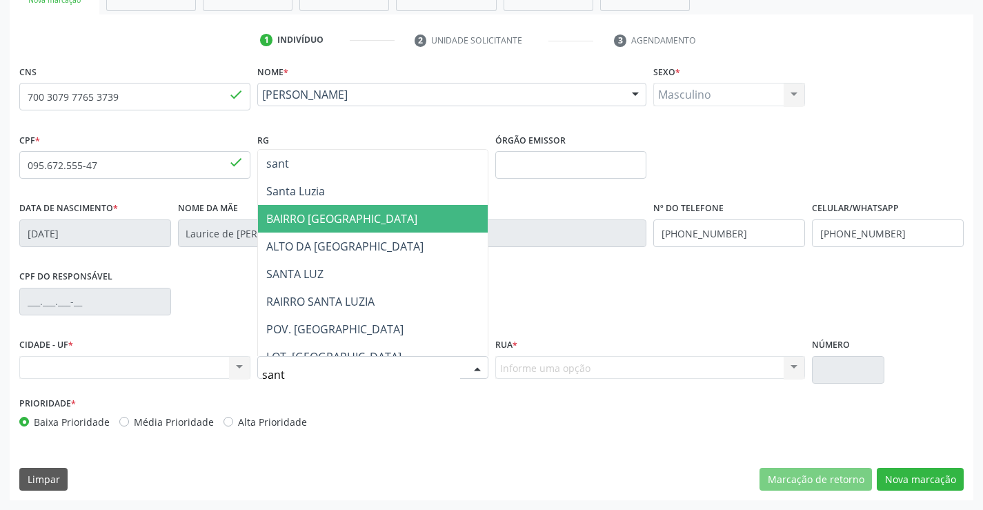
click at [432, 210] on span "BAIRRO [GEOGRAPHIC_DATA]" at bounding box center [373, 219] width 230 height 28
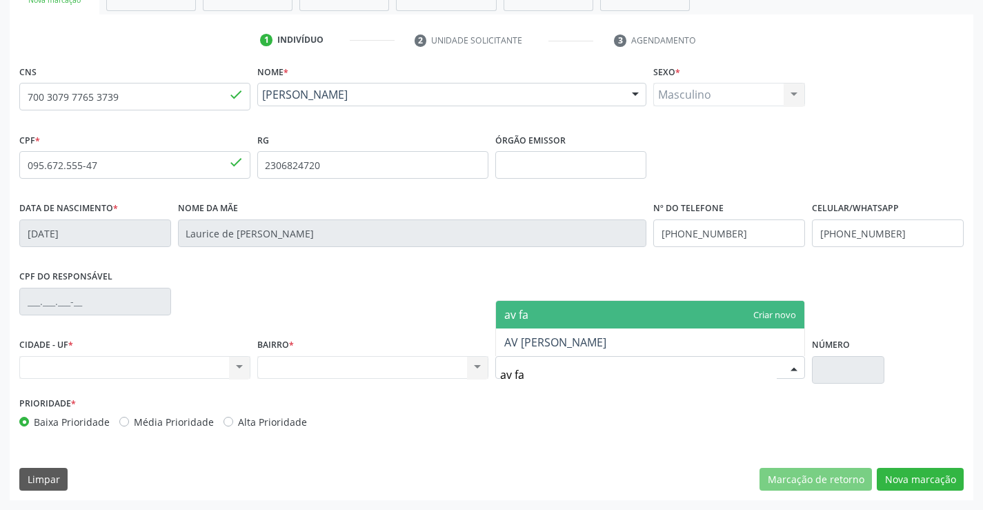
type input "av fat"
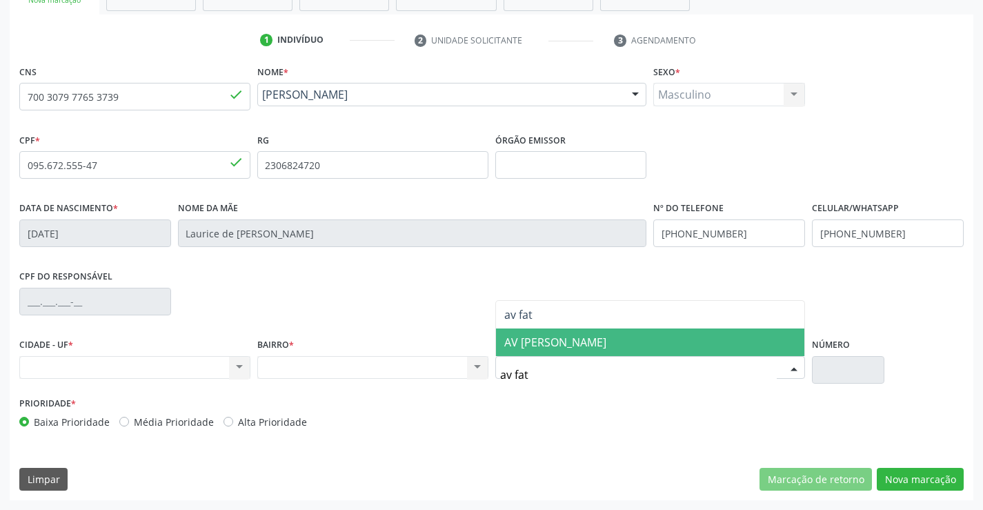
click at [680, 335] on span "AV [PERSON_NAME]" at bounding box center [650, 342] width 309 height 28
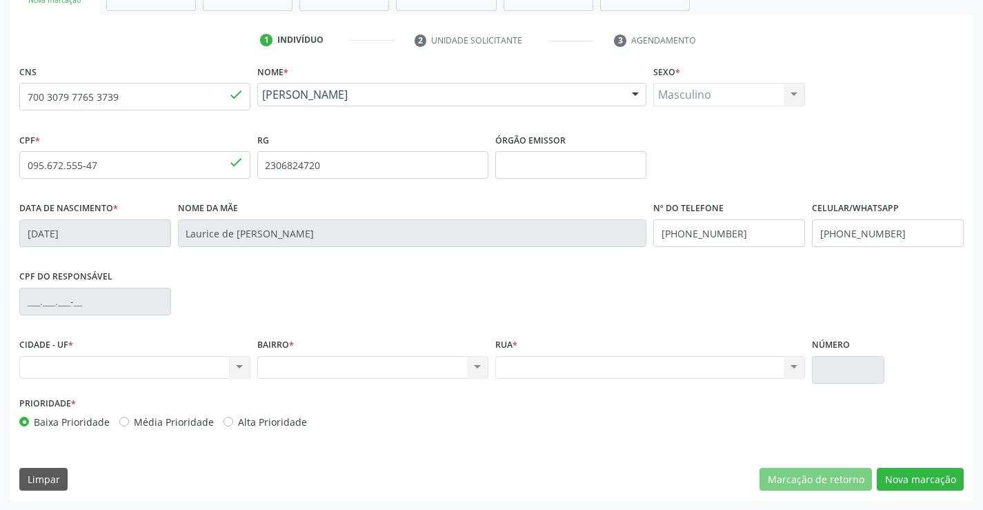
click at [239, 366] on div "Nenhum resultado encontrado para: " " Não há nenhuma opção para ser exibida." at bounding box center [134, 367] width 231 height 23
